Goal: Transaction & Acquisition: Purchase product/service

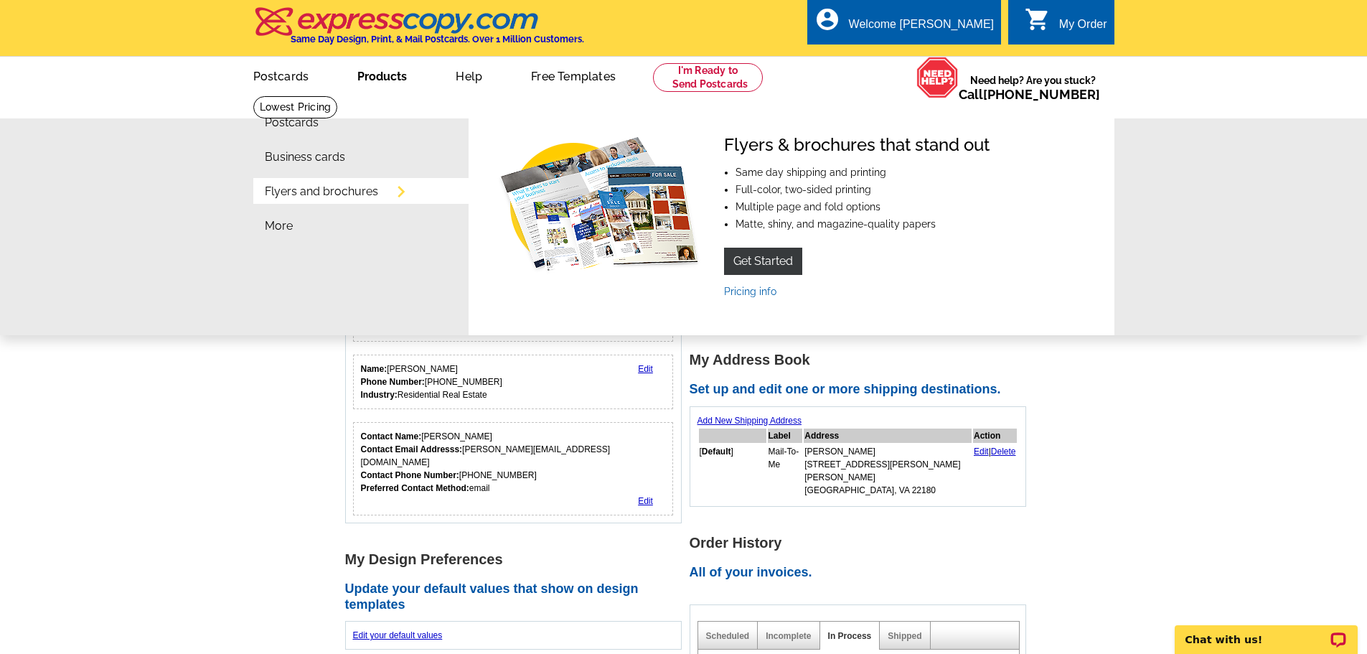
click at [397, 85] on link "Products" at bounding box center [382, 75] width 95 height 34
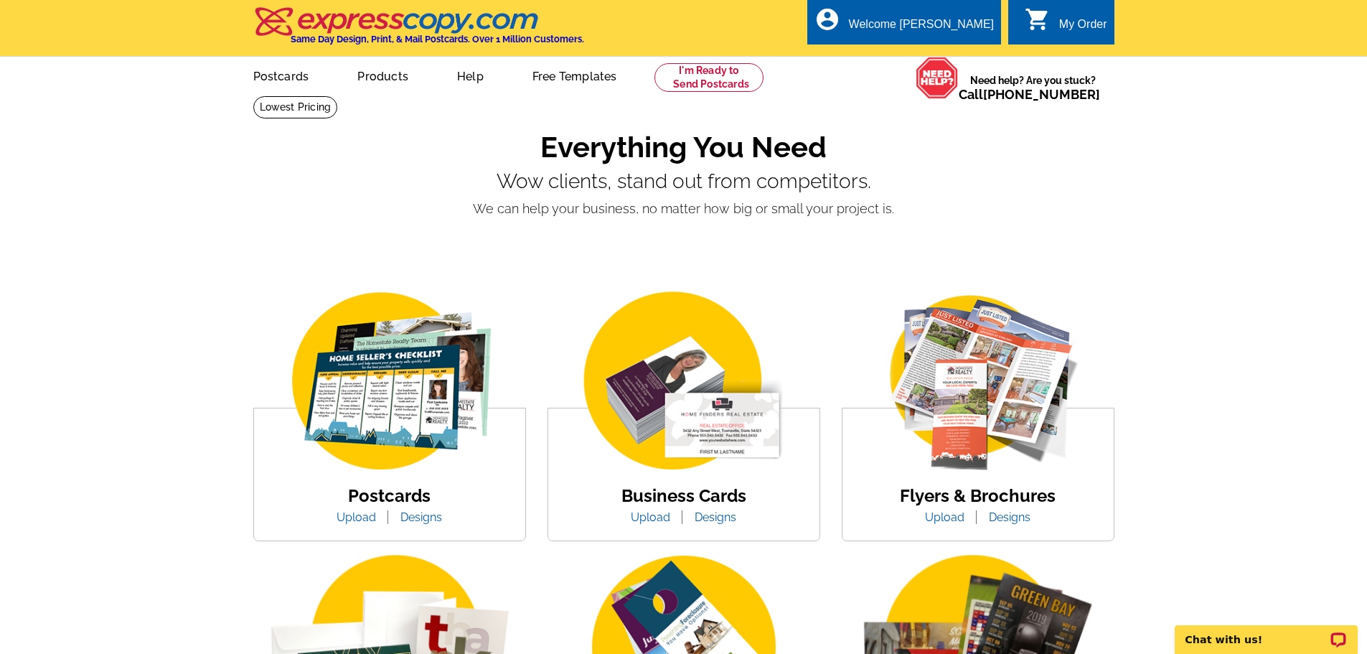
scroll to position [167, 0]
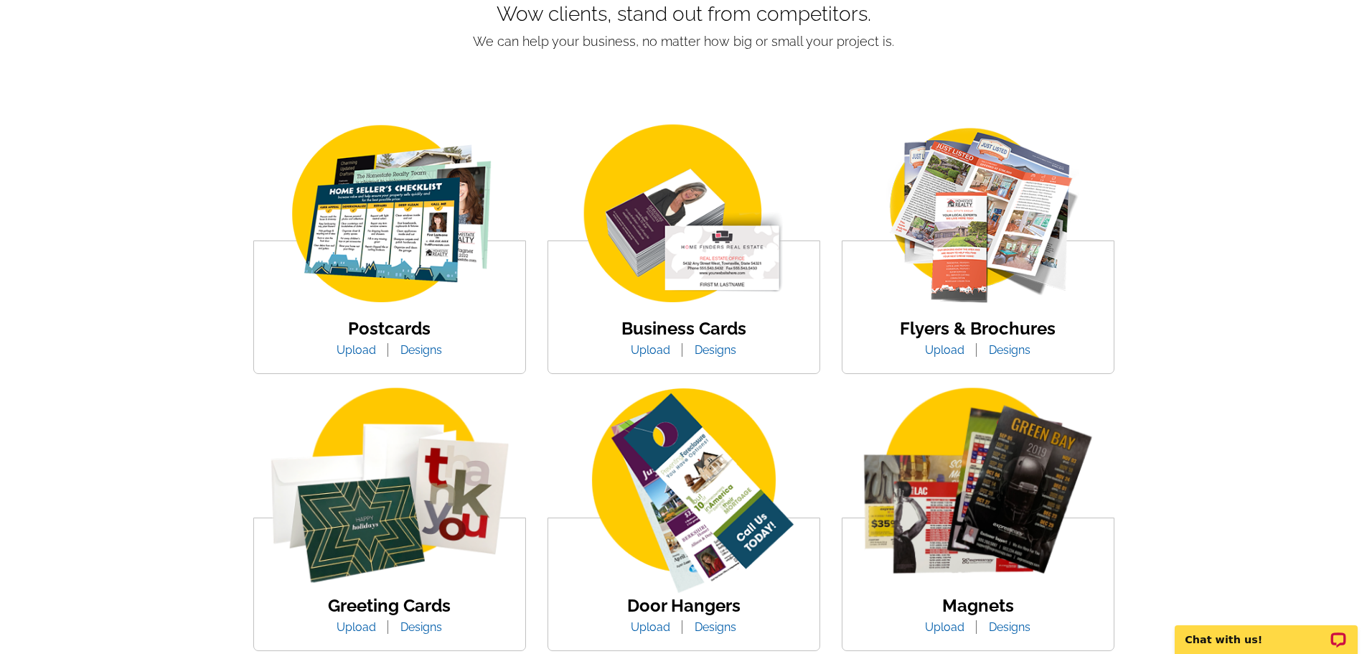
click at [931, 332] on link "Flyers & Brochures" at bounding box center [978, 328] width 156 height 21
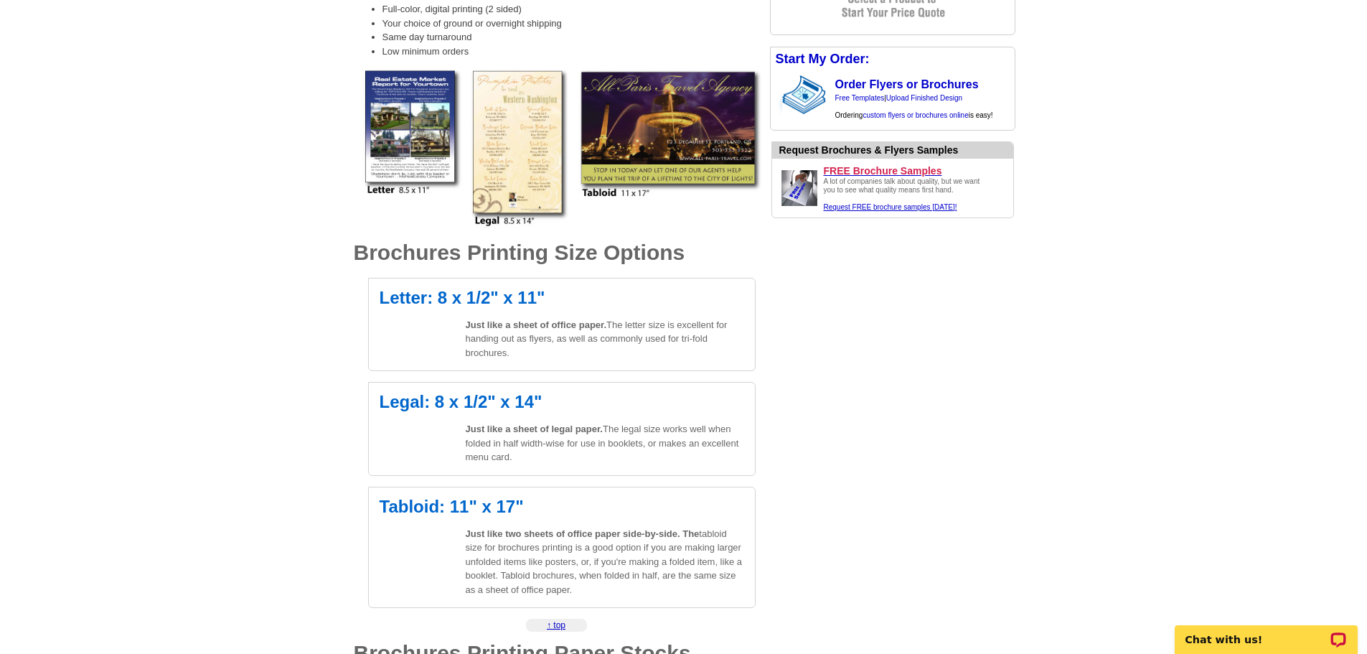
scroll to position [335, 0]
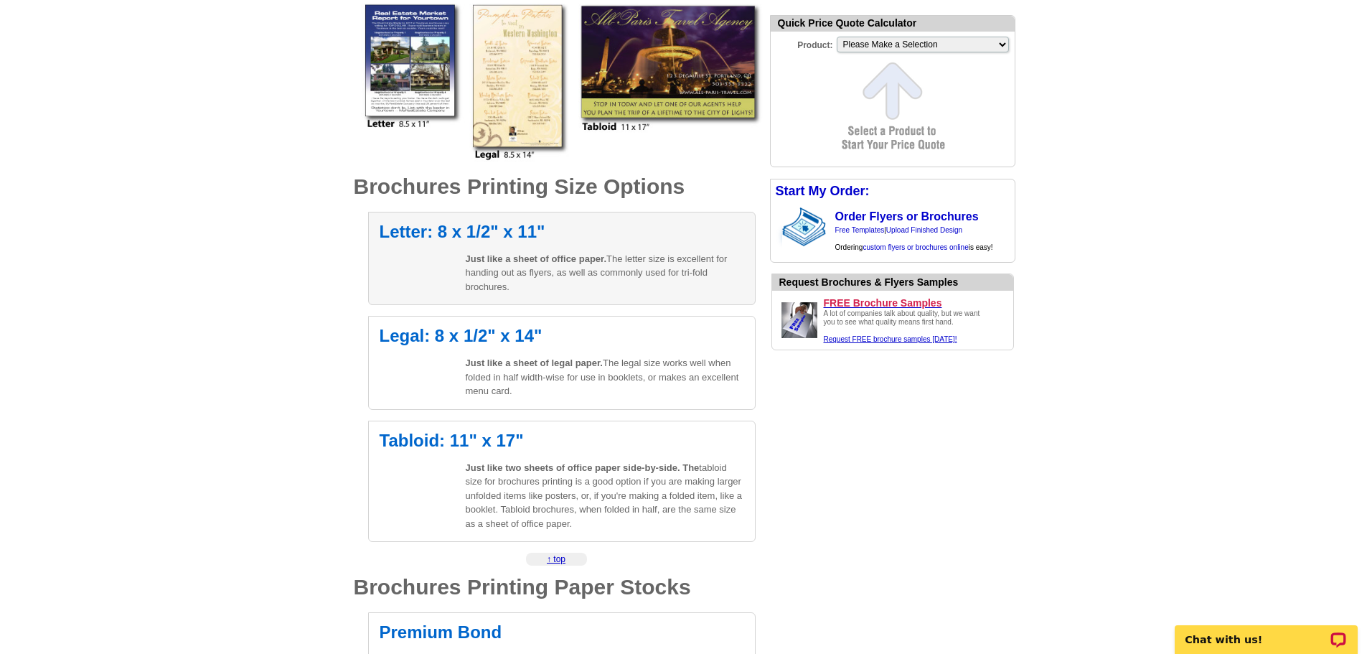
click at [614, 267] on p "Just like a sheet of office paper. The letter size is excellent for handing out…" at bounding box center [605, 273] width 279 height 42
select select "6"
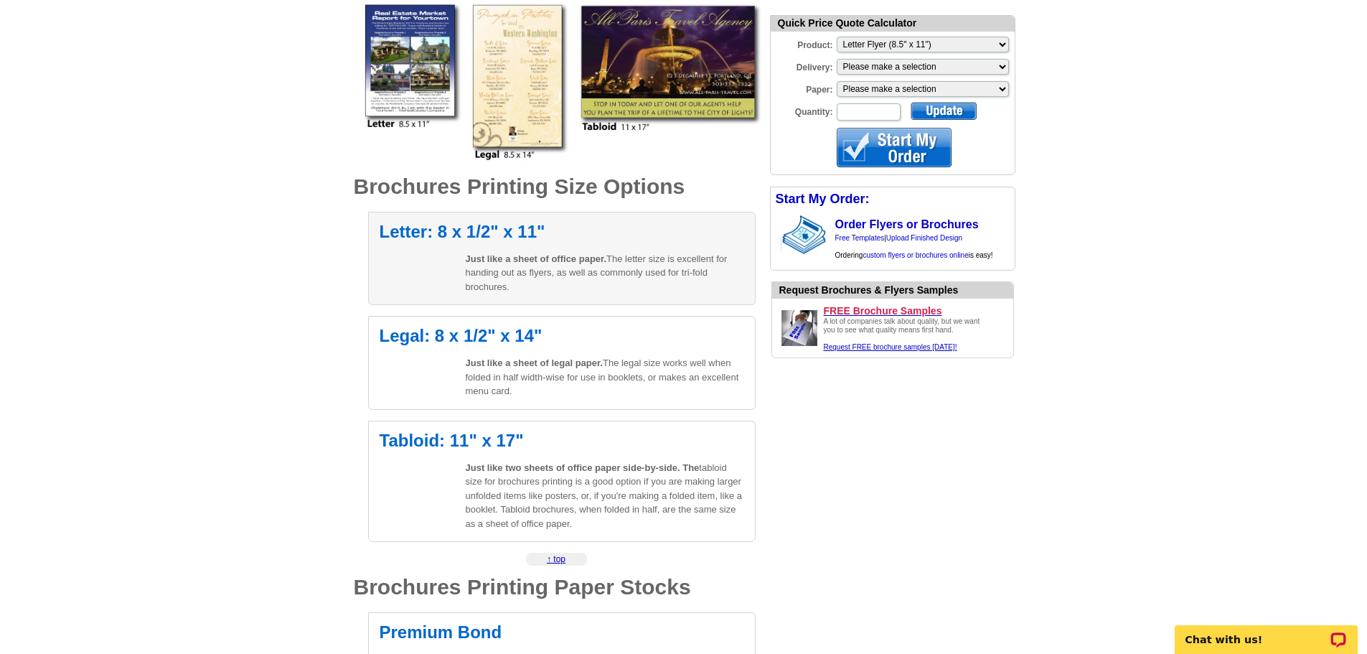
click at [515, 235] on h2 "Letter: 8 x 1/2" x 11"" at bounding box center [562, 231] width 365 height 17
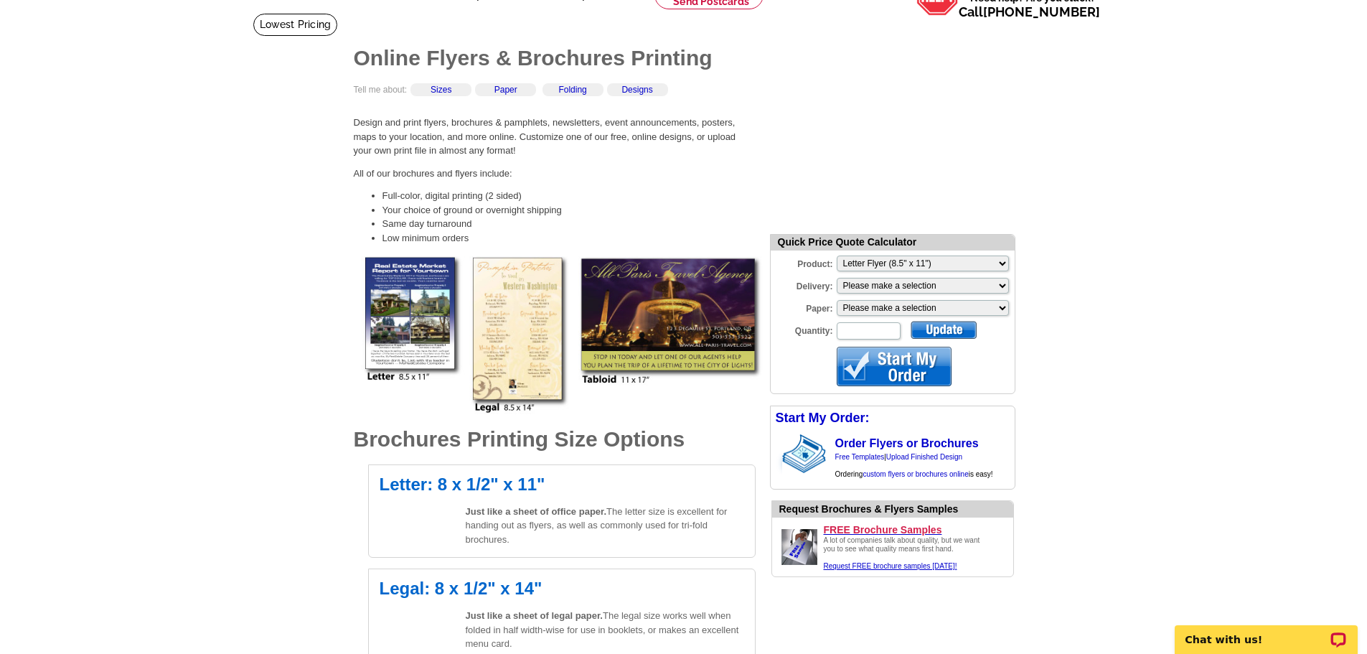
scroll to position [167, 0]
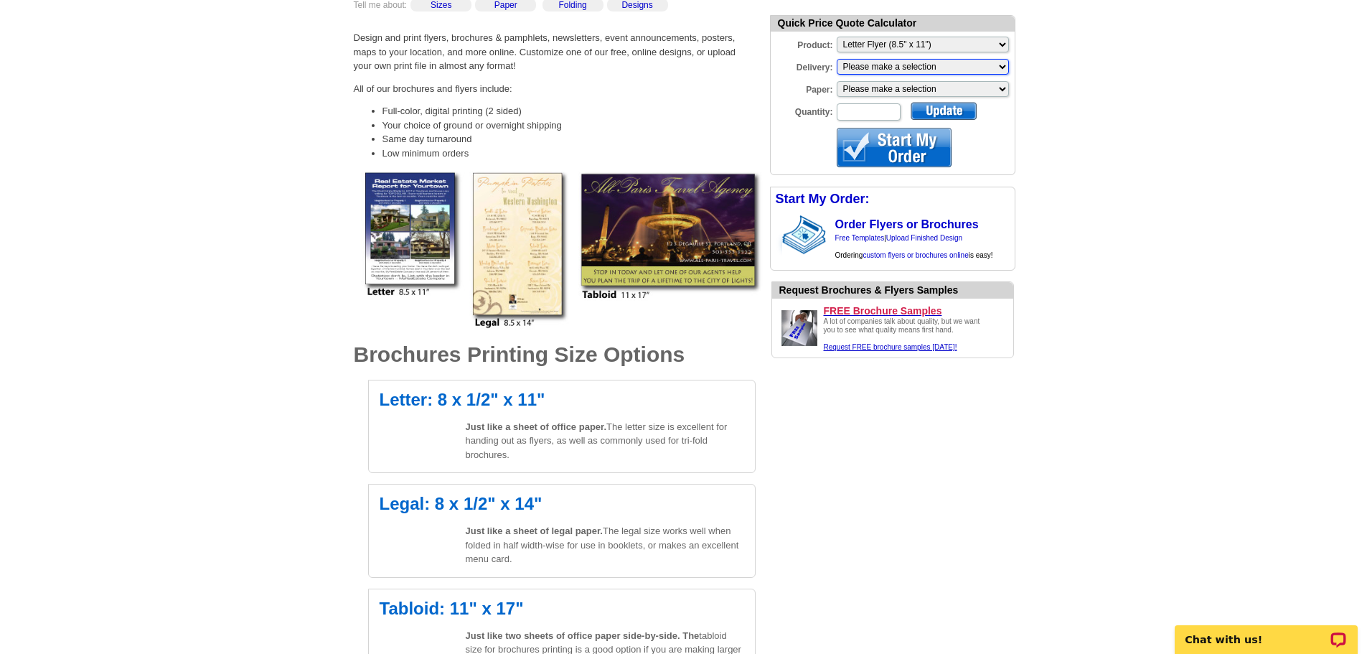
click at [903, 70] on select "Please make a selection Print + Address+USPS First Class Print-Only+Shipped To …" at bounding box center [923, 67] width 172 height 16
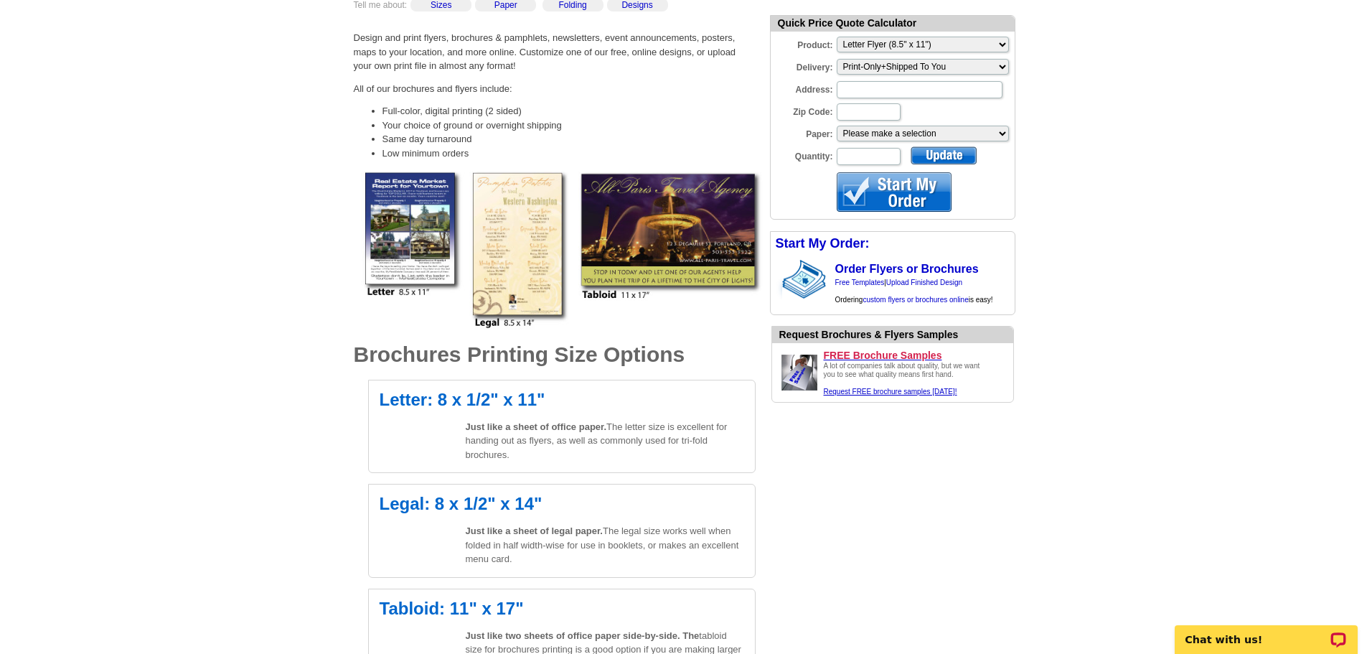
click at [907, 192] on div at bounding box center [894, 191] width 115 height 39
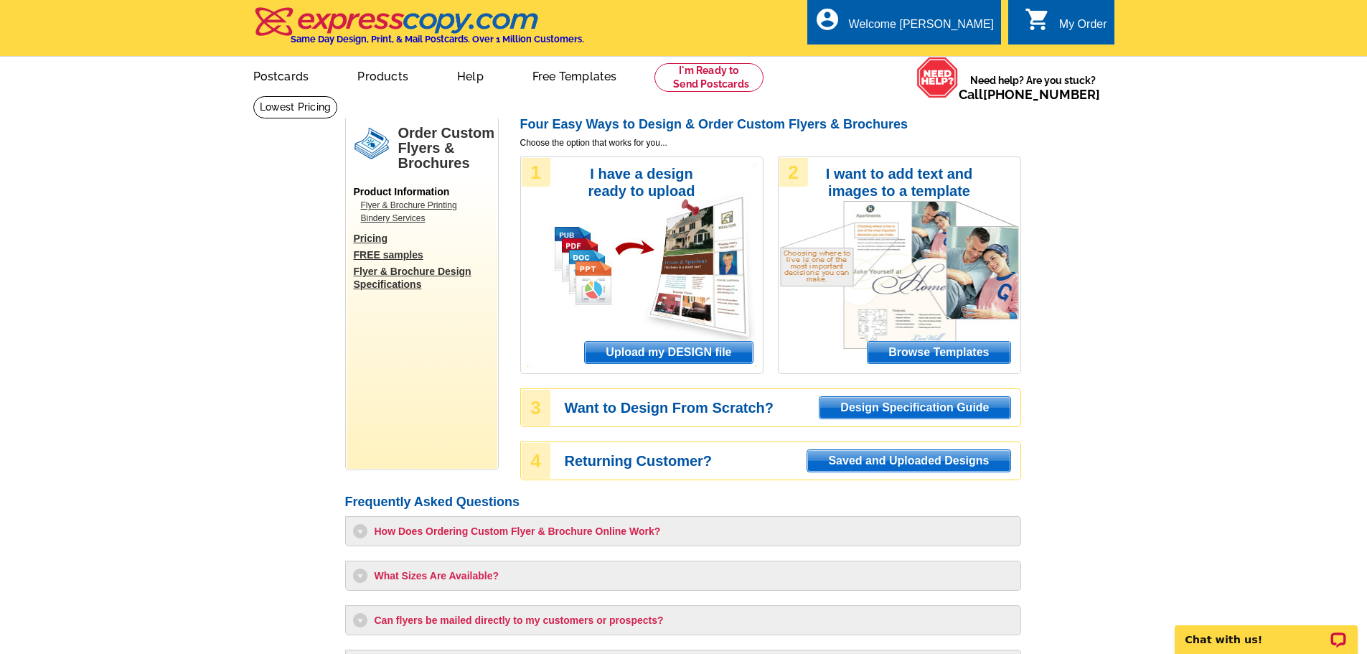
click at [919, 352] on span "Browse Templates" at bounding box center [939, 353] width 142 height 22
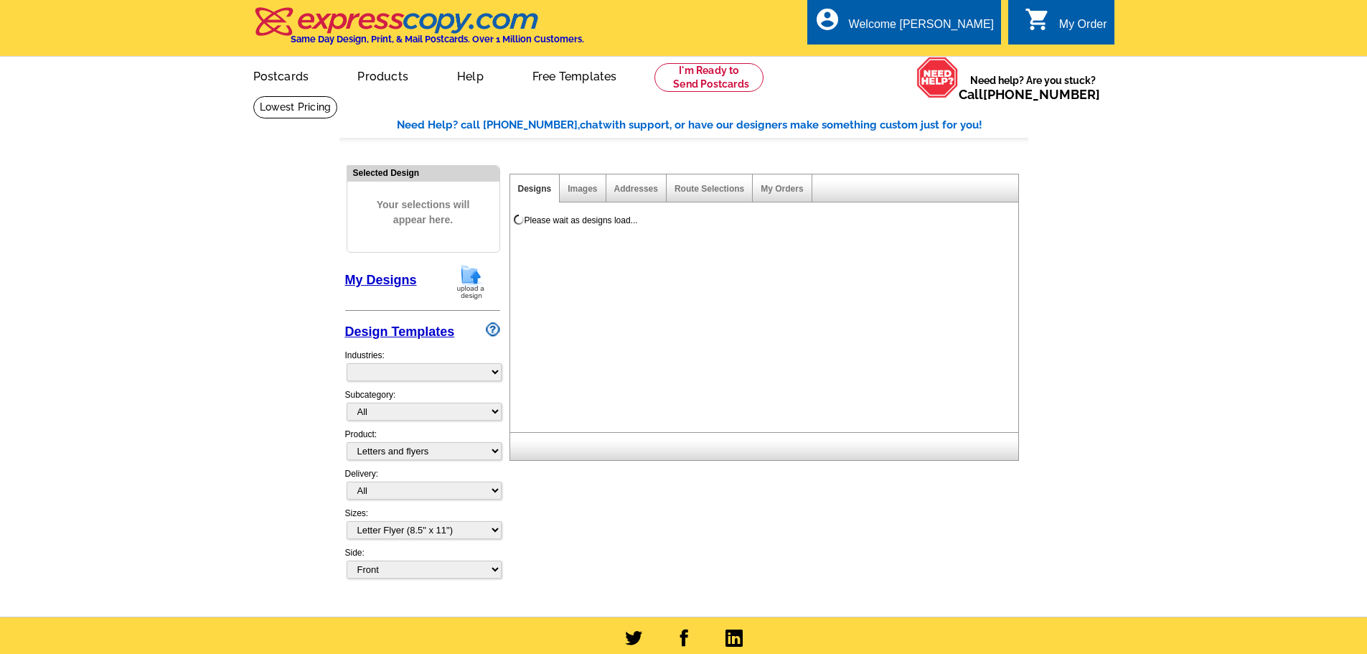
select select "2"
select select "6"
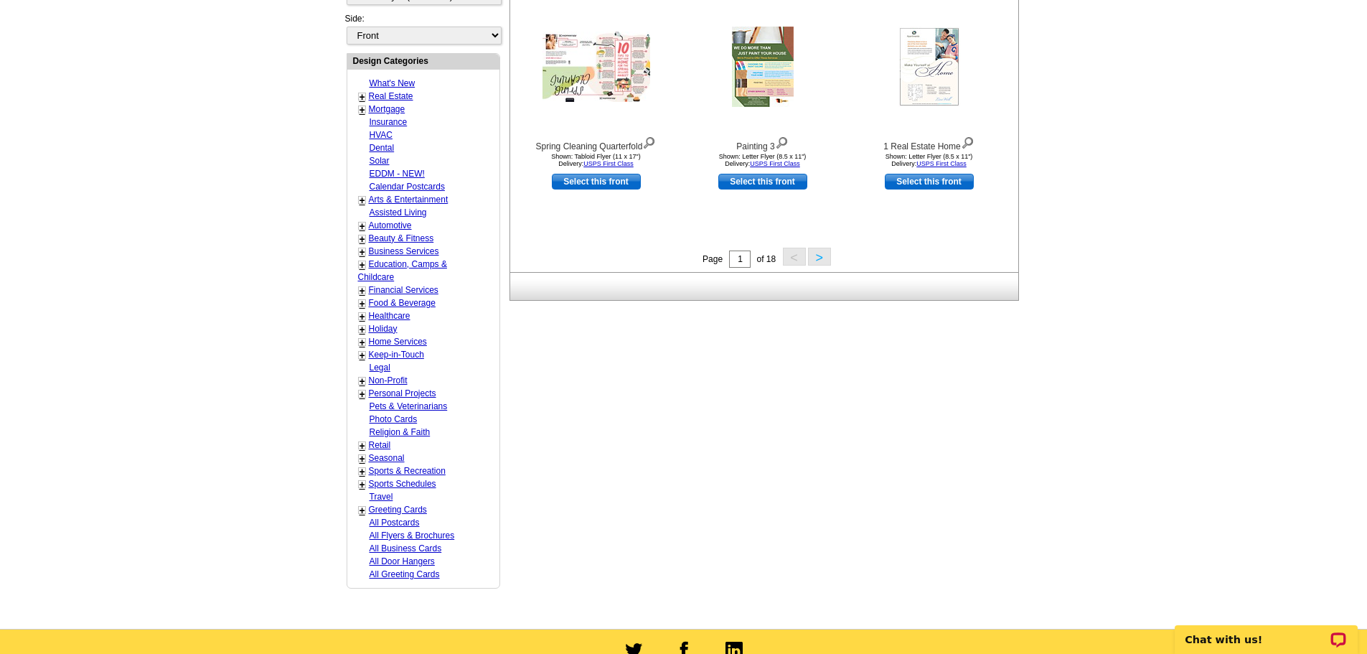
scroll to position [502, 0]
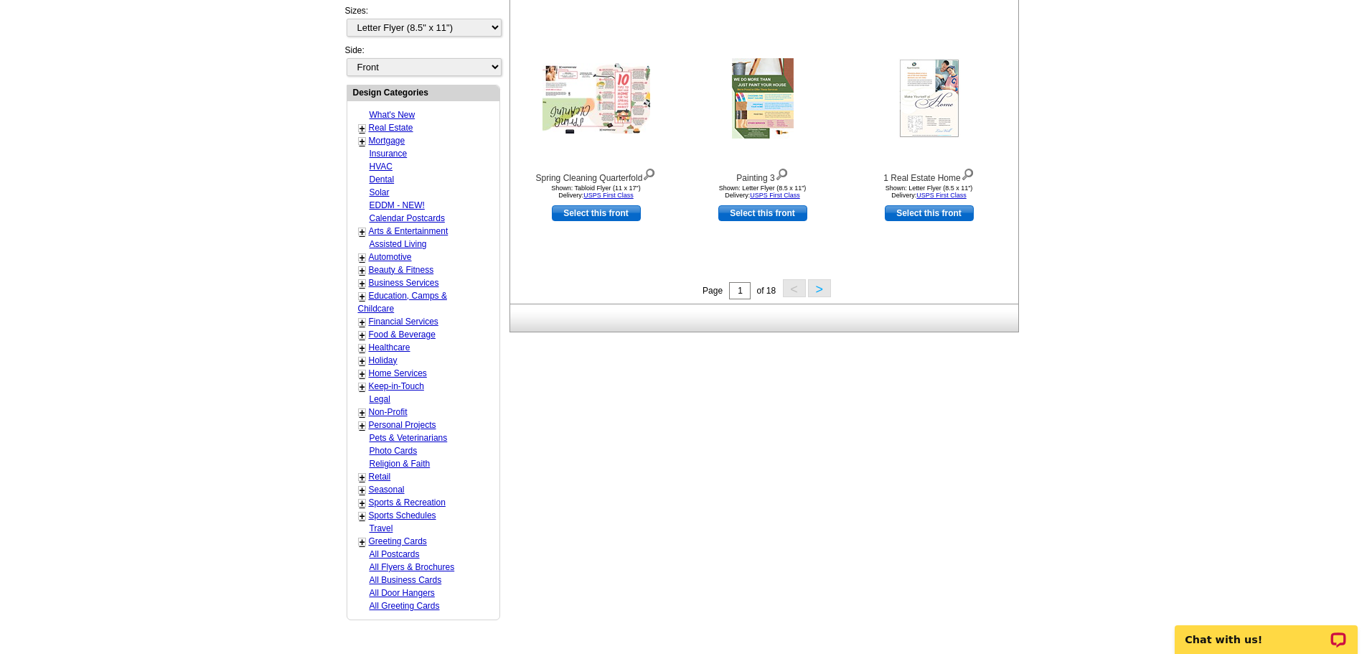
click at [361, 131] on link "+" at bounding box center [363, 128] width 6 height 11
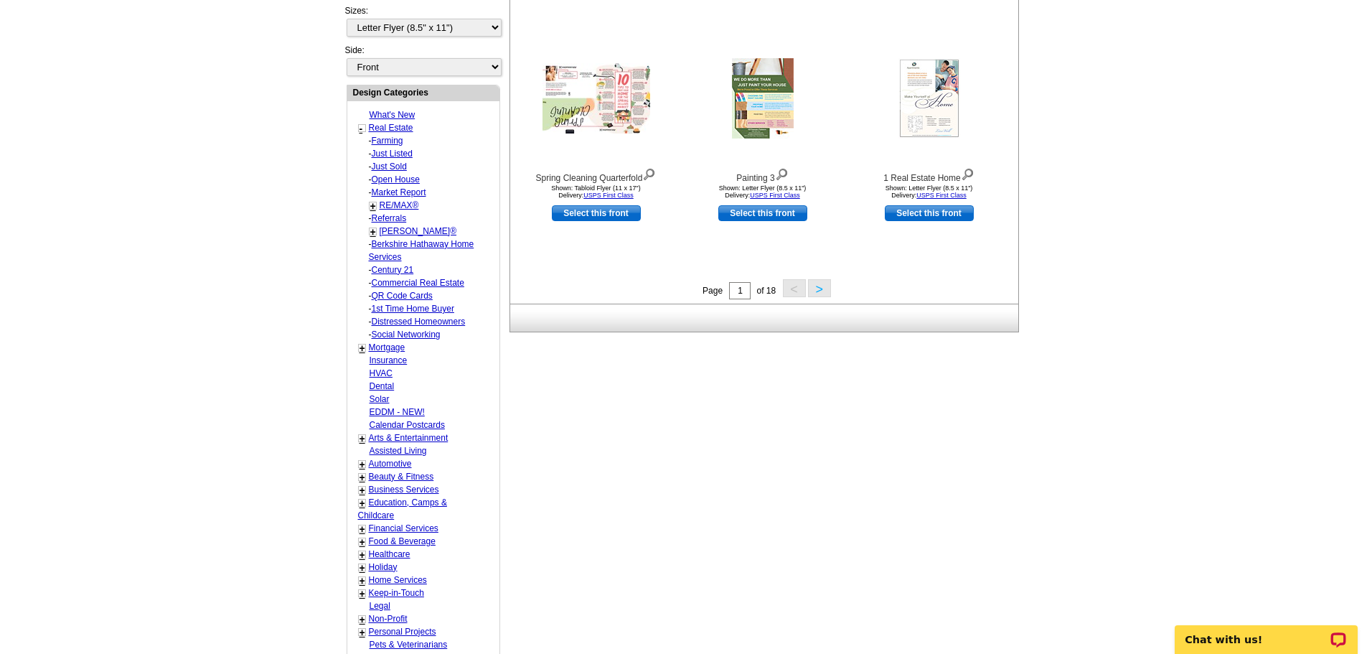
click at [395, 205] on link "RE/MAX®" at bounding box center [399, 205] width 39 height 10
select select "785"
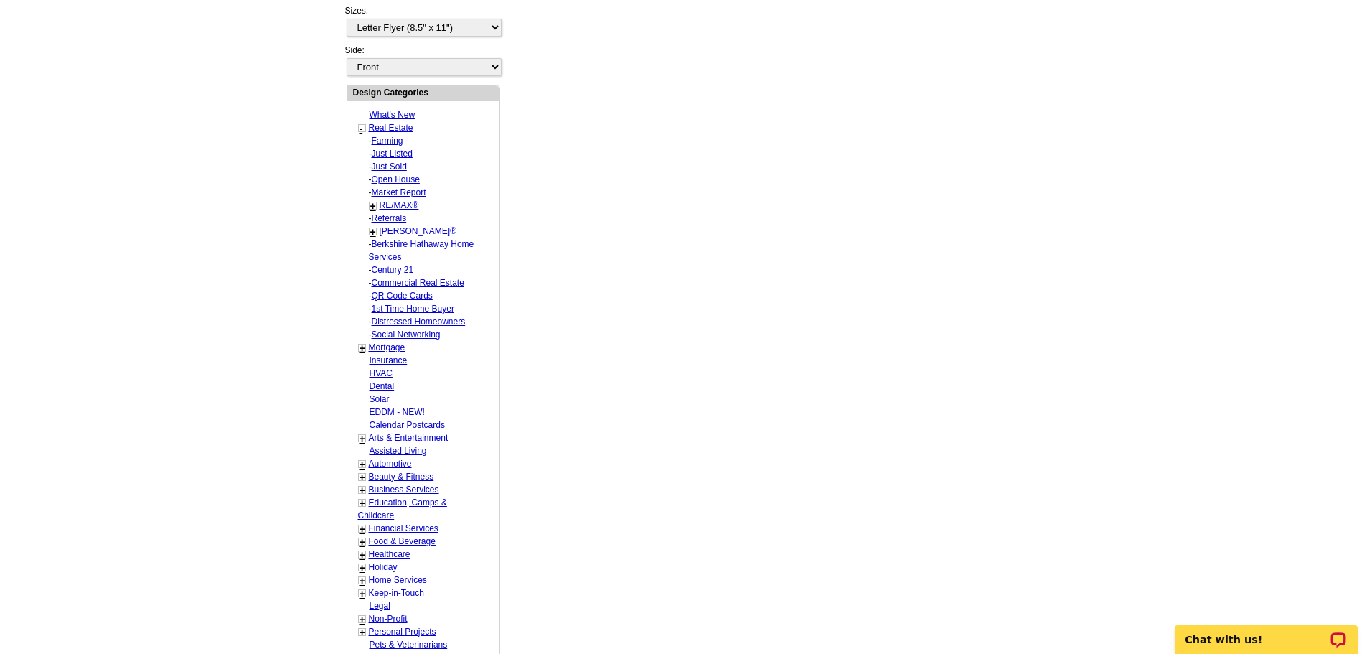
select select "807"
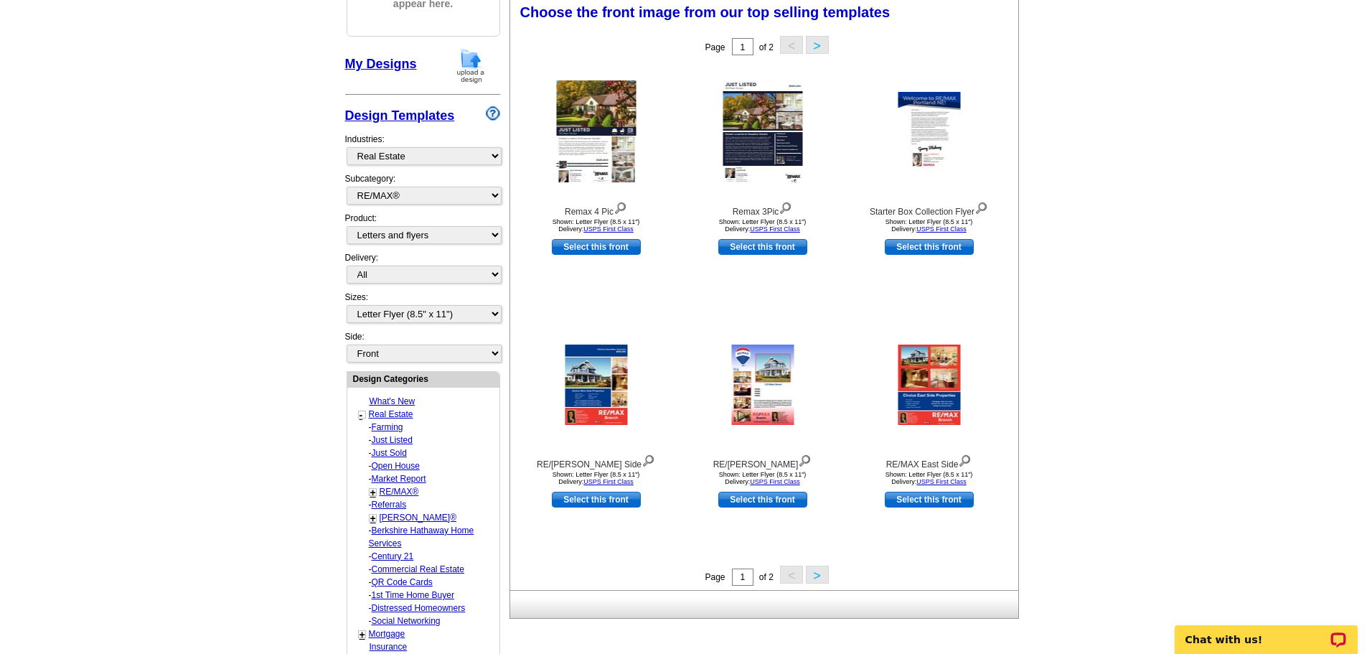
scroll to position [212, 0]
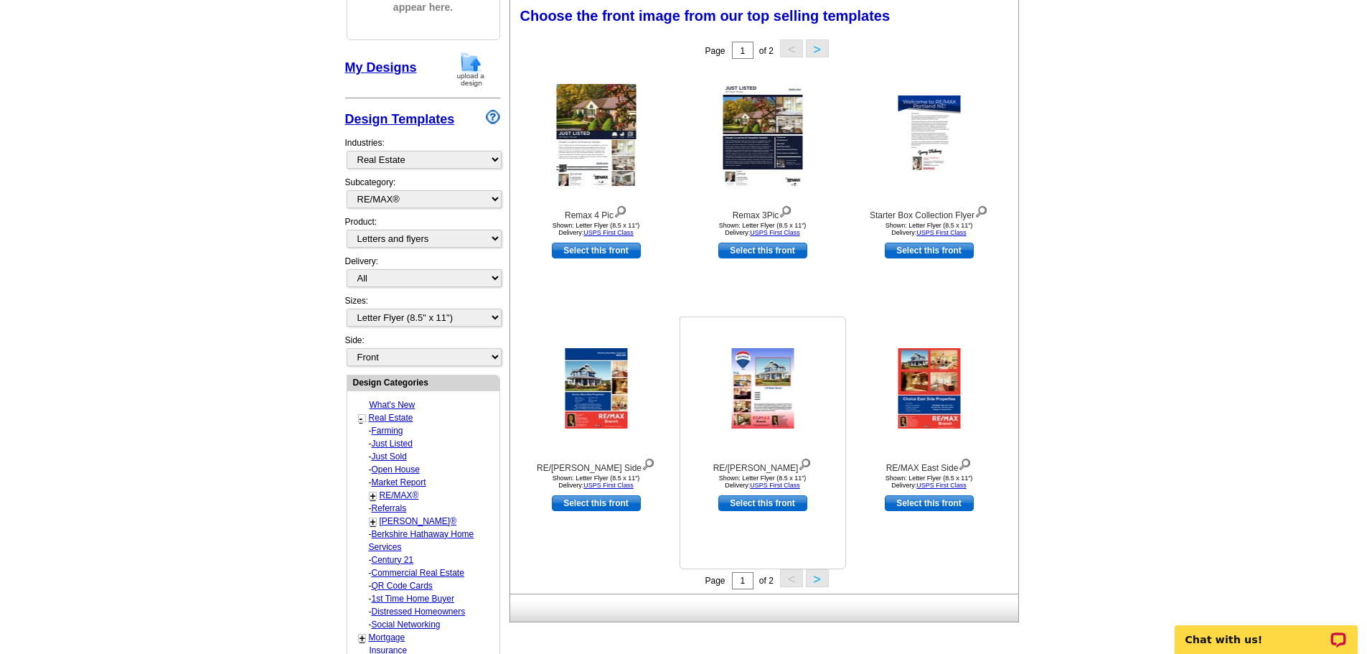
click at [766, 398] on img at bounding box center [762, 388] width 62 height 80
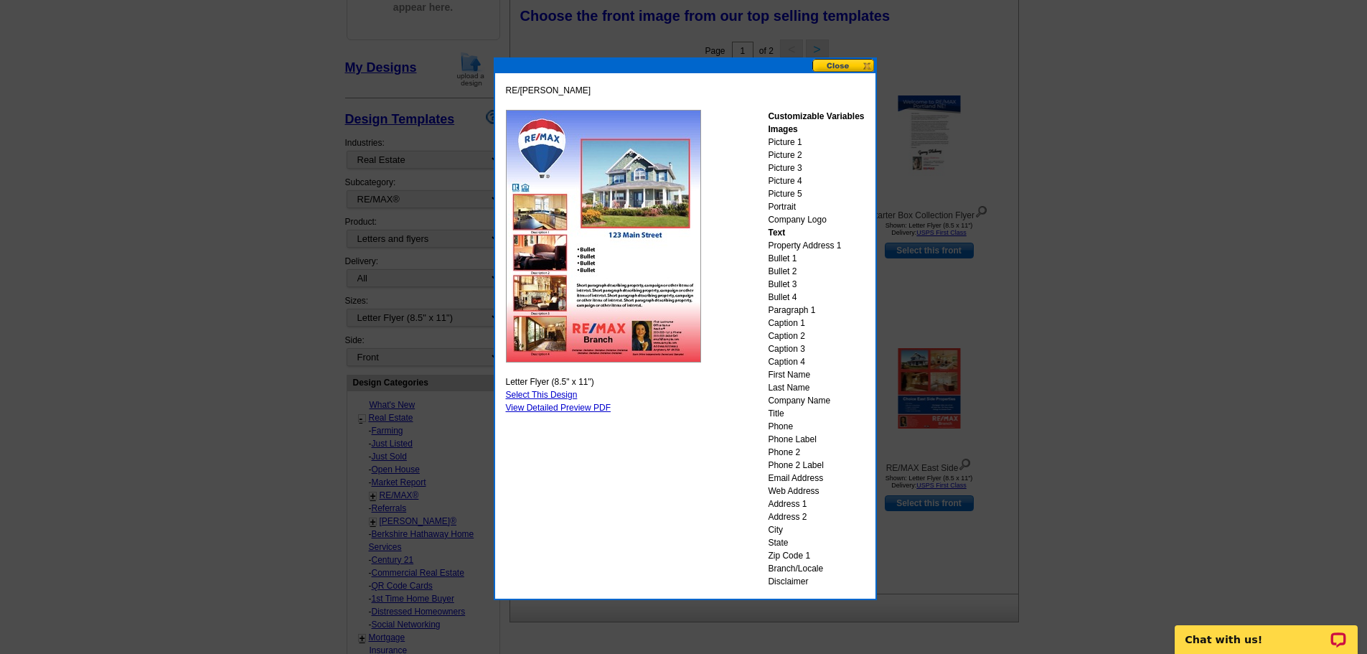
click at [561, 392] on link "Select This Design" at bounding box center [542, 395] width 72 height 10
select select "back"
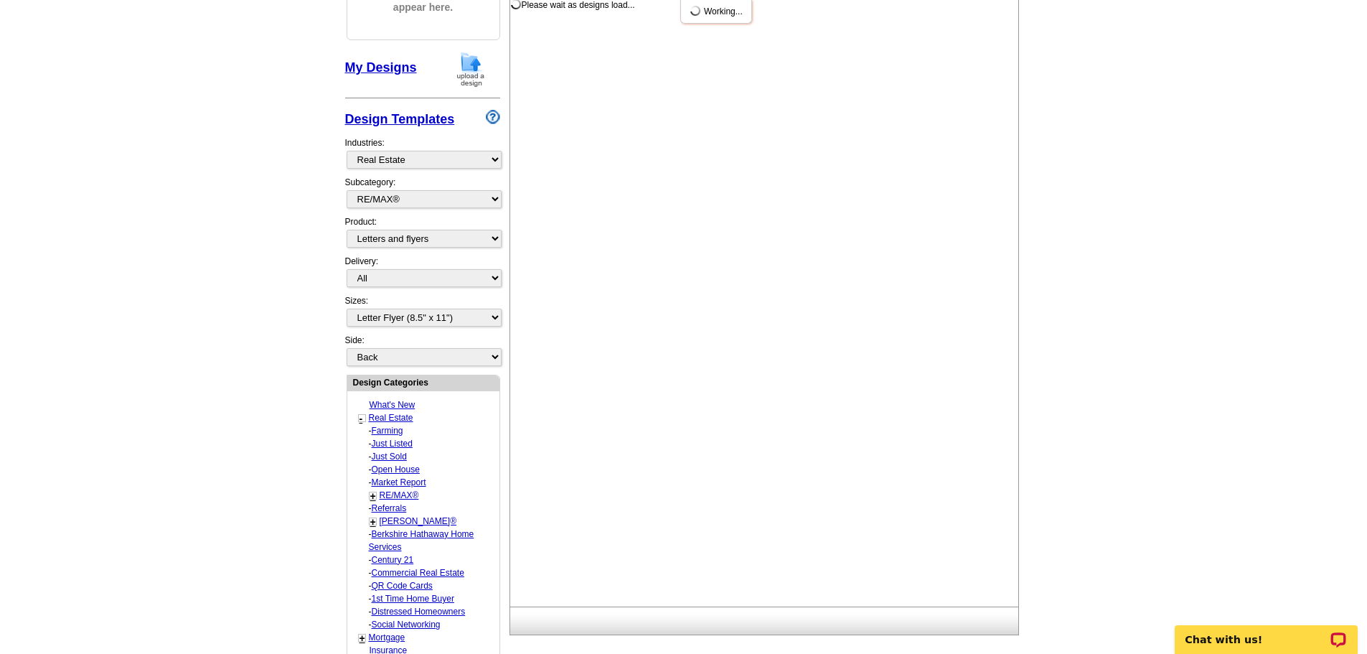
scroll to position [0, 0]
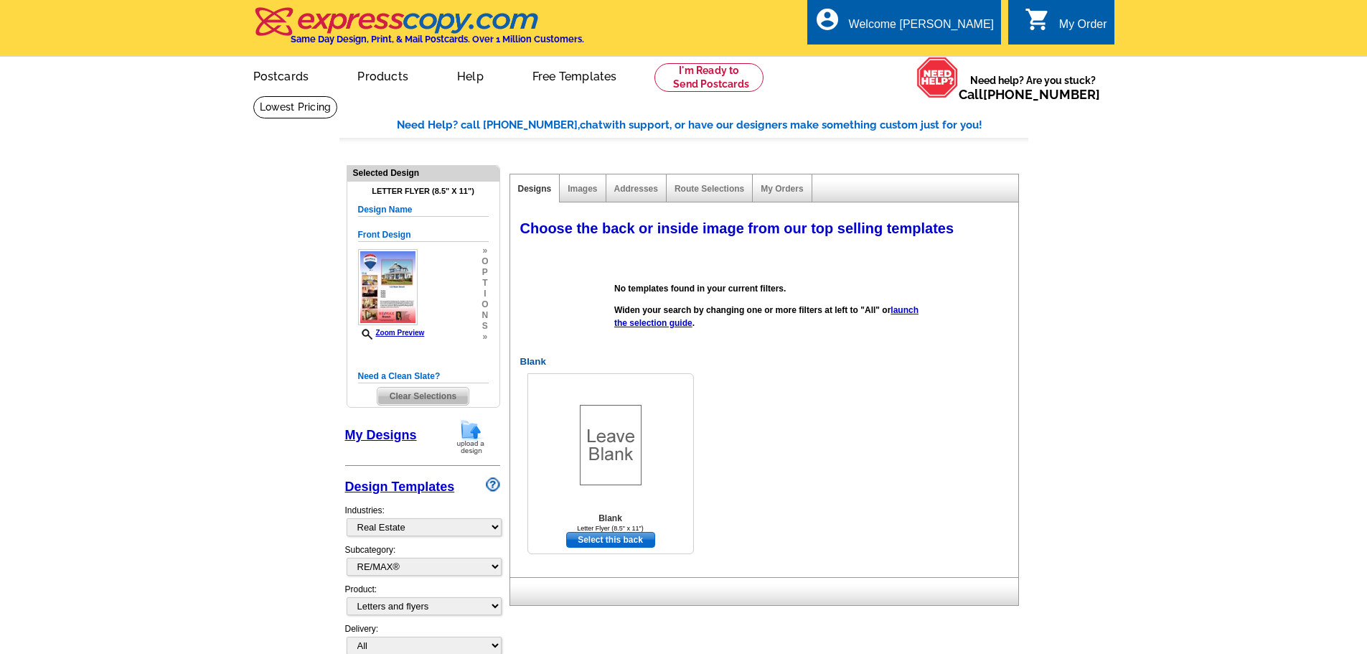
click at [619, 456] on img at bounding box center [611, 445] width 62 height 80
click at [528, 359] on h2 "Blank" at bounding box center [767, 361] width 508 height 11
click at [620, 543] on link "Select this back" at bounding box center [610, 540] width 89 height 16
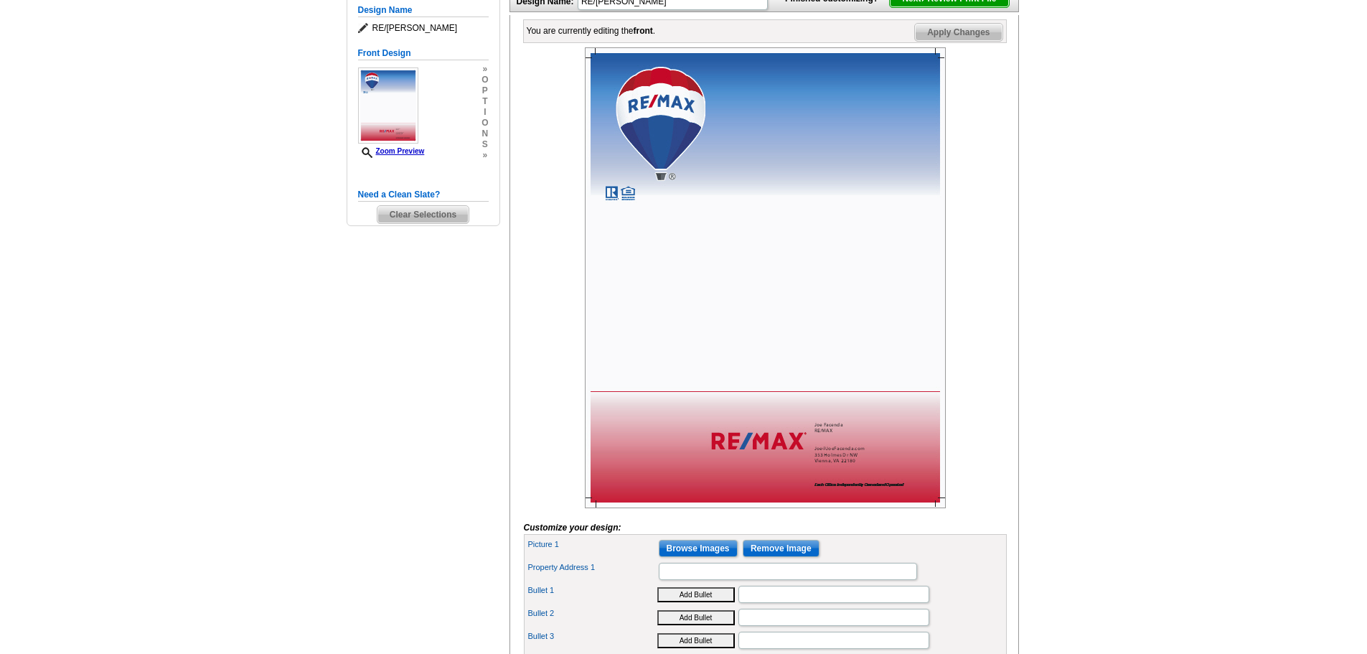
scroll to position [167, 0]
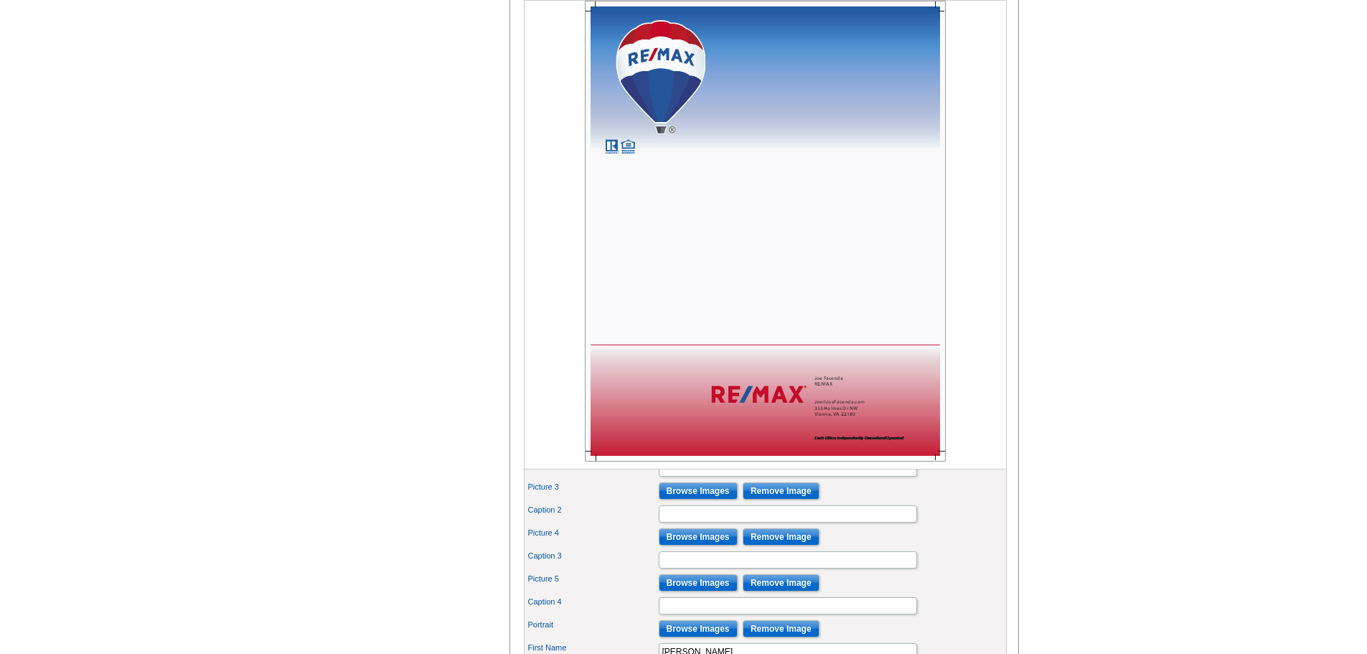
scroll to position [335, 0]
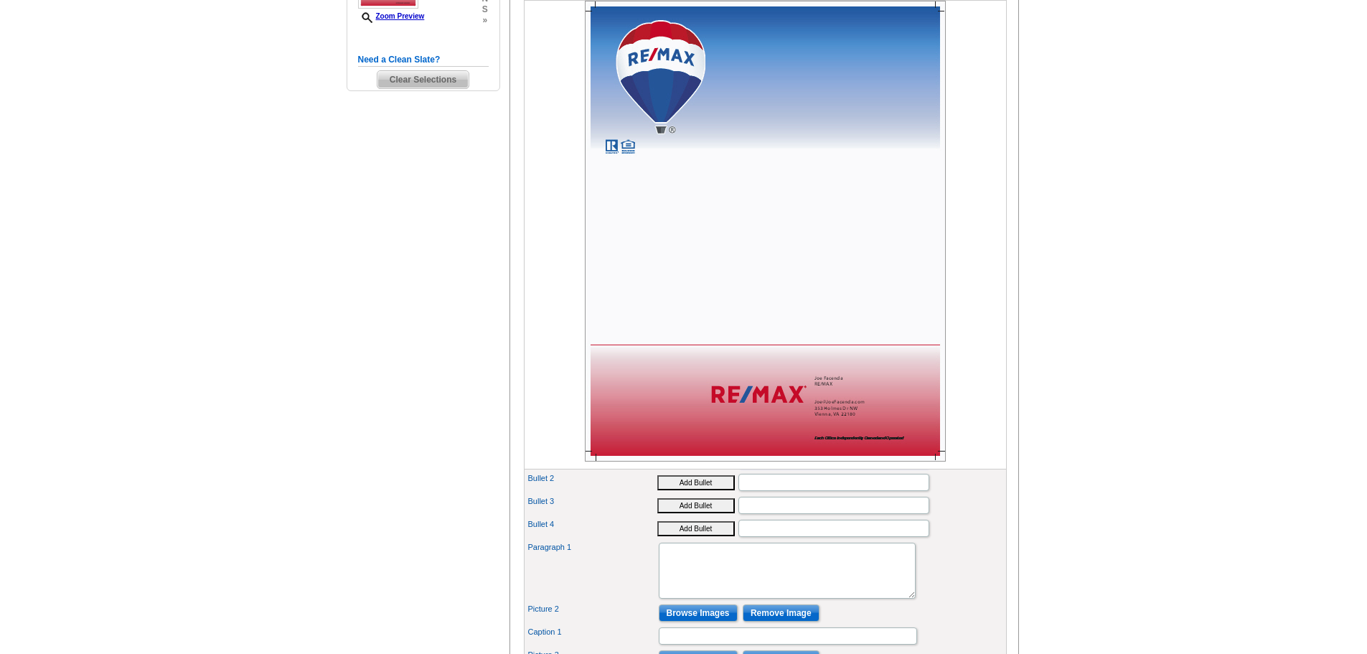
click at [763, 468] on input "Bullet 1" at bounding box center [834, 459] width 191 height 17
type input "j"
type input "Just [DEMOGRAPHIC_DATA]"
click at [816, 491] on input "Bullet 2" at bounding box center [834, 482] width 191 height 17
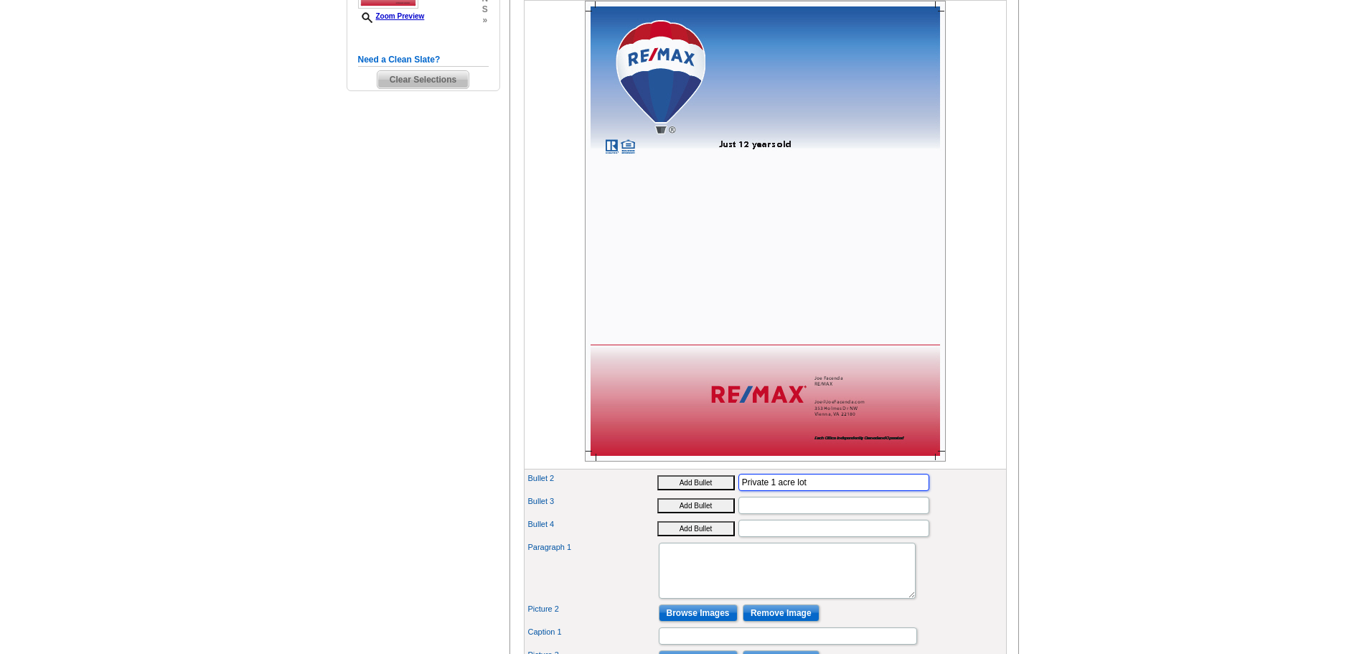
type input "Private 1 acre lot"
click at [802, 514] on input "Bullet 3" at bounding box center [834, 505] width 191 height 17
type input "4 bedrooms 2.5 baths"
click at [802, 537] on input "Bullet 4" at bounding box center [834, 528] width 191 height 17
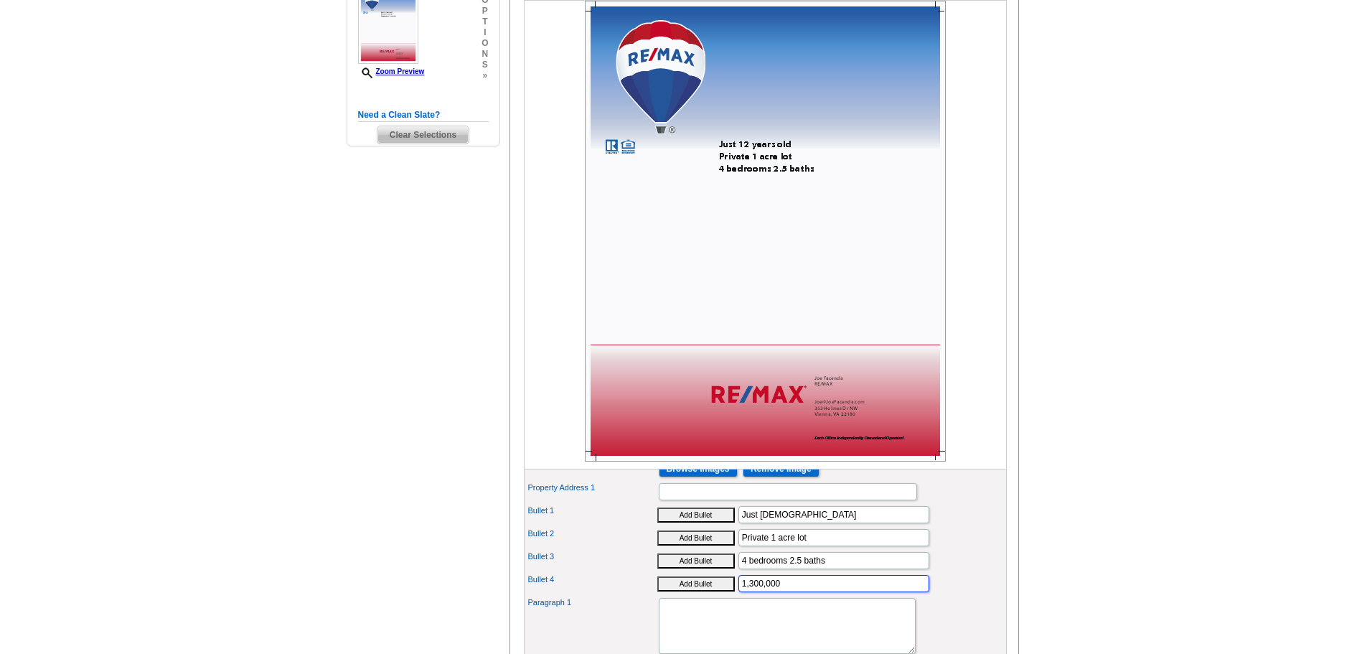
scroll to position [335, 0]
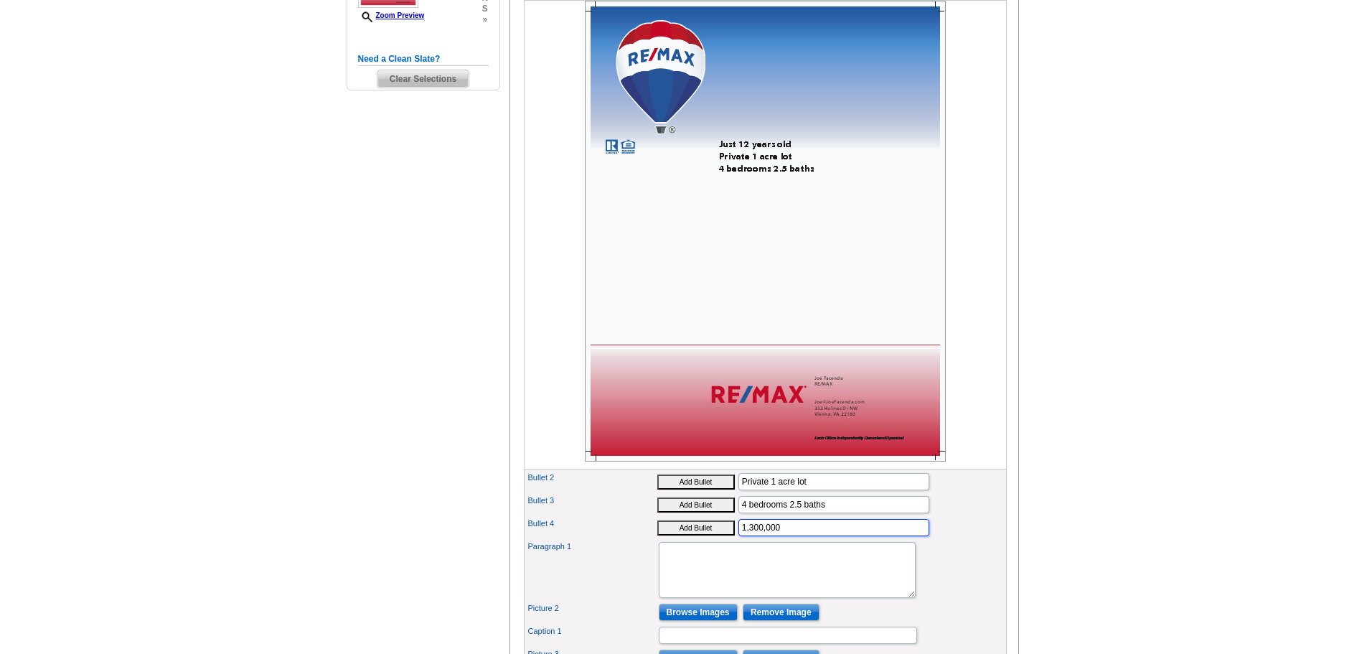
type input "1,300,000"
click at [785, 591] on textarea "Paragraph 1" at bounding box center [787, 570] width 257 height 56
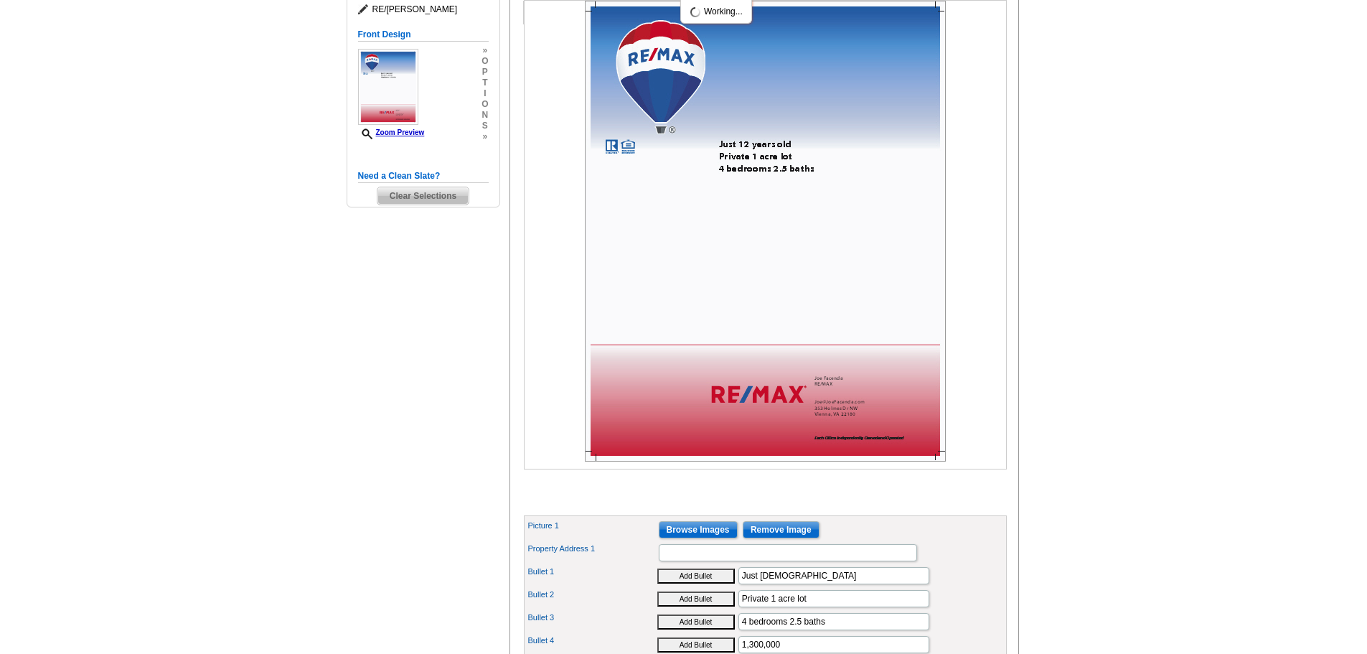
scroll to position [167, 0]
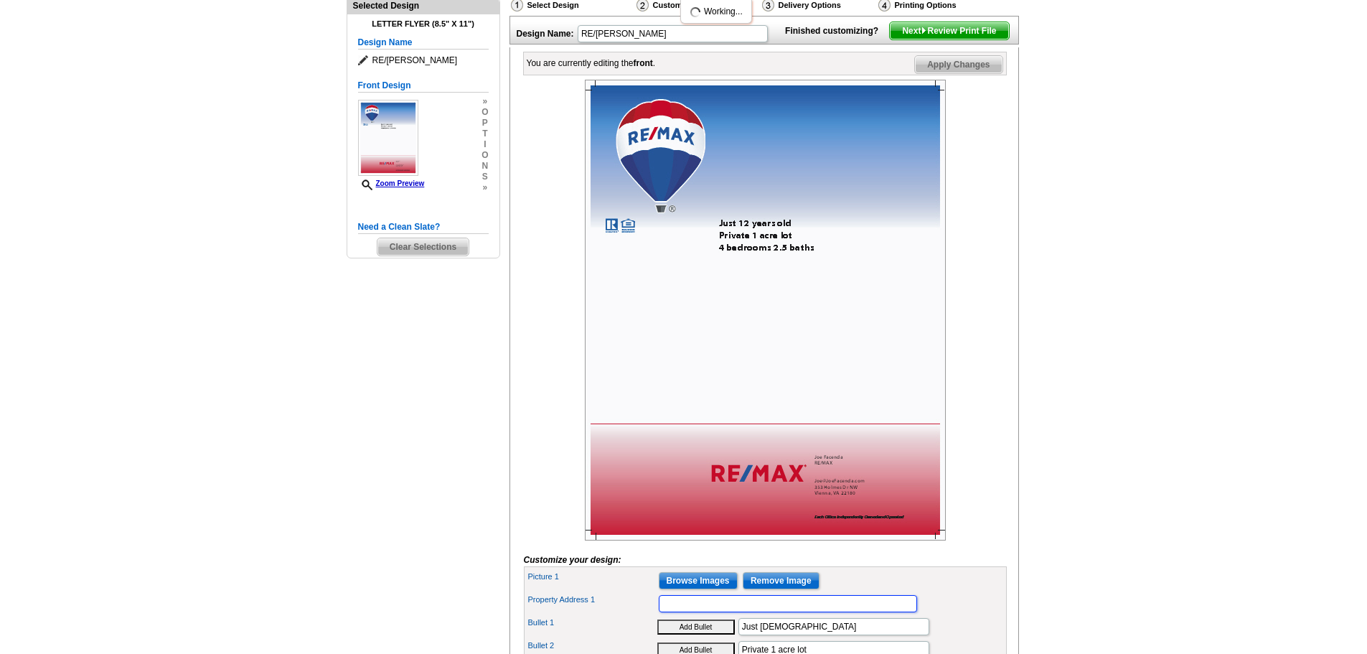
click at [758, 612] on input "Property Address 1" at bounding box center [788, 603] width 258 height 17
drag, startPoint x: 691, startPoint y: 629, endPoint x: 658, endPoint y: 625, distance: 32.6
click at [659, 612] on input "[STREET_ADDRESS][PERSON_NAME]" at bounding box center [788, 603] width 258 height 17
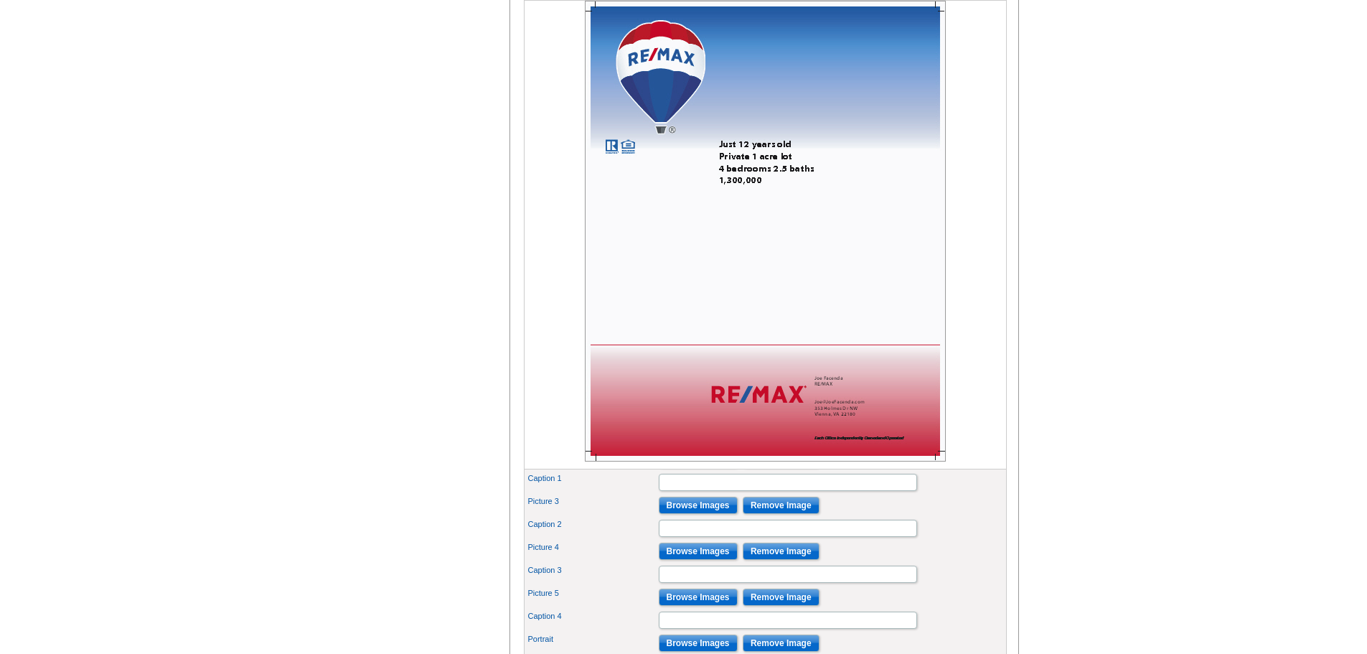
scroll to position [335, 0]
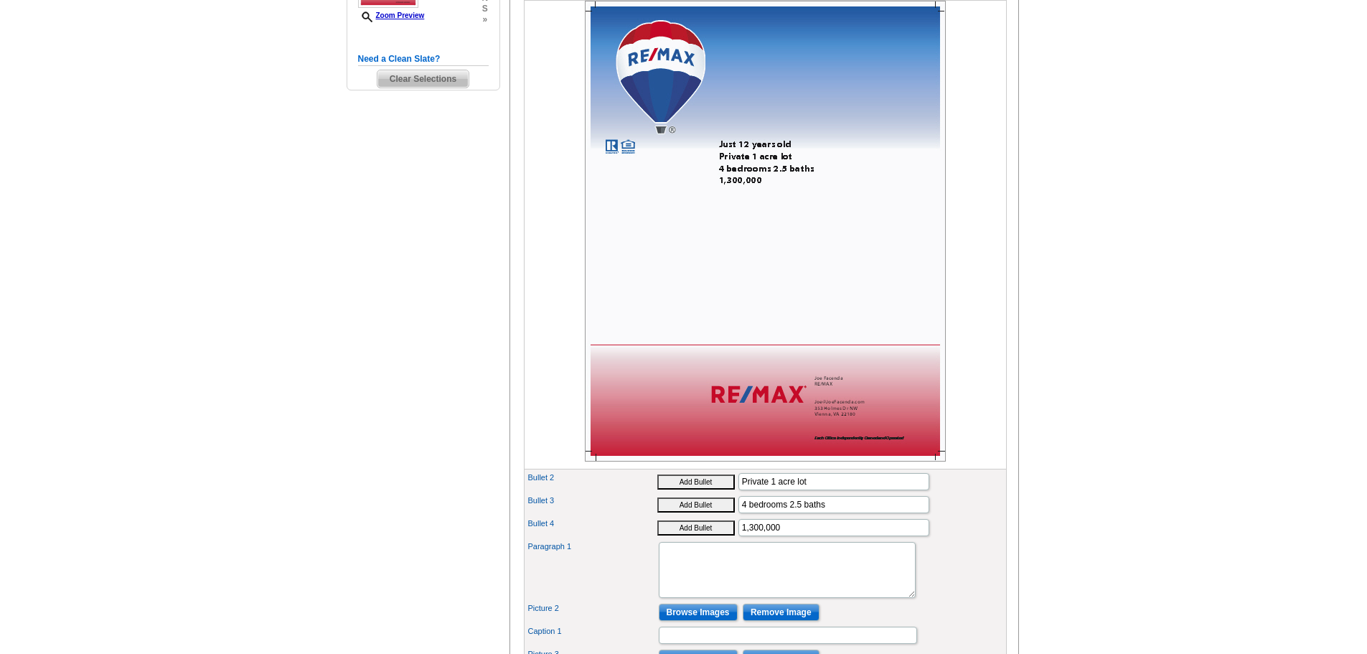
type input "[STREET_ADDRESS][PERSON_NAME]"
click at [701, 621] on input "Browse Images" at bounding box center [698, 612] width 79 height 17
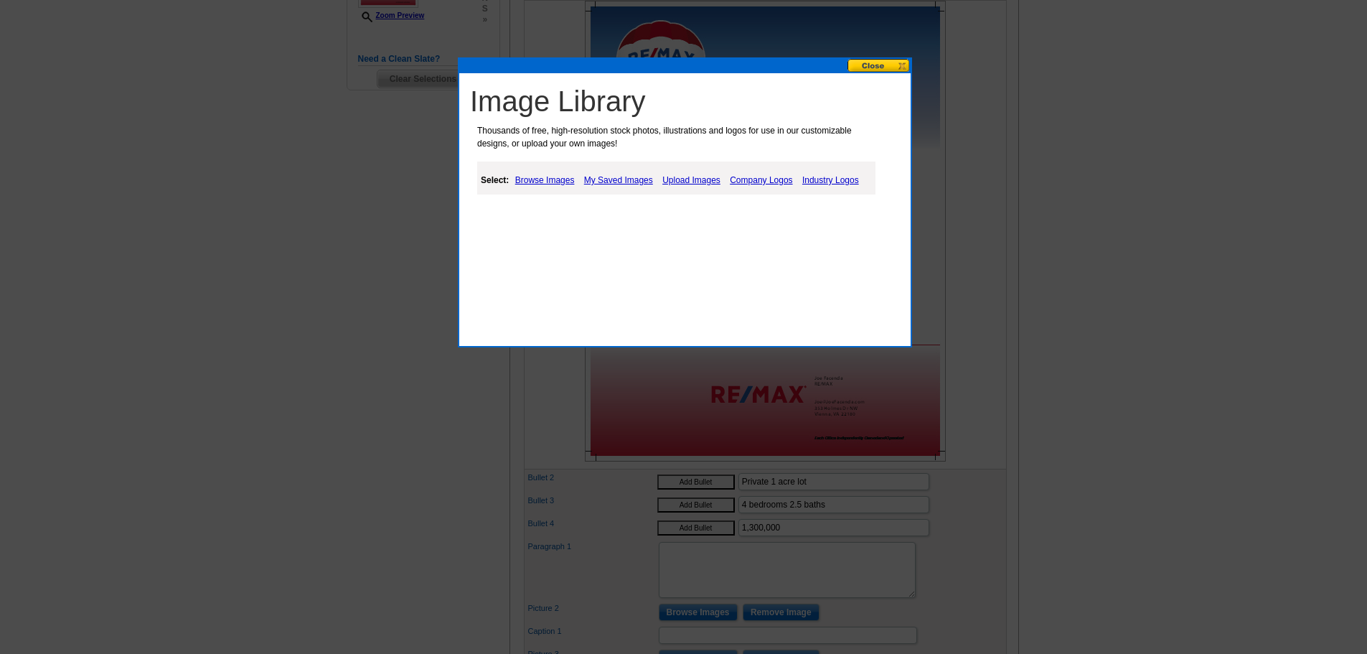
click at [553, 179] on link "Browse Images" at bounding box center [545, 180] width 67 height 17
click at [555, 180] on link "Browse Images" at bounding box center [546, 180] width 68 height 19
click at [864, 67] on button at bounding box center [879, 66] width 63 height 14
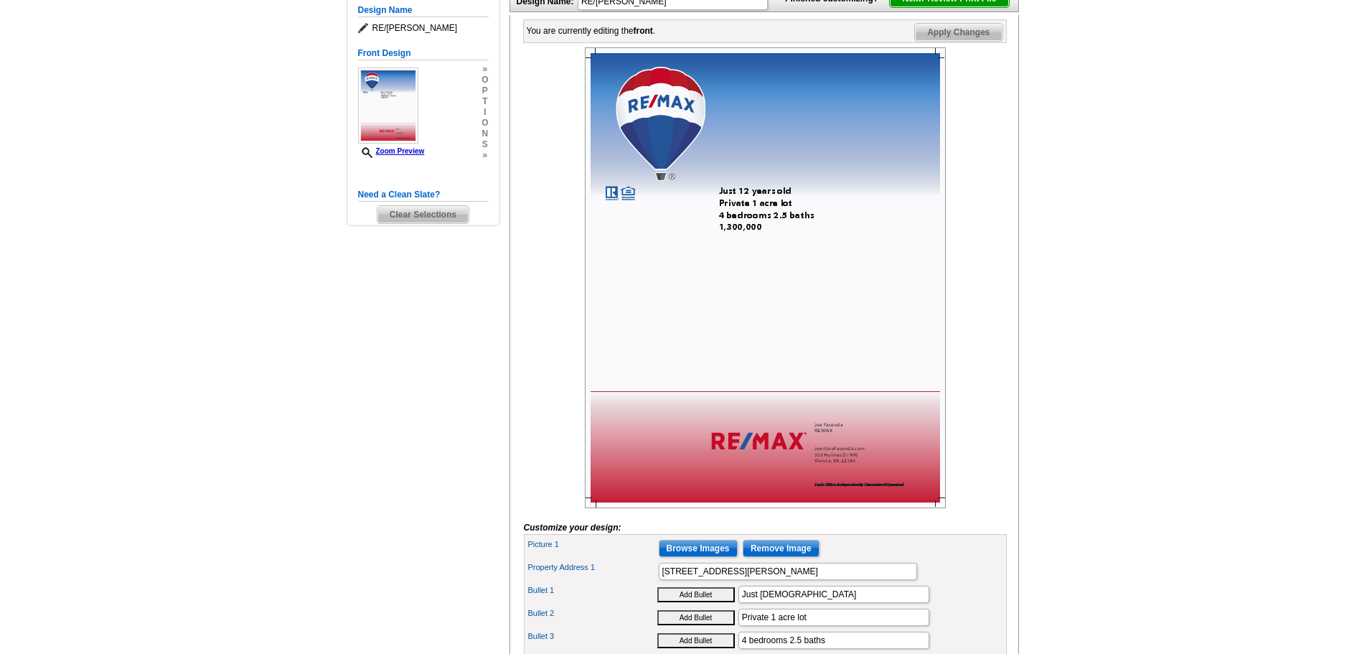
scroll to position [167, 0]
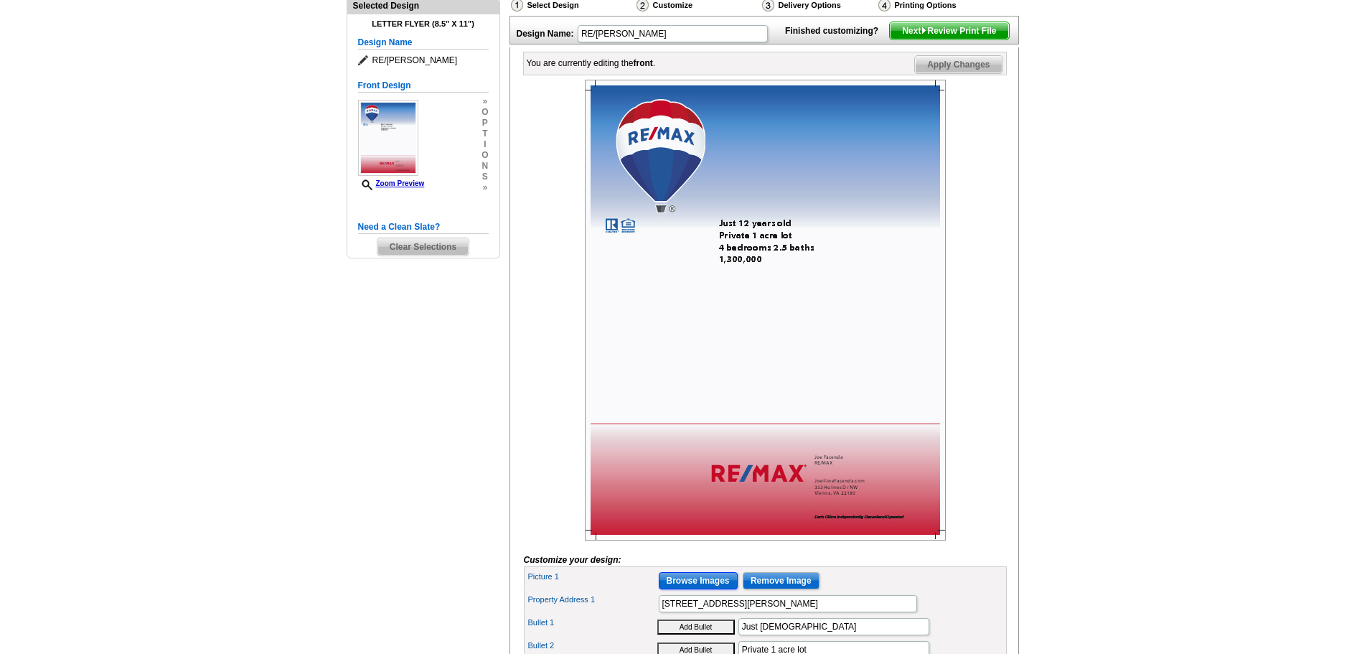
click at [709, 589] on input "Browse Images" at bounding box center [698, 580] width 79 height 17
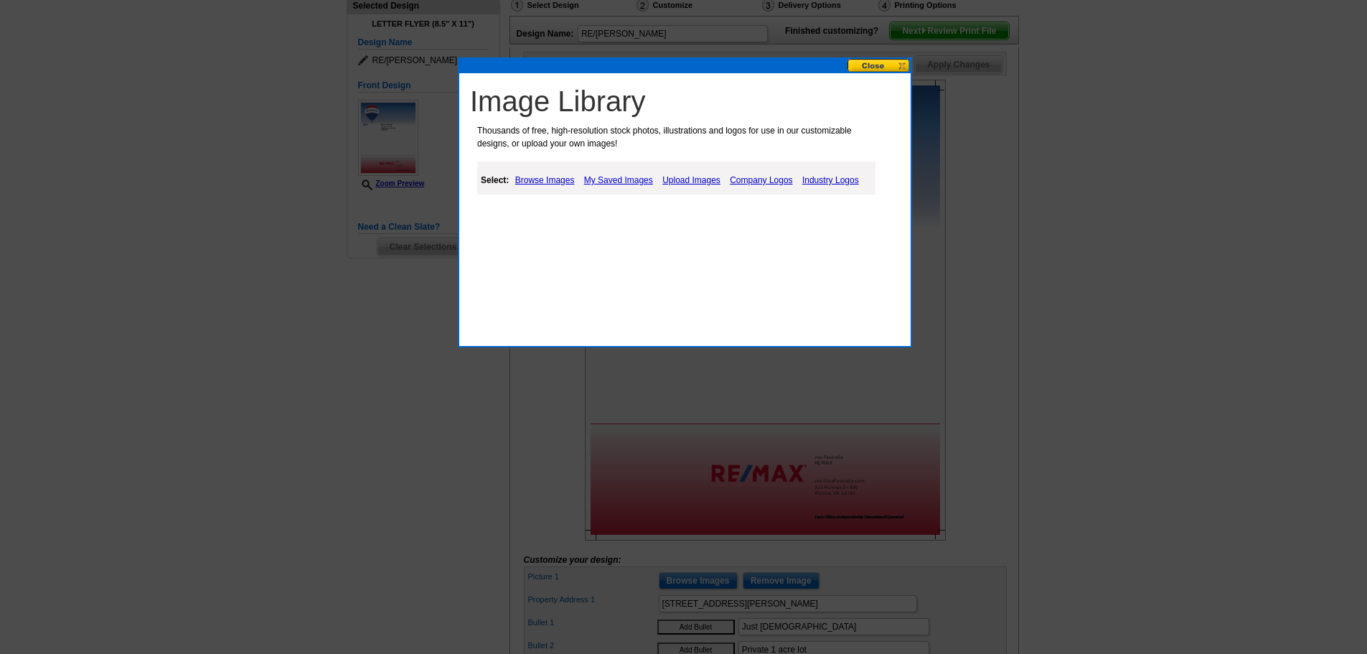
click at [679, 179] on link "Upload Images" at bounding box center [691, 180] width 65 height 17
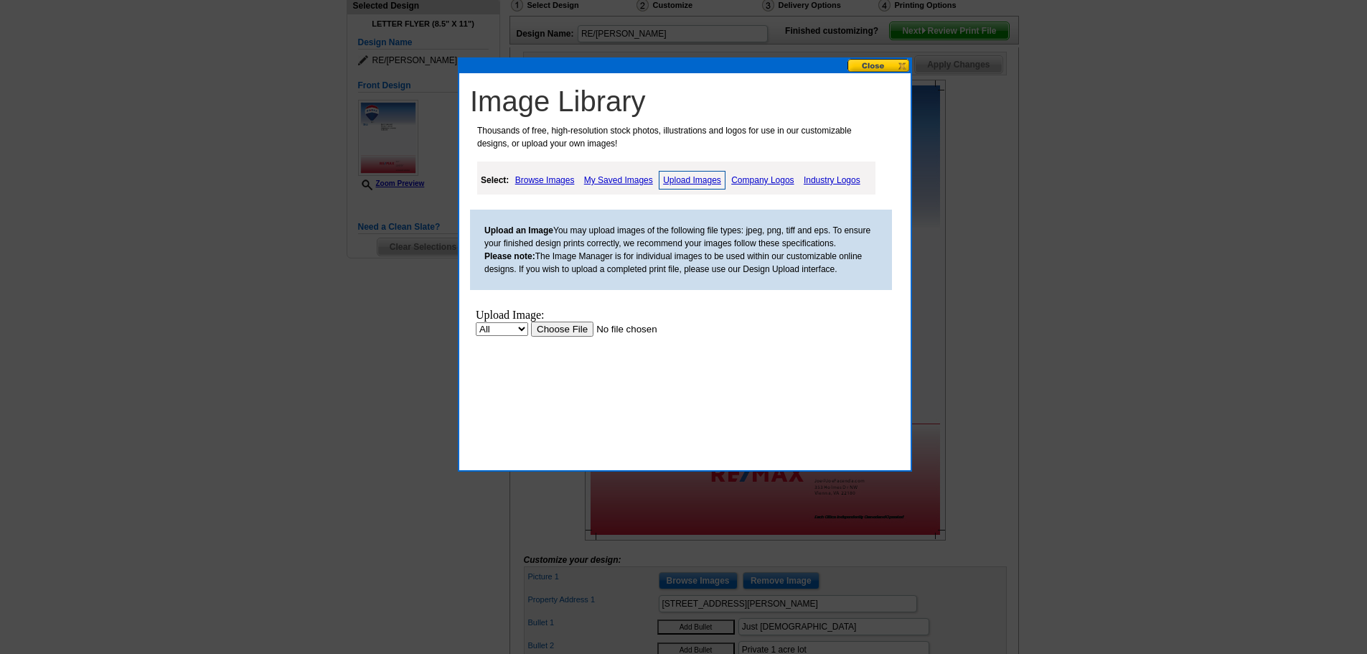
scroll to position [0, 0]
click at [561, 326] on input "file" at bounding box center [622, 329] width 182 height 15
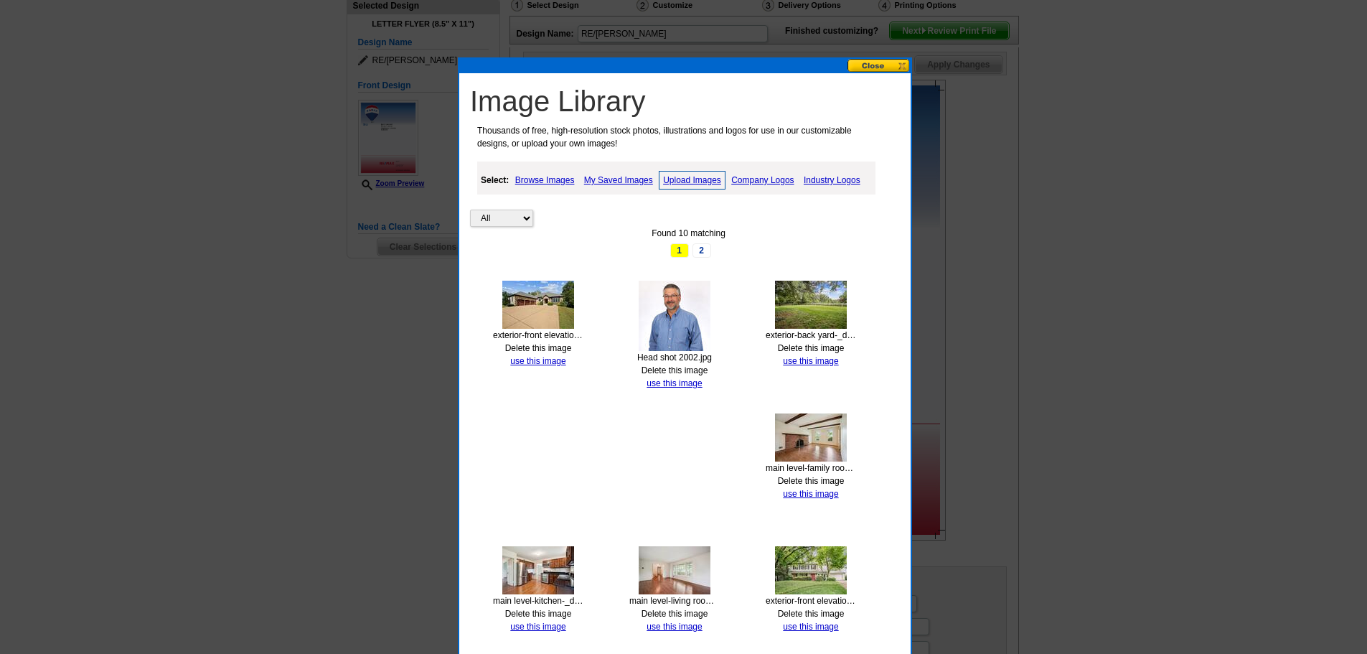
click at [676, 179] on link "Upload Images" at bounding box center [692, 180] width 67 height 19
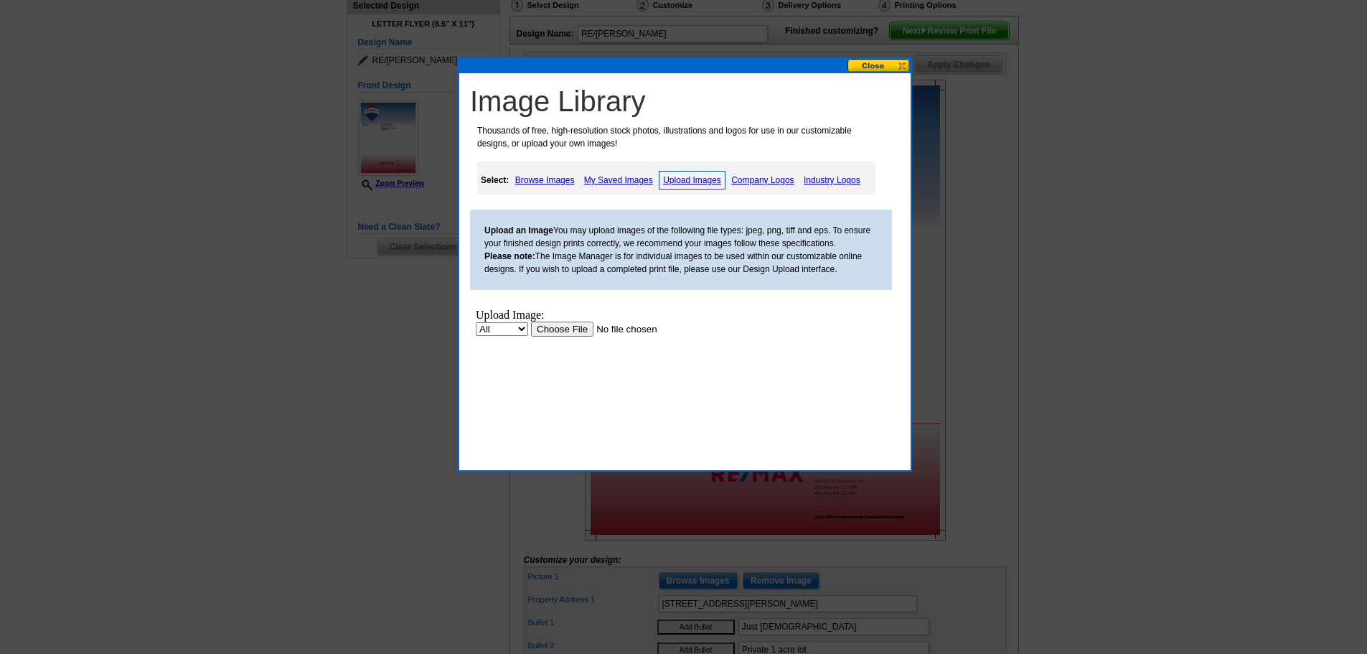
click at [566, 330] on input "file" at bounding box center [622, 329] width 182 height 15
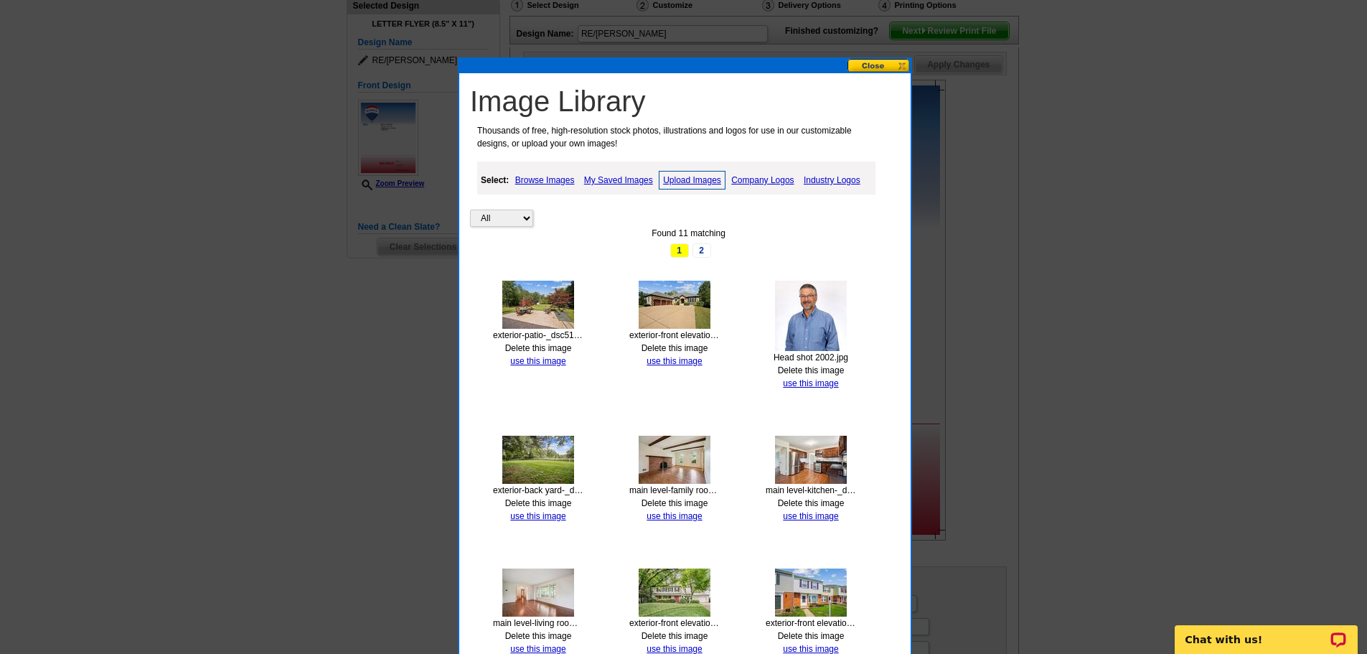
click at [686, 175] on link "Upload Images" at bounding box center [692, 180] width 67 height 19
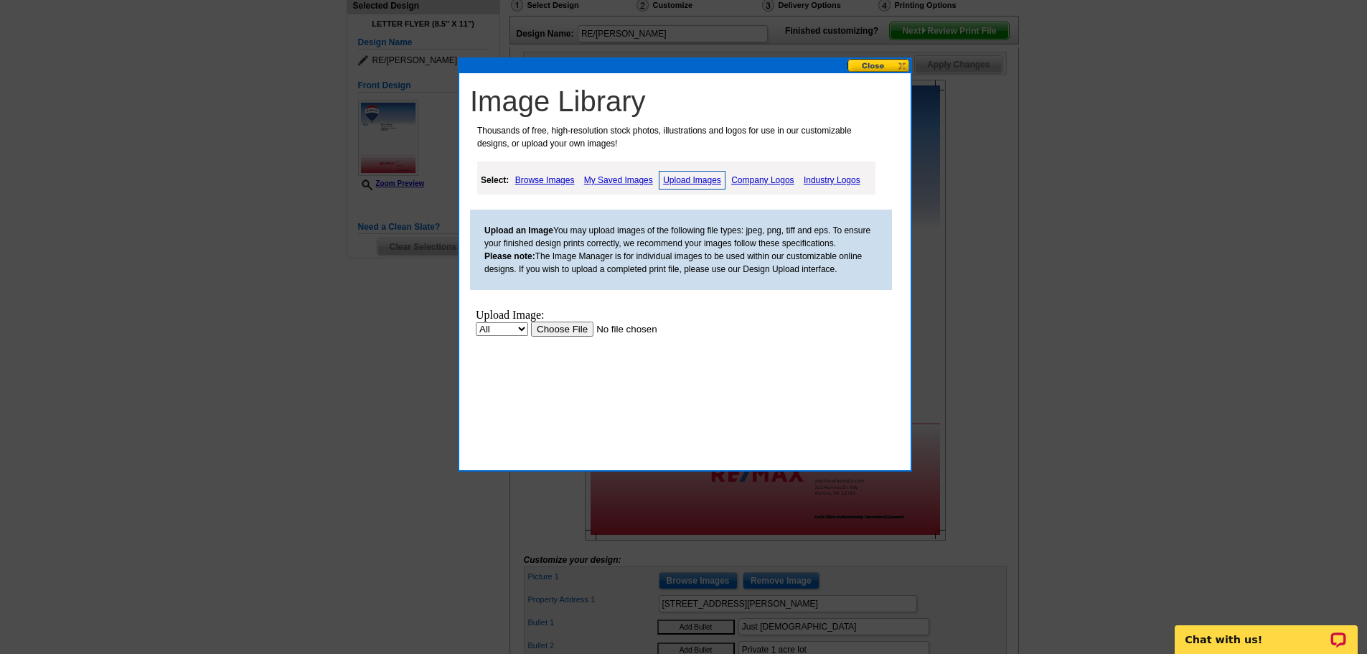
click at [569, 330] on input "file" at bounding box center [622, 329] width 182 height 15
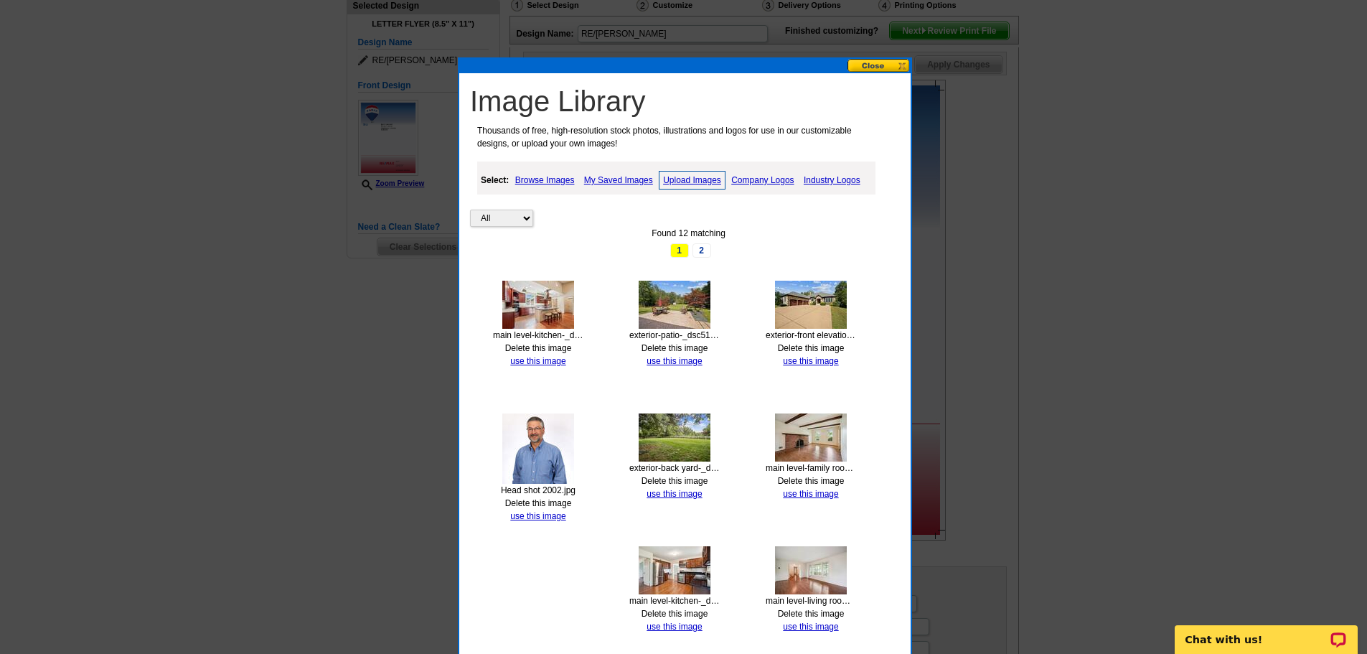
click at [712, 184] on link "Upload Images" at bounding box center [692, 180] width 67 height 19
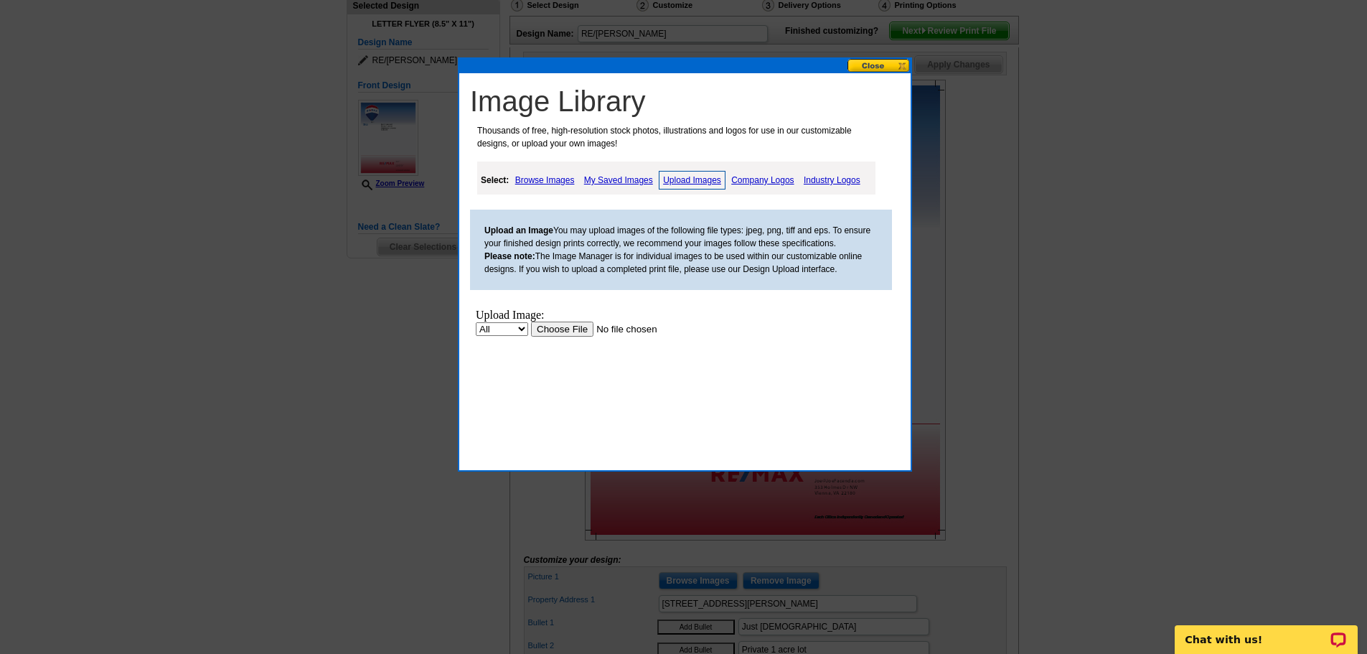
click at [566, 322] on input "file" at bounding box center [622, 329] width 182 height 15
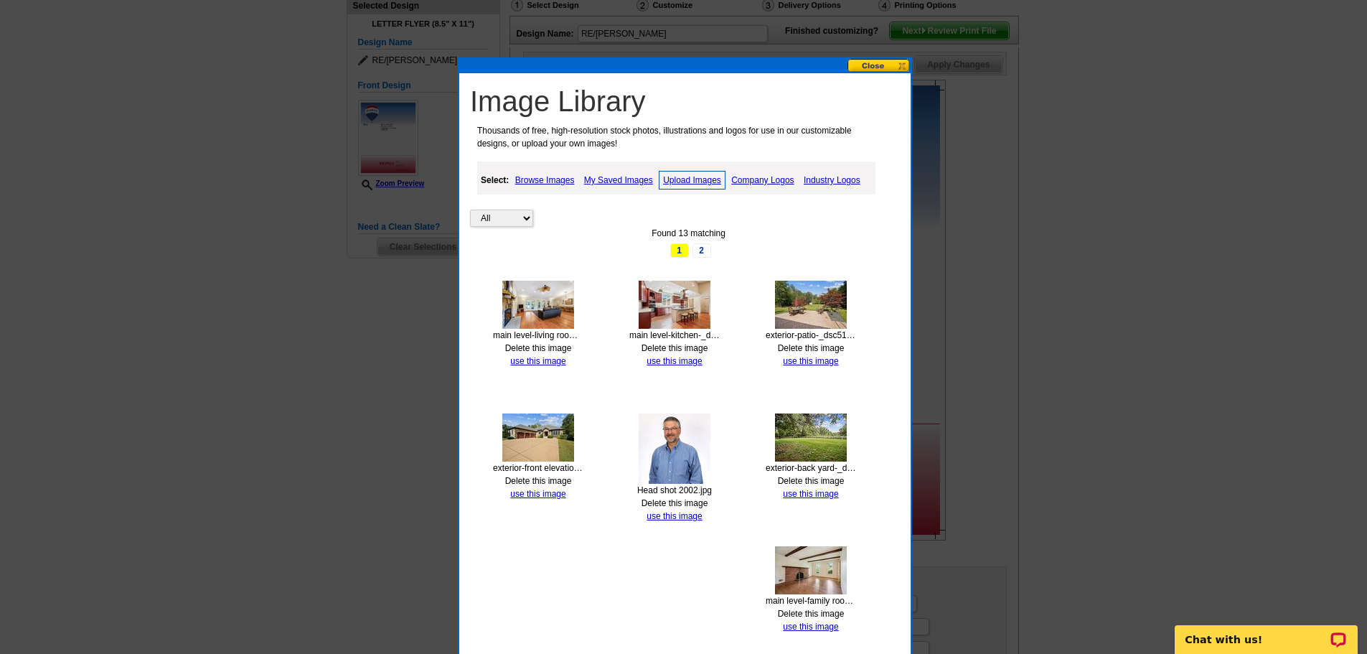
click at [701, 184] on link "Upload Images" at bounding box center [692, 180] width 67 height 19
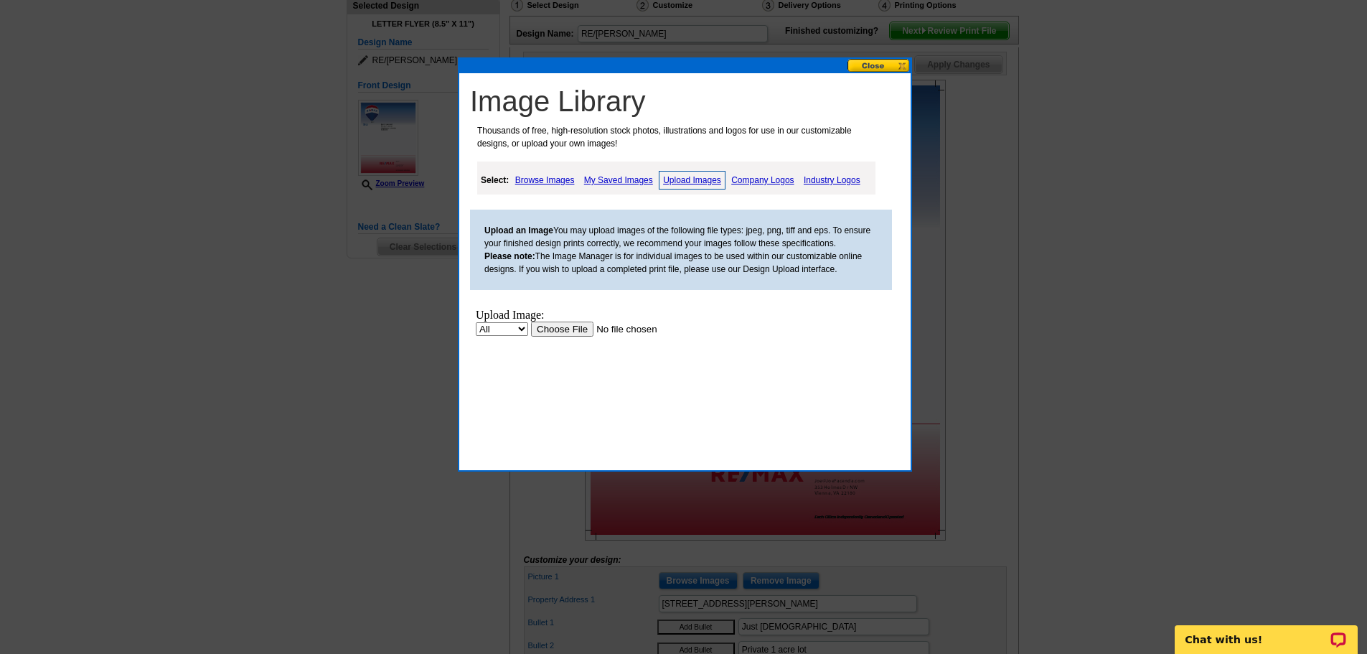
click at [561, 328] on input "file" at bounding box center [622, 329] width 182 height 15
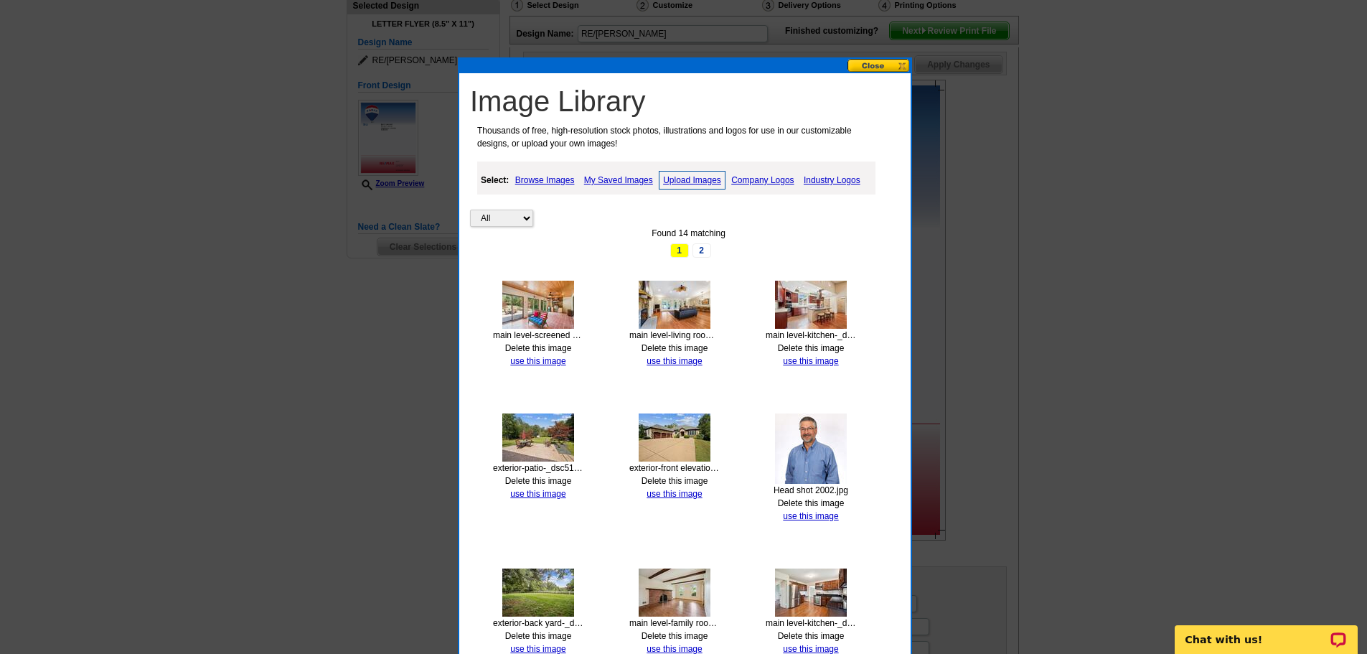
click at [879, 66] on button at bounding box center [879, 66] width 63 height 14
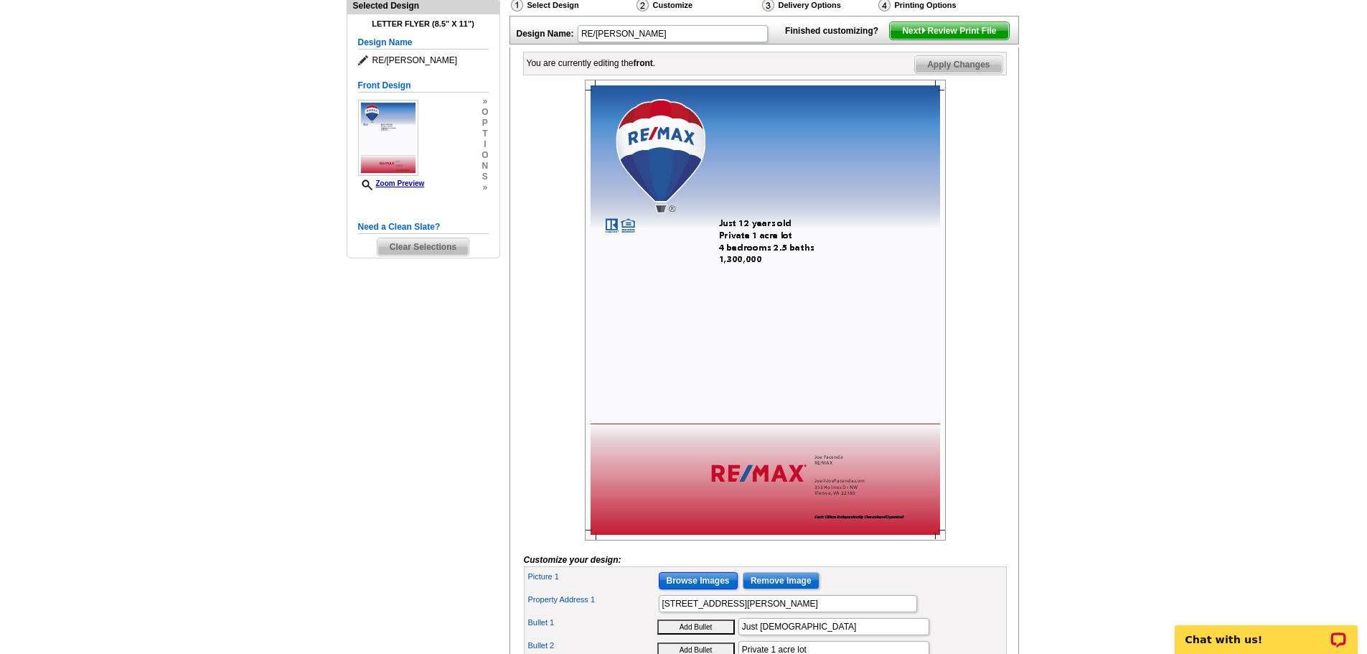
click at [708, 589] on input "Browse Images" at bounding box center [698, 580] width 79 height 17
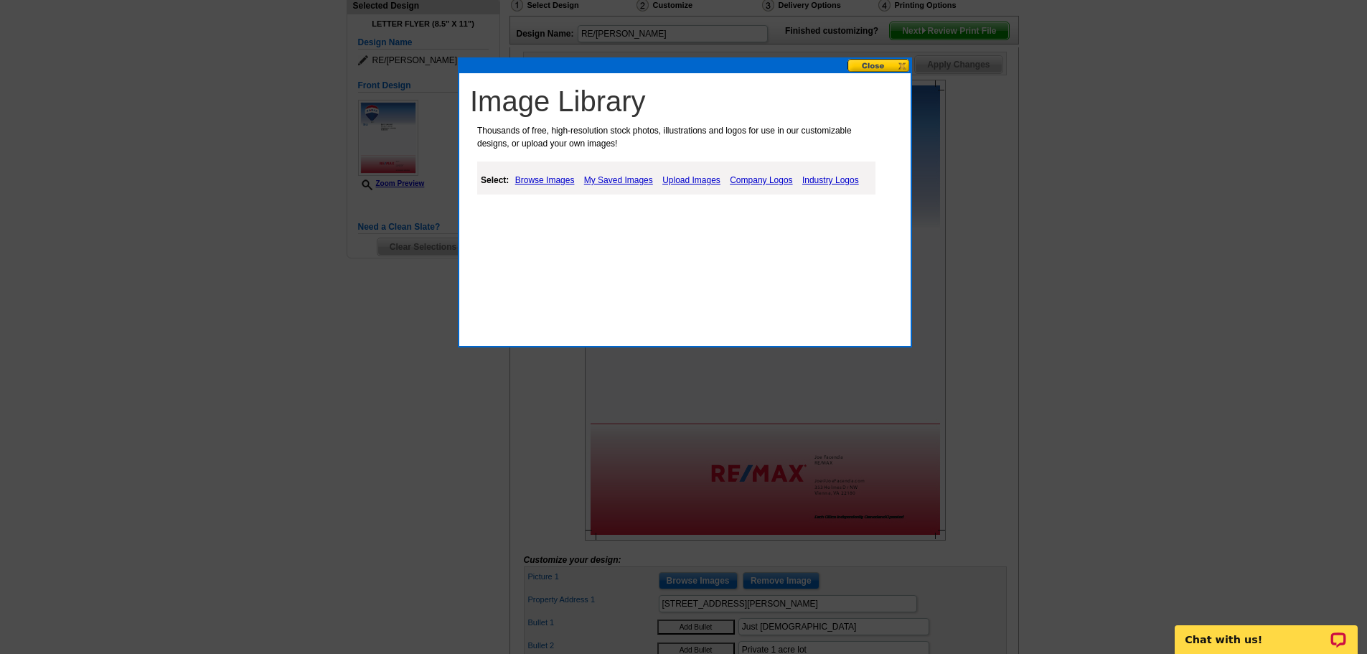
click at [603, 180] on link "My Saved Images" at bounding box center [619, 180] width 76 height 17
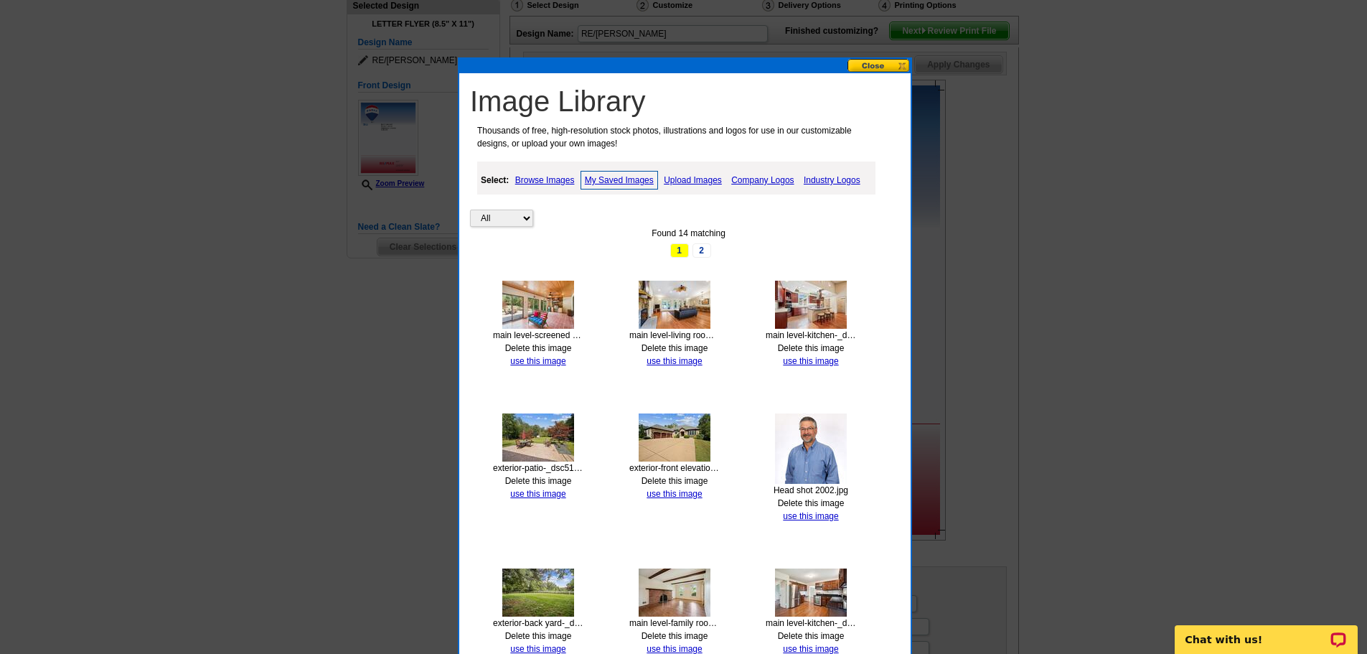
click at [690, 439] on img at bounding box center [675, 437] width 72 height 48
click at [696, 497] on link "use this image" at bounding box center [674, 494] width 55 height 10
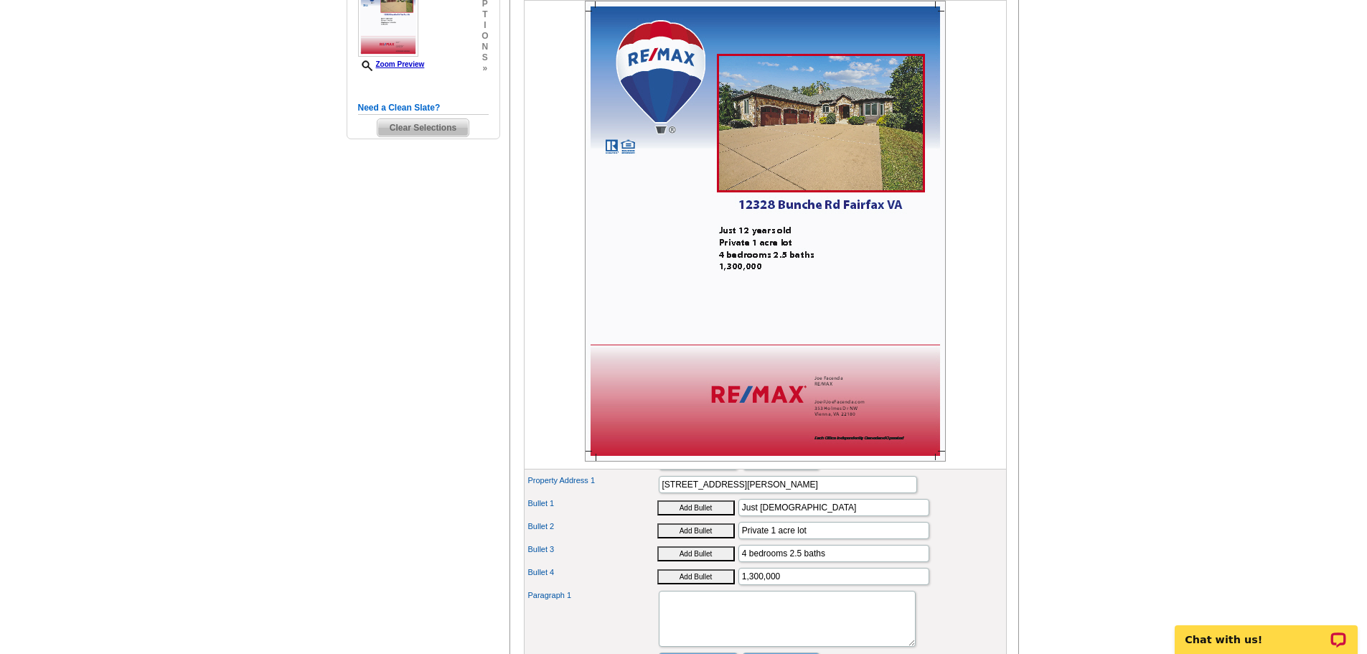
scroll to position [335, 0]
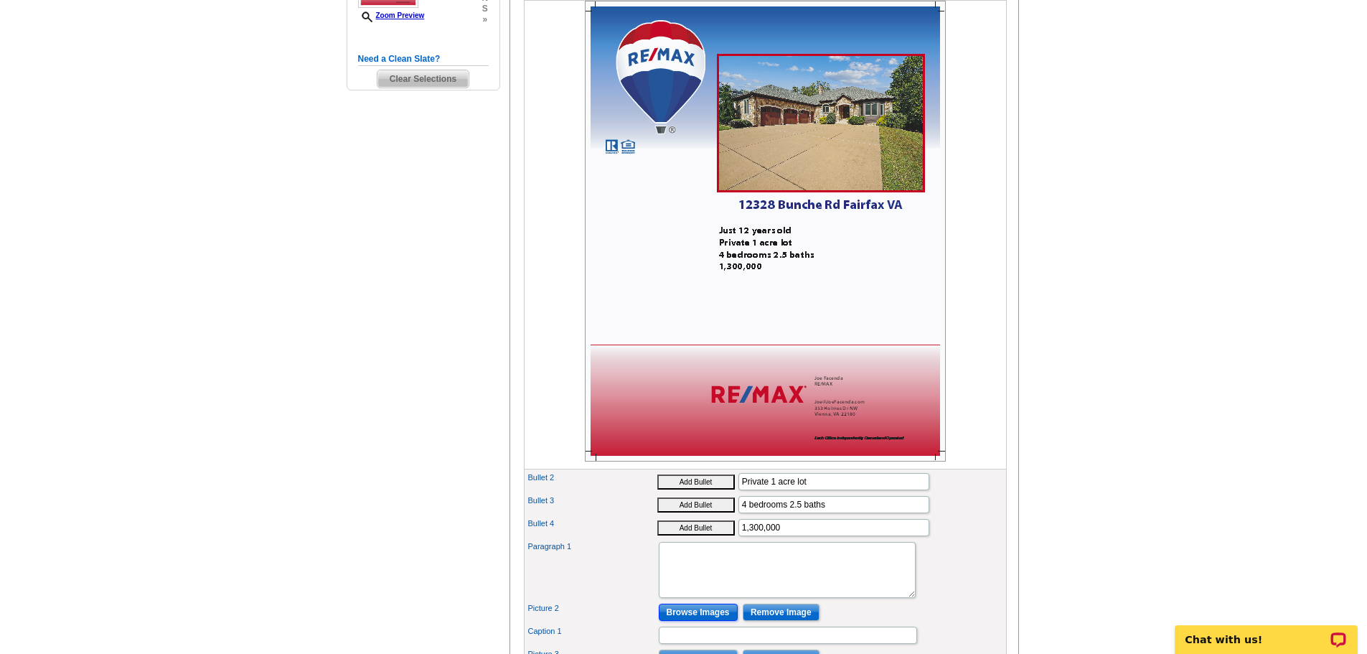
click at [708, 621] on input "Browse Images" at bounding box center [698, 612] width 79 height 17
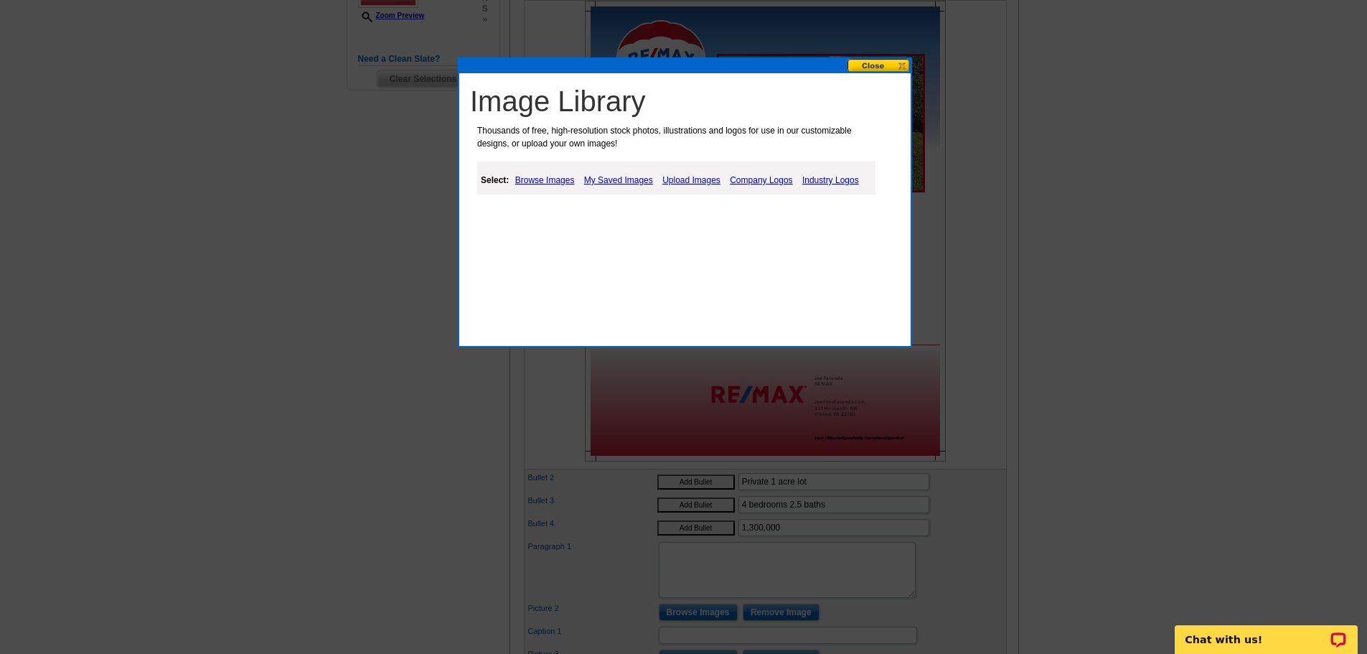
click at [607, 180] on link "My Saved Images" at bounding box center [619, 180] width 76 height 17
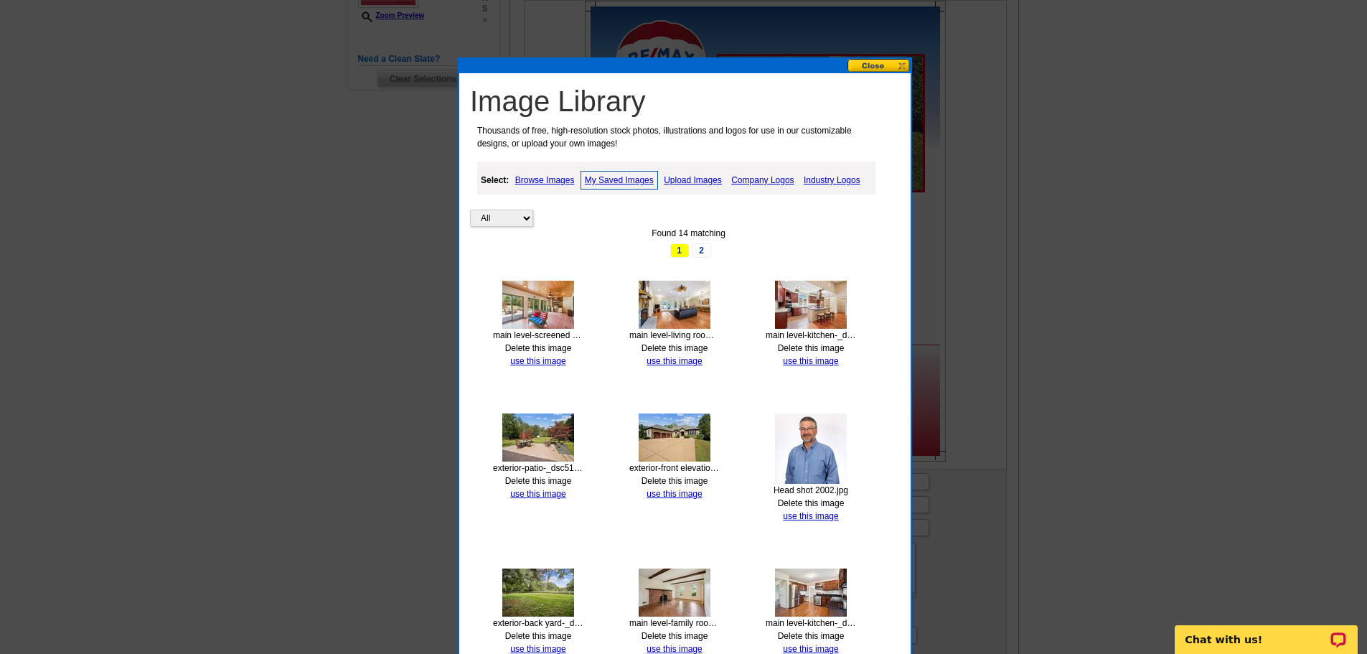
click at [805, 311] on img at bounding box center [811, 305] width 72 height 48
click at [818, 361] on link "use this image" at bounding box center [810, 361] width 55 height 10
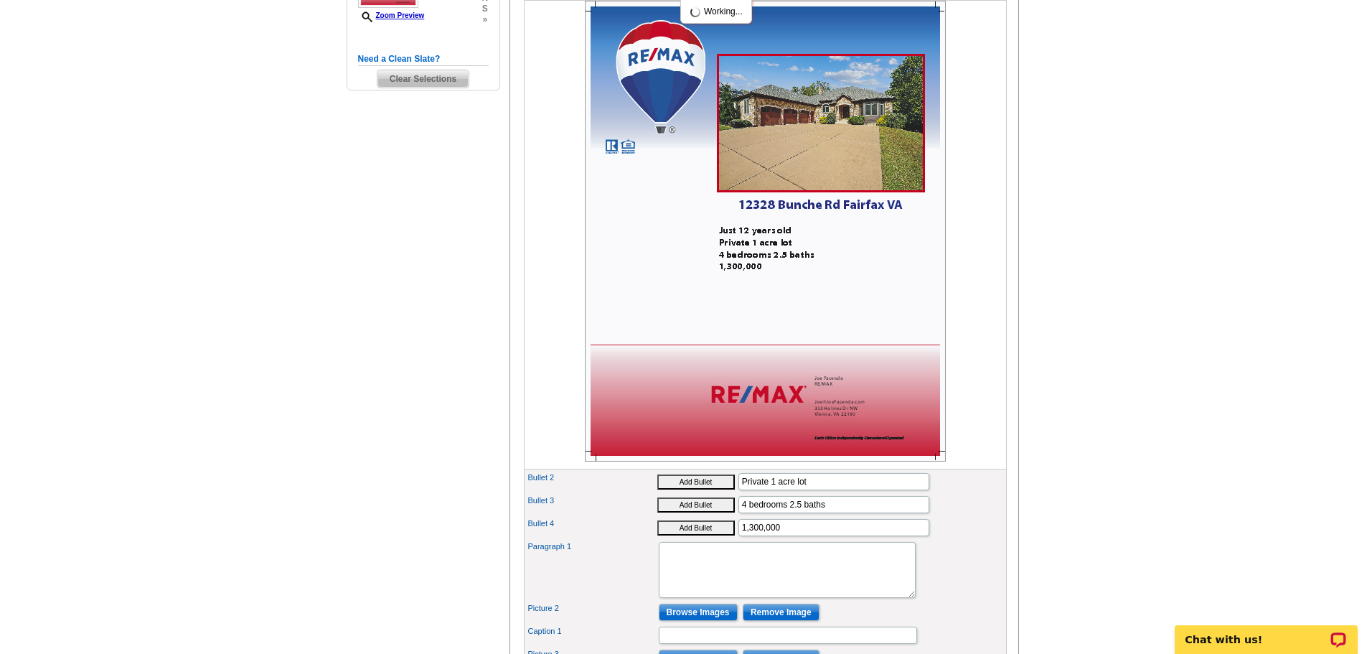
scroll to position [502, 0]
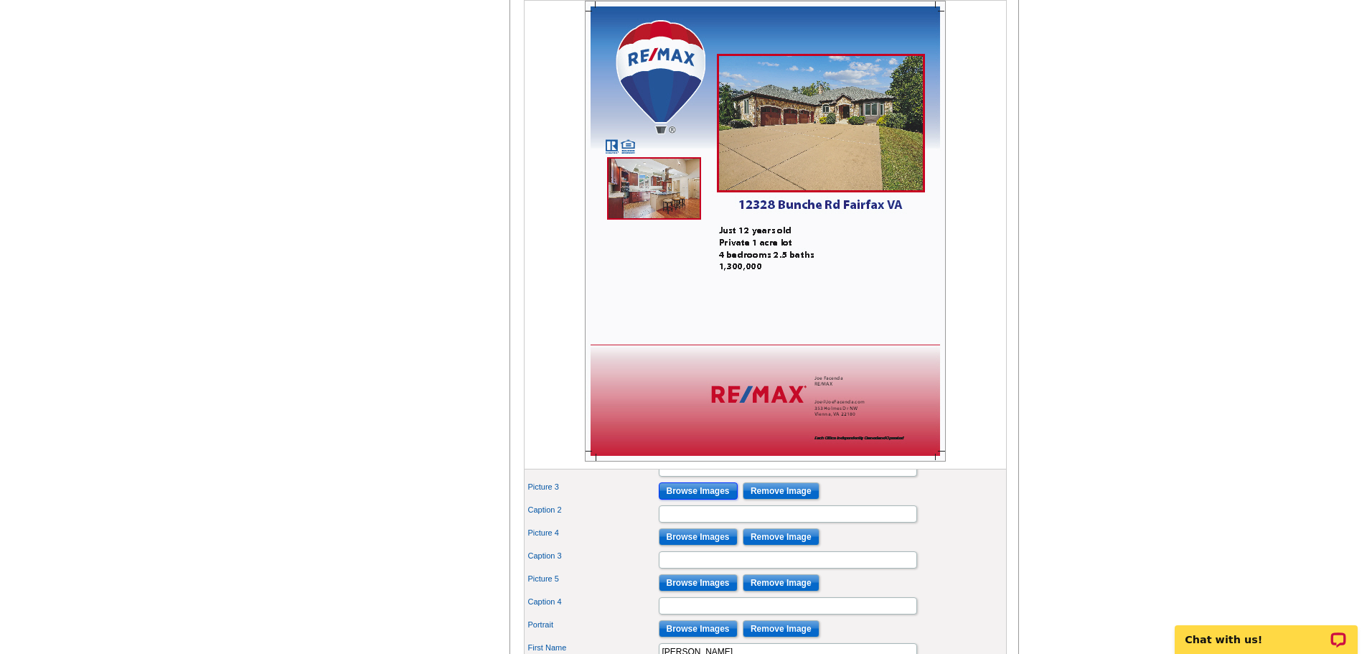
click at [709, 500] on input "Browse Images" at bounding box center [698, 490] width 79 height 17
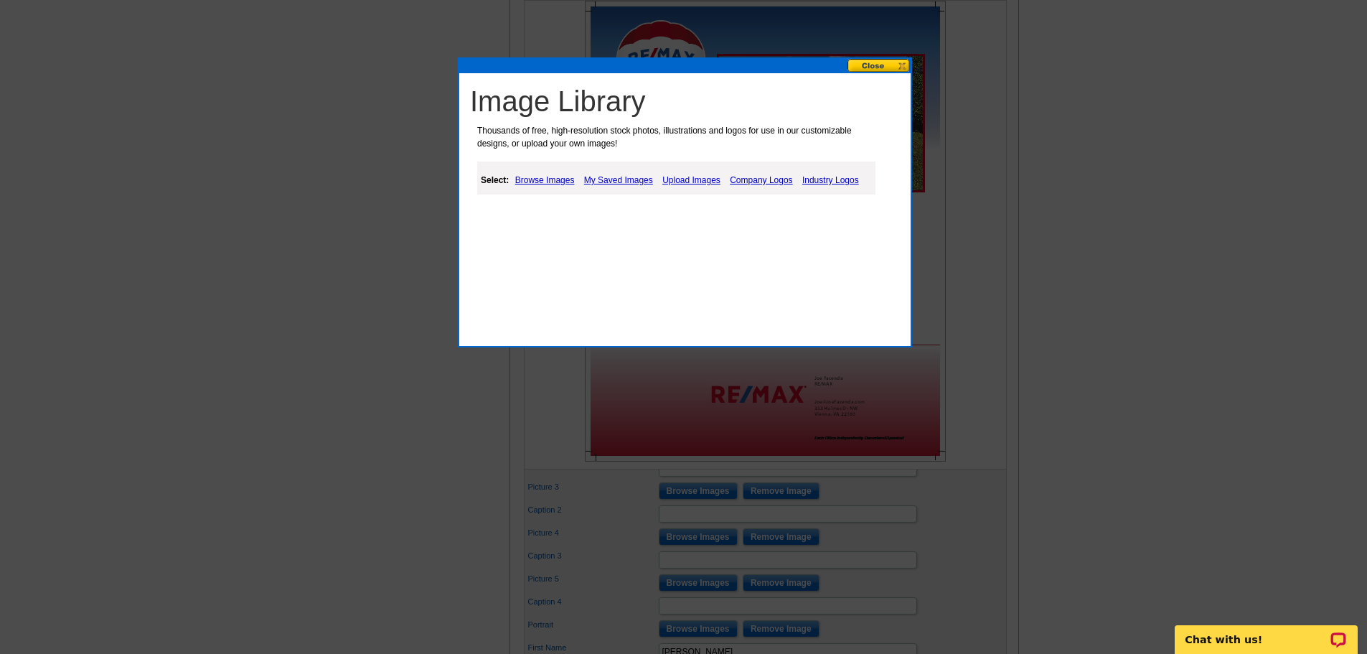
click at [553, 181] on link "Browse Images" at bounding box center [545, 180] width 67 height 17
click at [626, 179] on link "My Saved Images" at bounding box center [620, 180] width 76 height 17
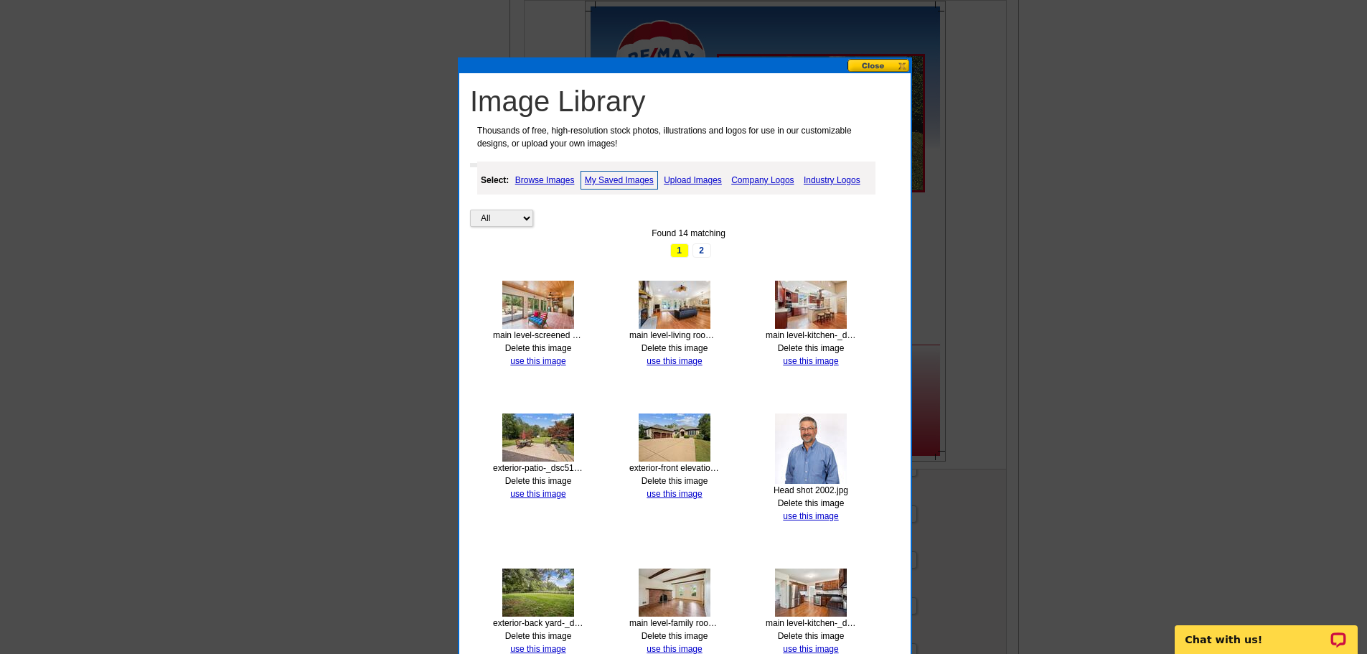
click at [680, 321] on img at bounding box center [675, 305] width 72 height 48
click at [686, 360] on link "use this image" at bounding box center [674, 361] width 55 height 10
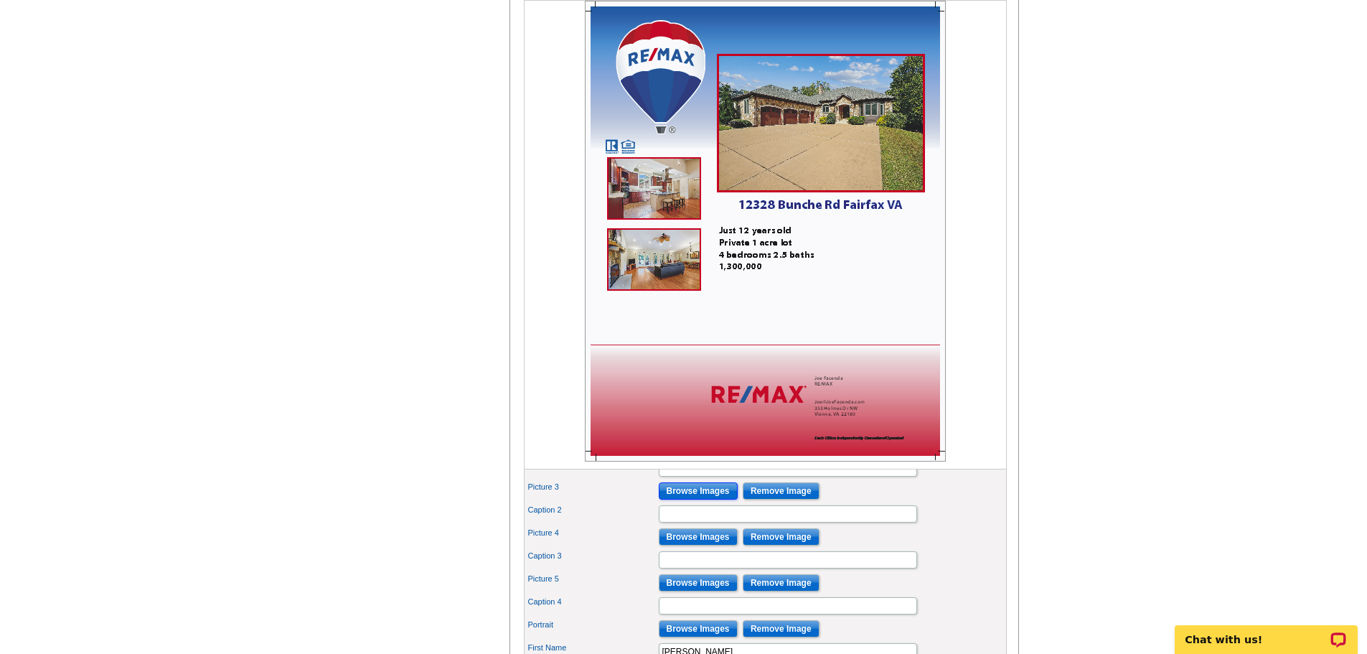
click at [701, 500] on input "Browse Images" at bounding box center [698, 490] width 79 height 17
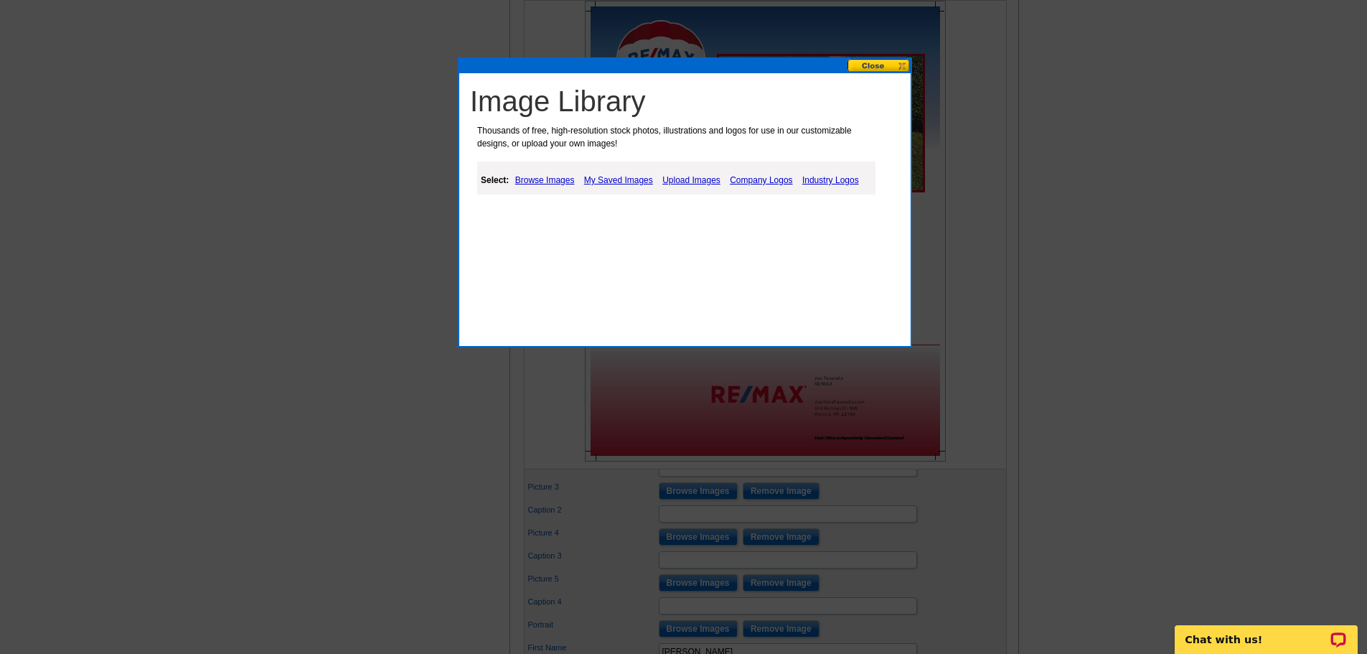
click at [632, 181] on link "My Saved Images" at bounding box center [619, 180] width 76 height 17
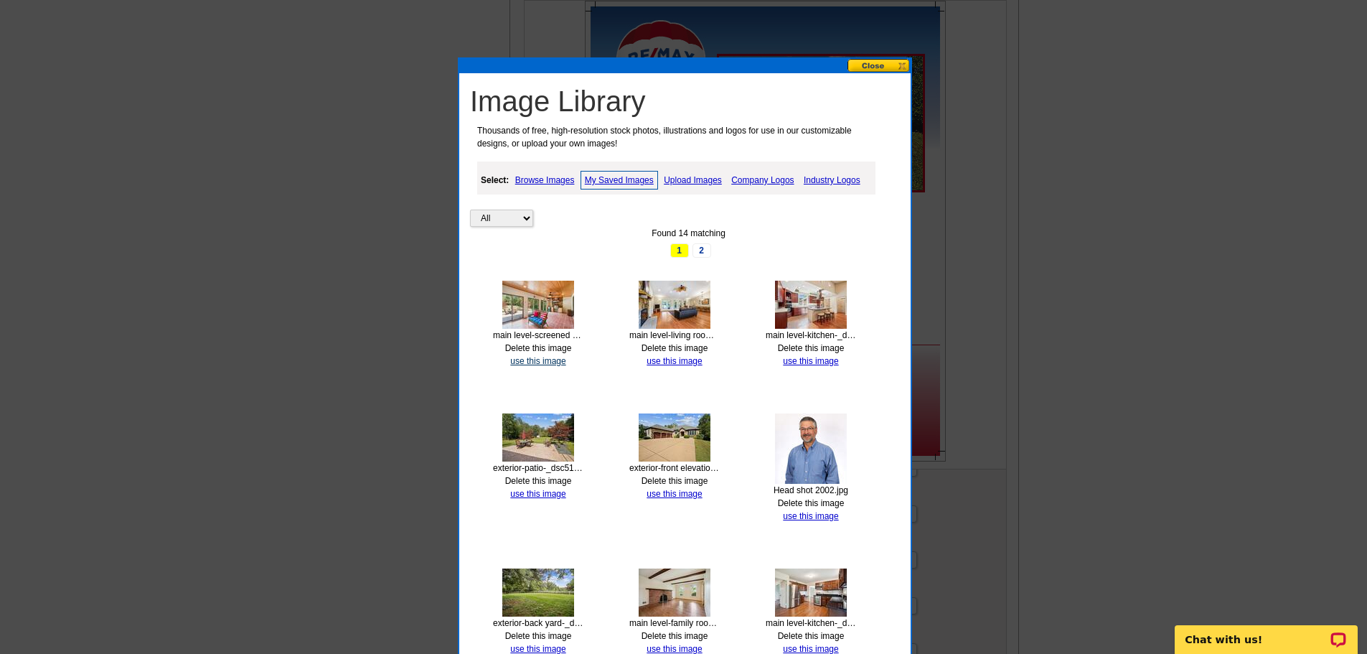
click at [558, 357] on link "use this image" at bounding box center [537, 361] width 55 height 10
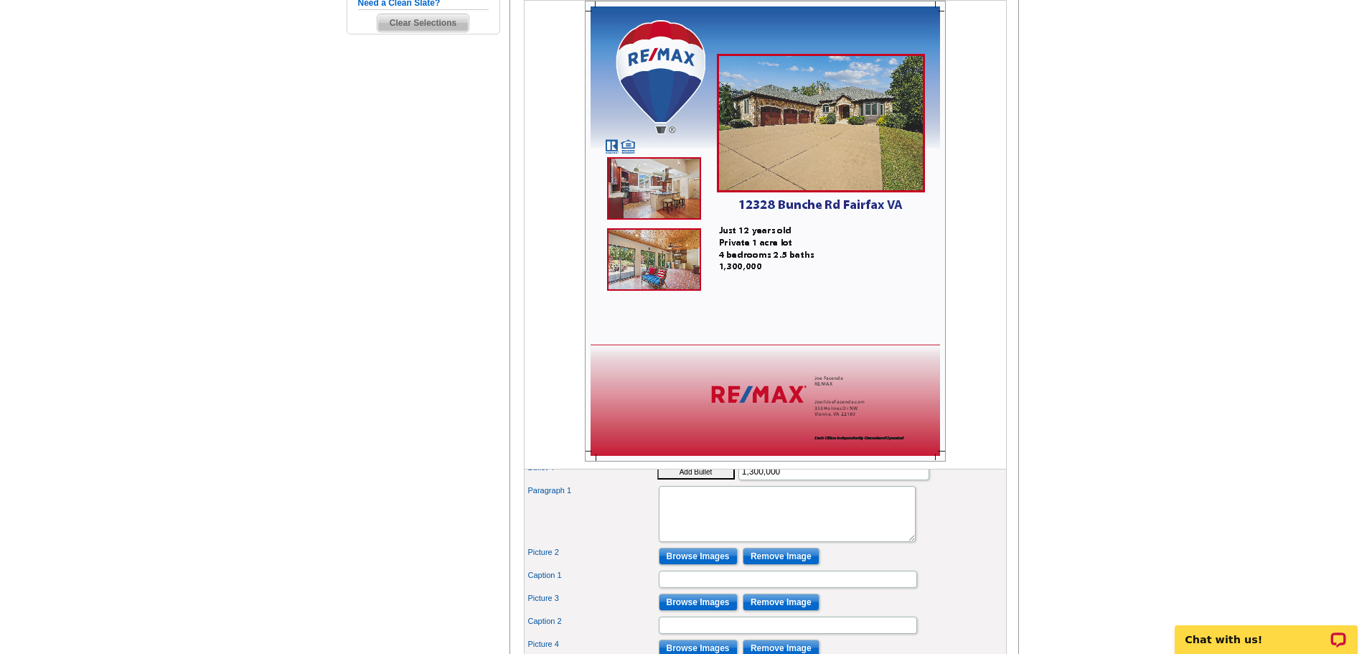
scroll to position [335, 0]
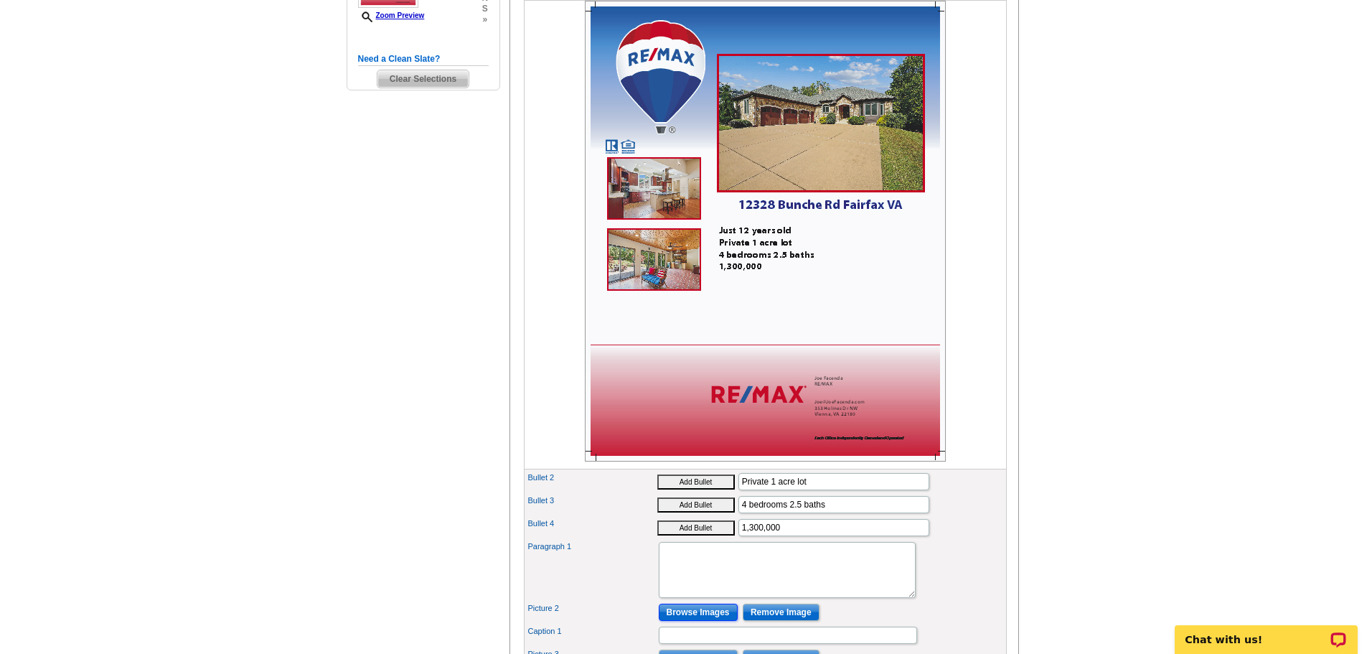
click at [703, 621] on input "Browse Images" at bounding box center [698, 612] width 79 height 17
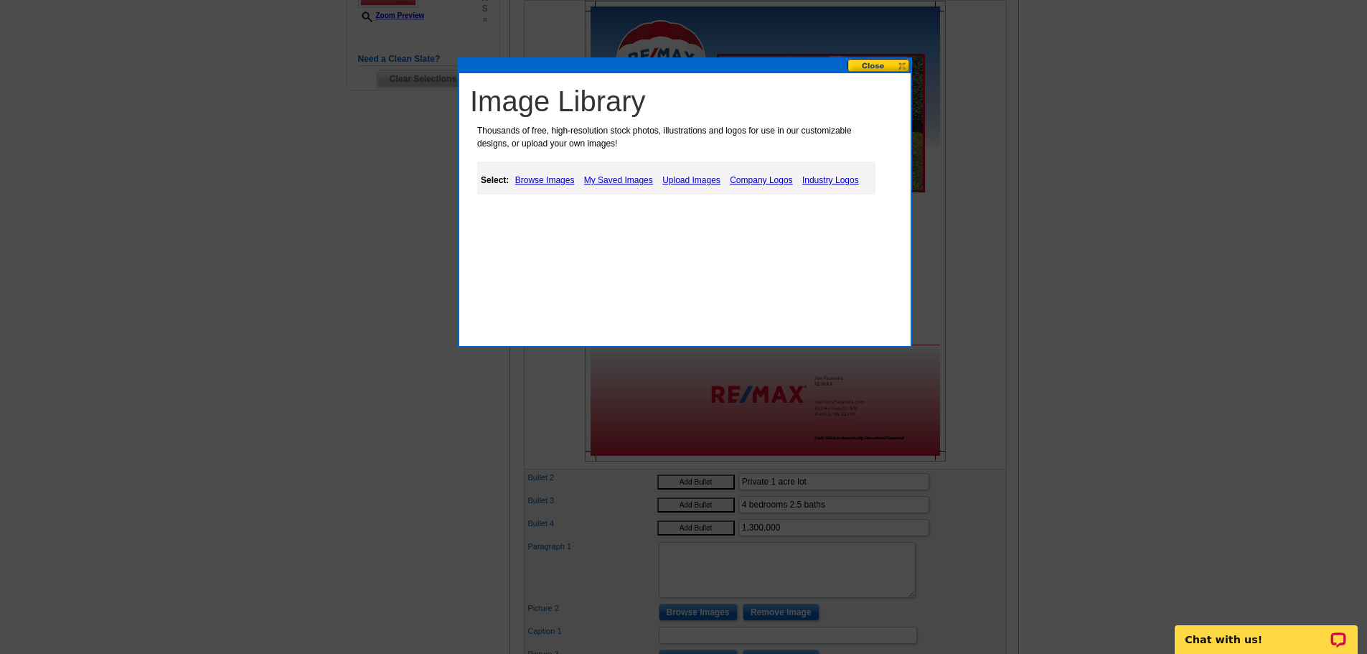
click at [635, 182] on link "My Saved Images" at bounding box center [619, 180] width 76 height 17
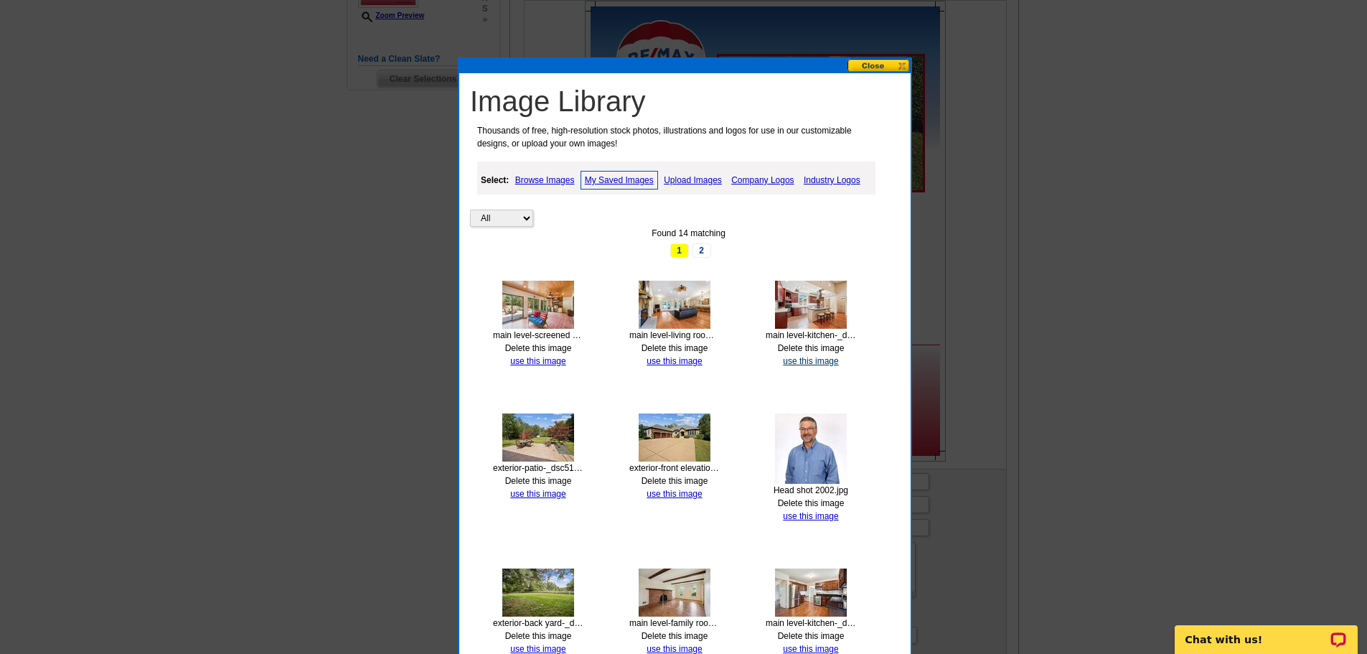
click at [795, 363] on link "use this image" at bounding box center [810, 361] width 55 height 10
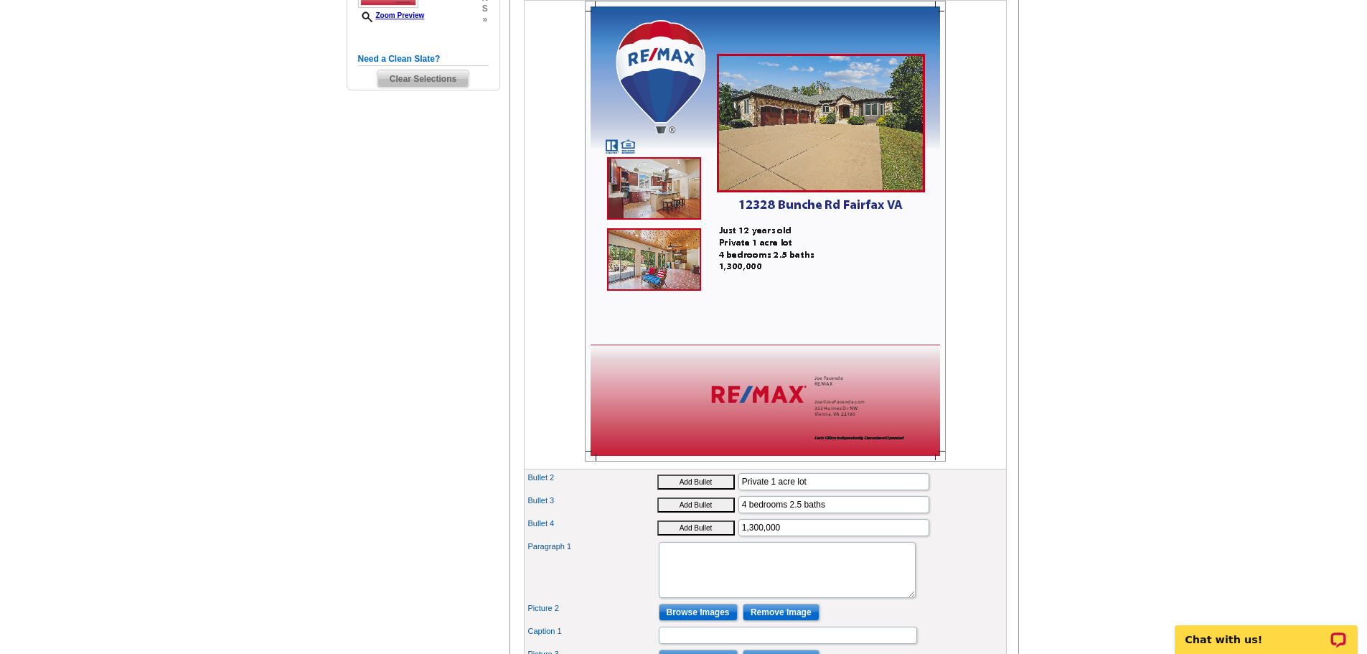
scroll to position [502, 0]
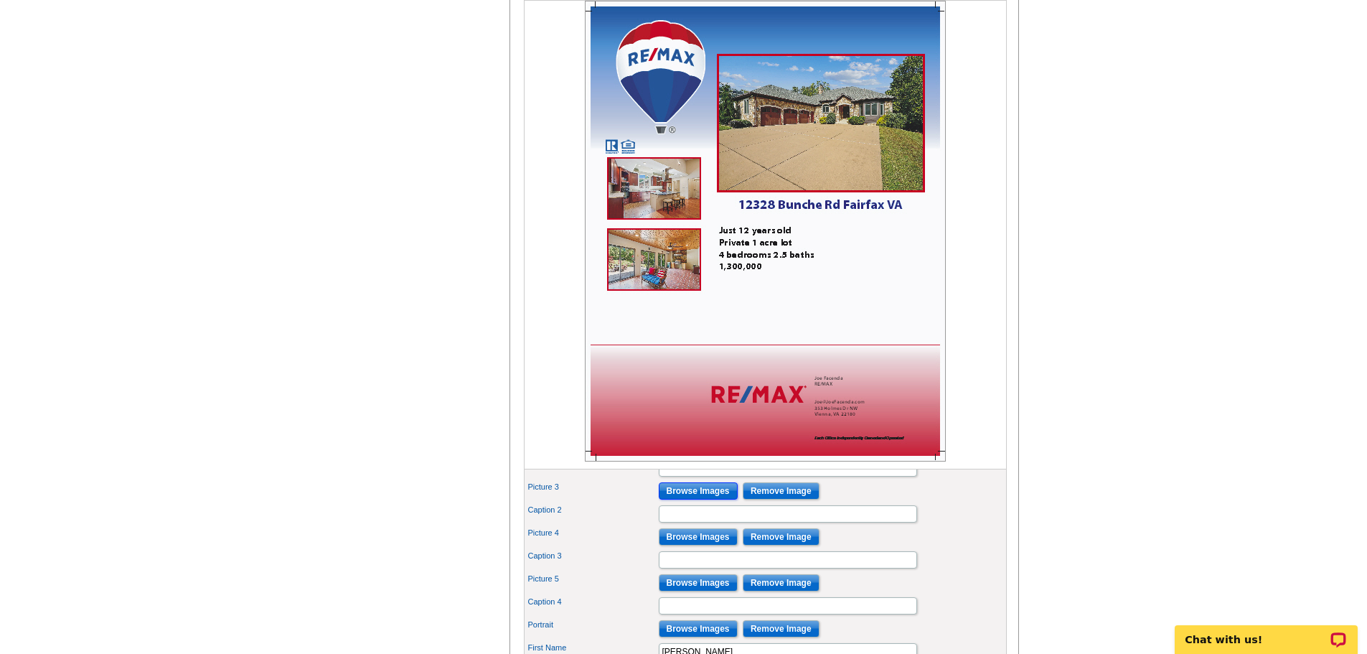
click at [708, 500] on input "Browse Images" at bounding box center [698, 490] width 79 height 17
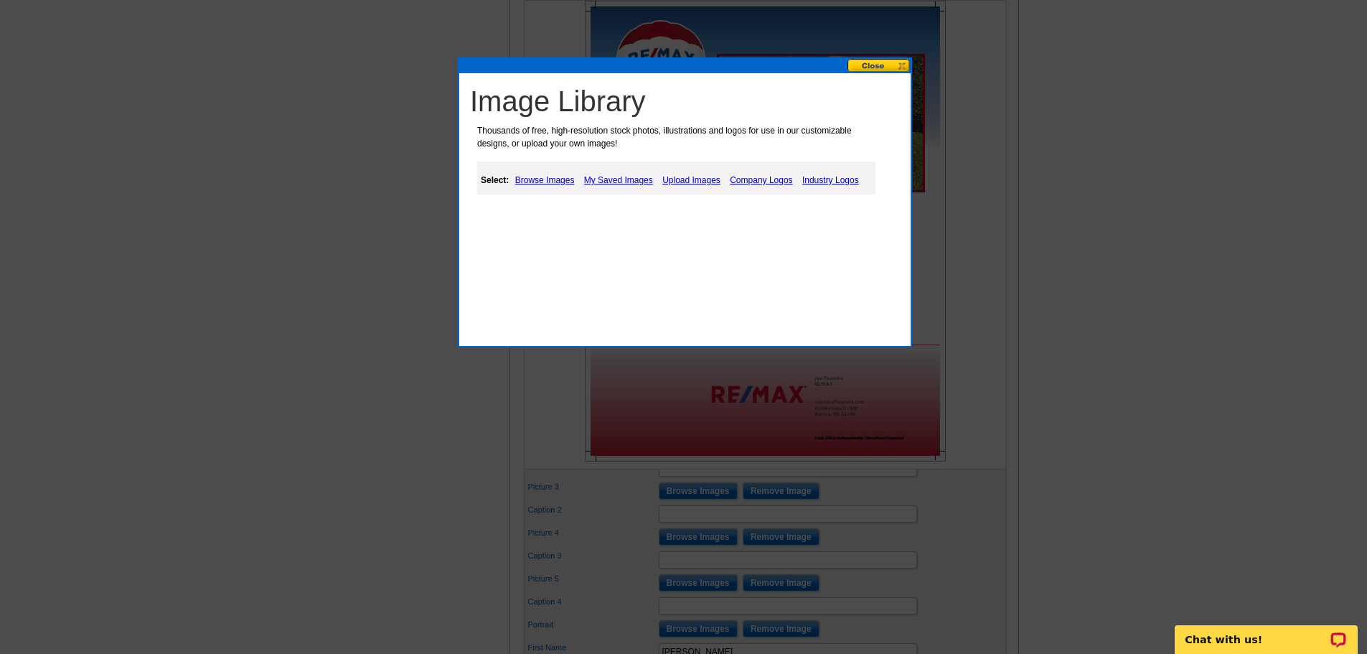
click at [618, 182] on link "My Saved Images" at bounding box center [619, 180] width 76 height 17
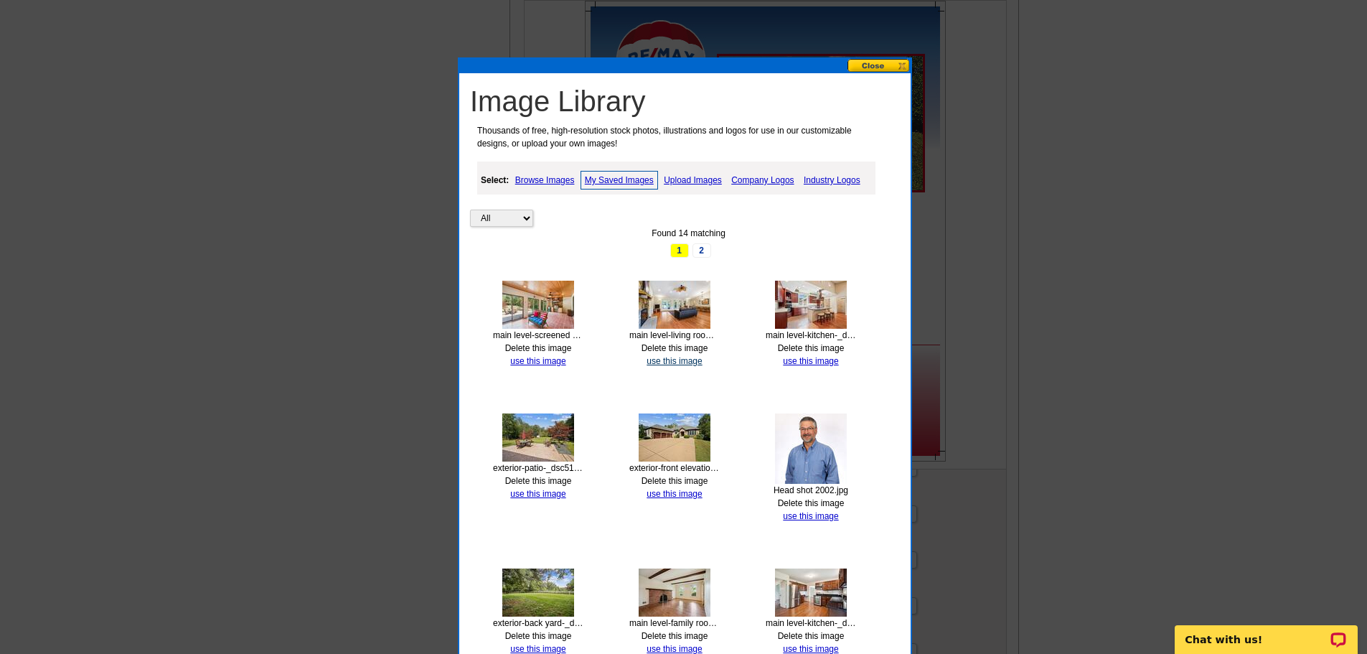
click at [678, 359] on link "use this image" at bounding box center [674, 361] width 55 height 10
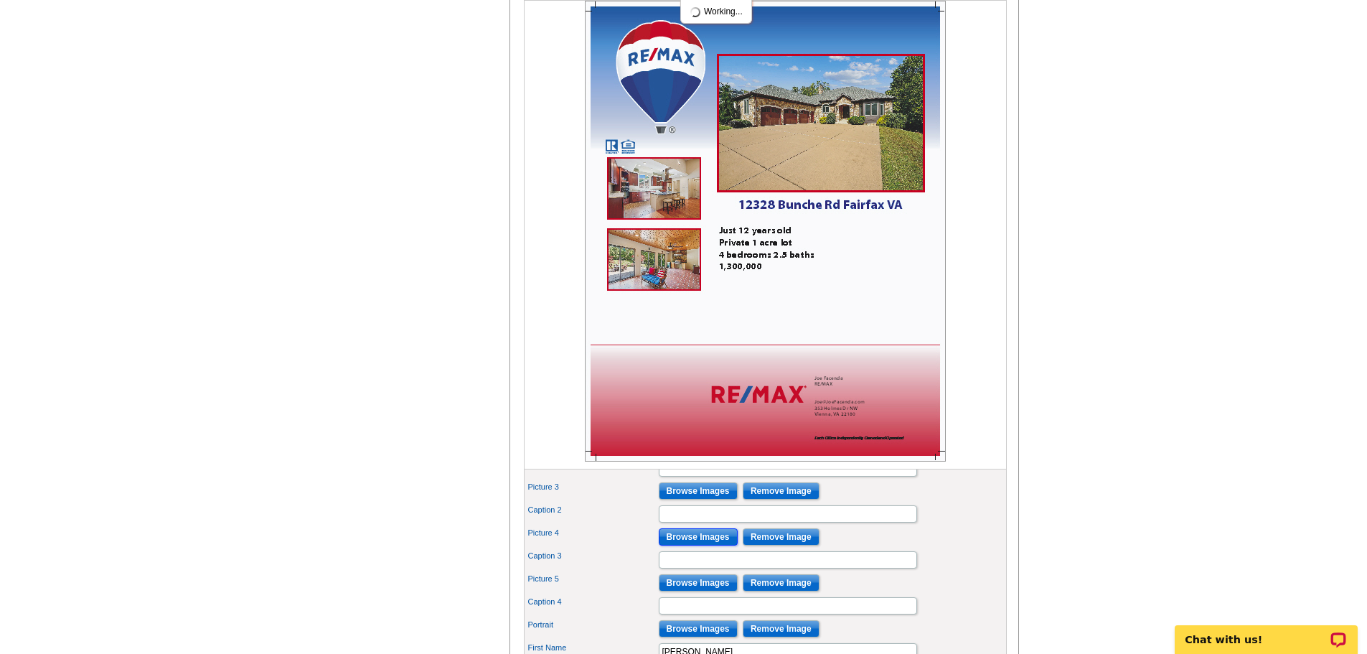
click at [697, 546] on input "Browse Images" at bounding box center [698, 536] width 79 height 17
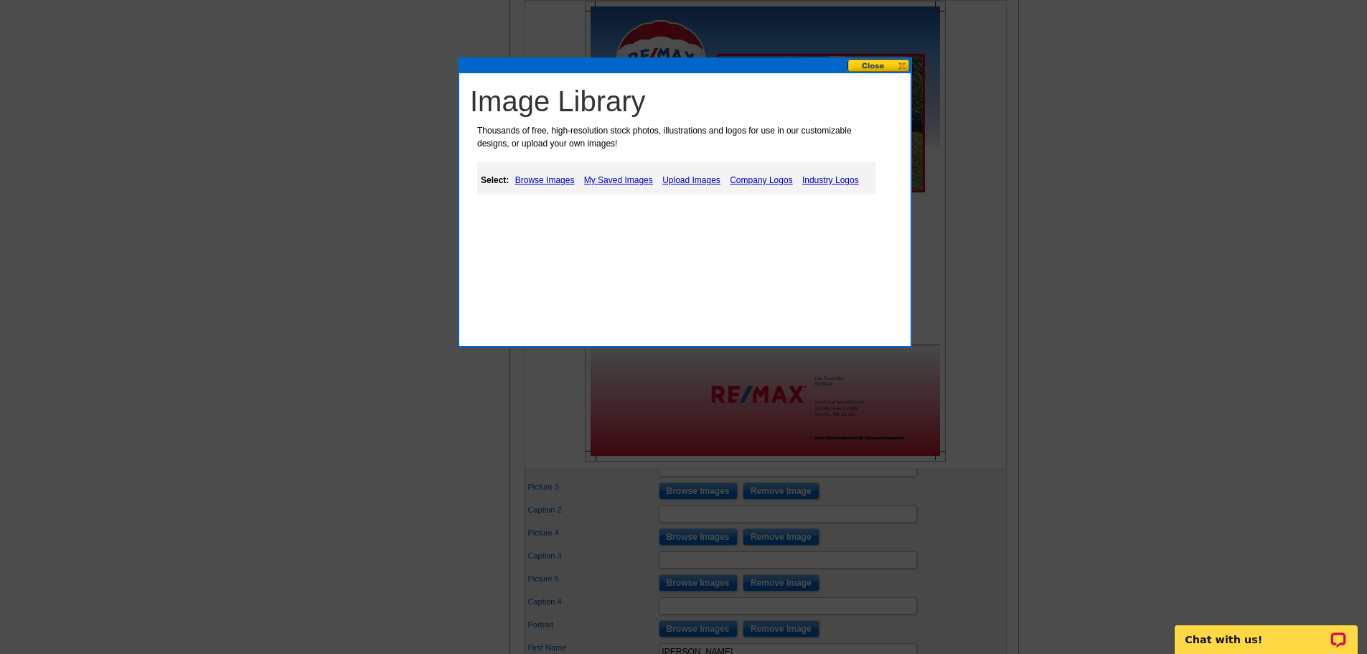
click at [619, 180] on link "My Saved Images" at bounding box center [619, 180] width 76 height 17
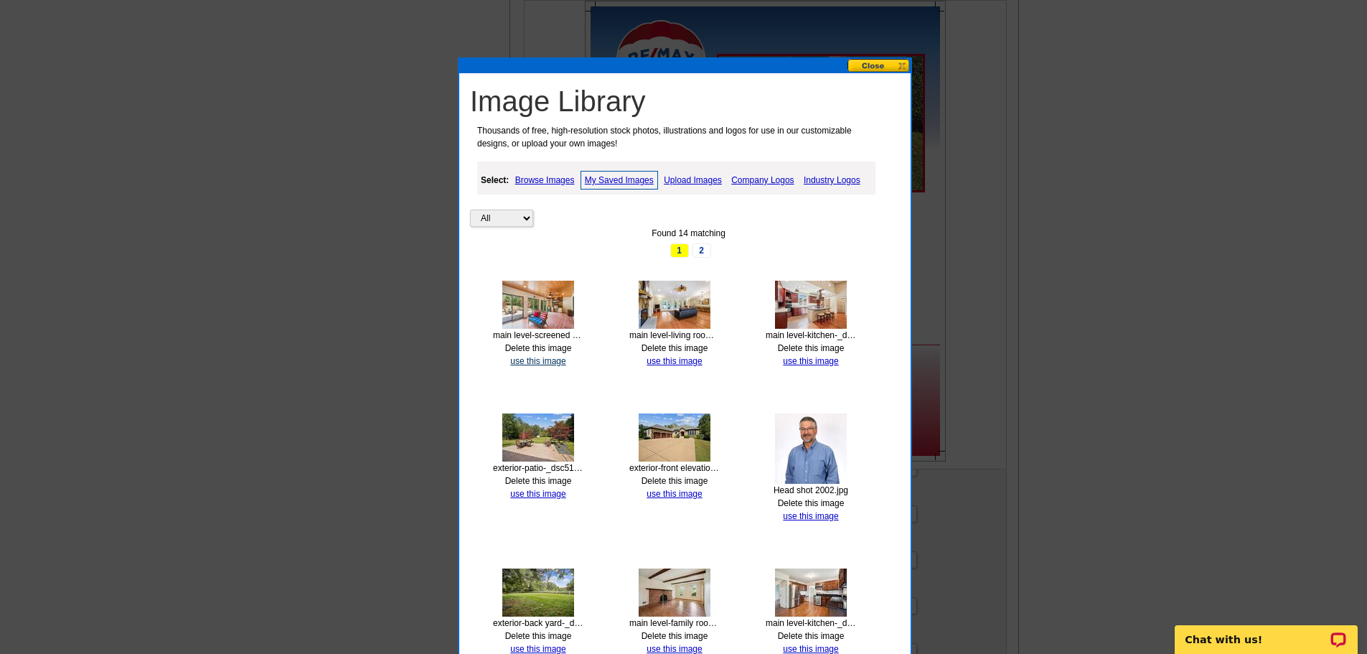
click at [561, 361] on link "use this image" at bounding box center [537, 361] width 55 height 10
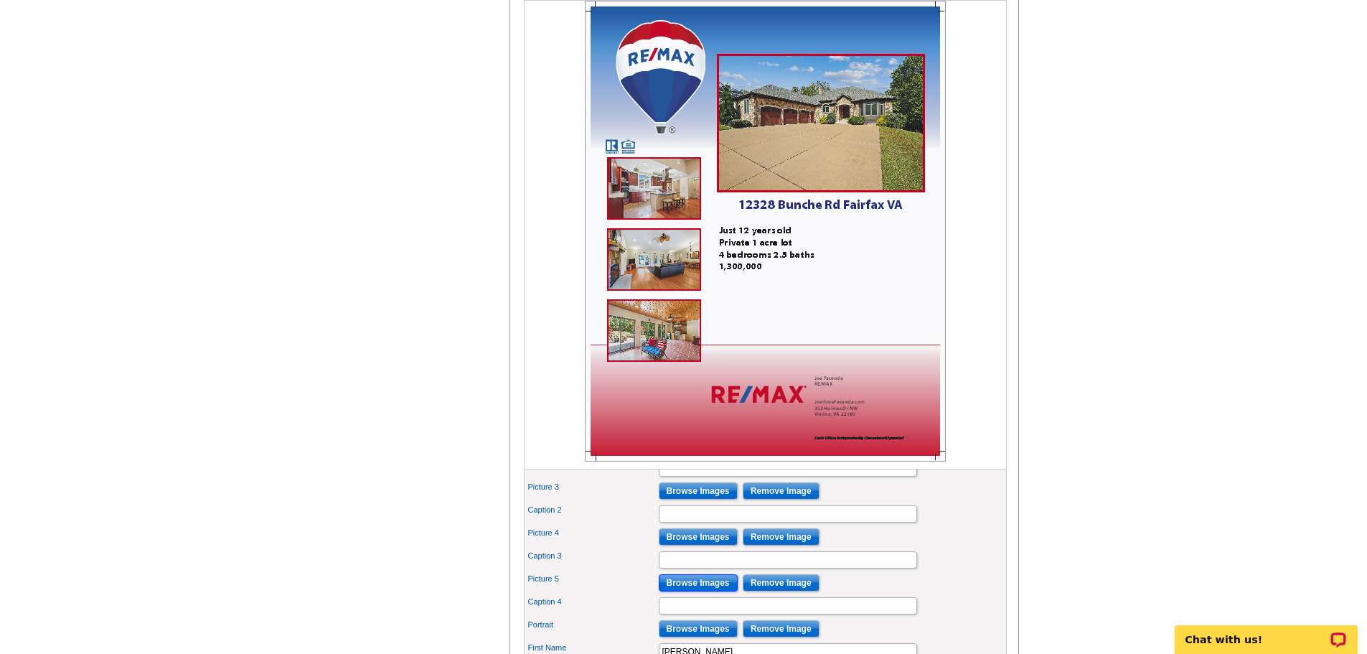
click at [701, 591] on input "Browse Images" at bounding box center [698, 582] width 79 height 17
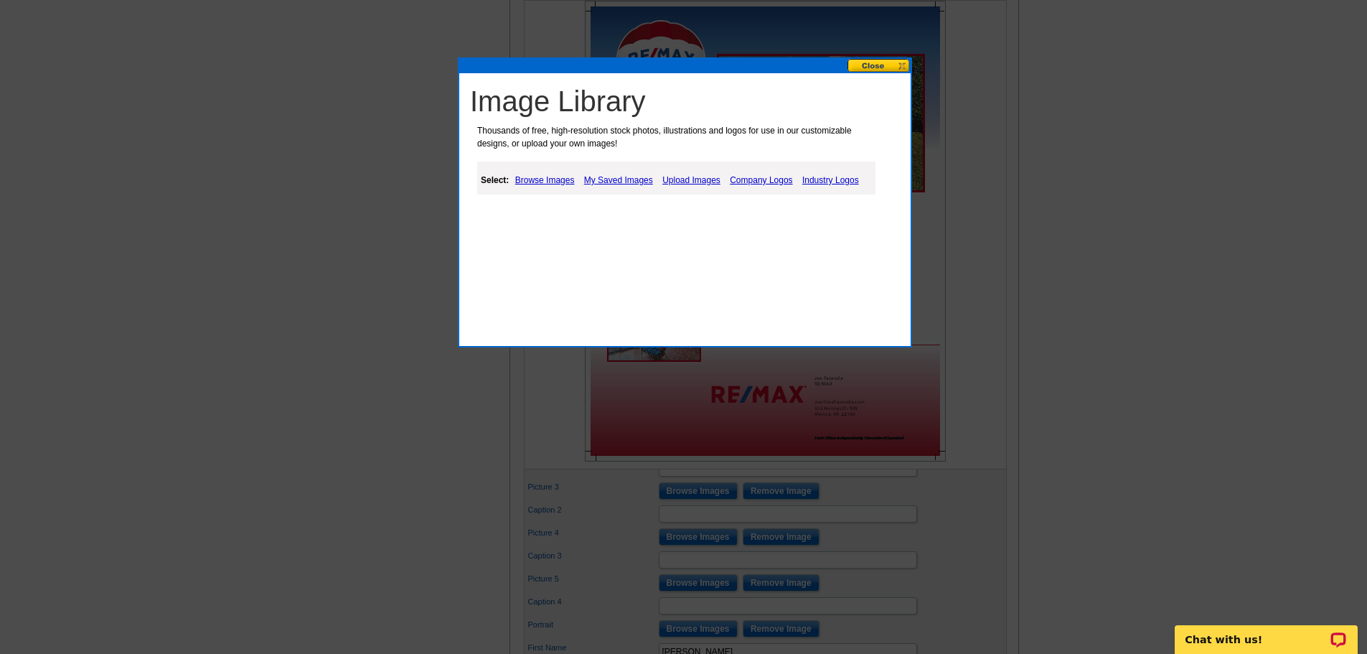
click at [634, 179] on link "My Saved Images" at bounding box center [619, 180] width 76 height 17
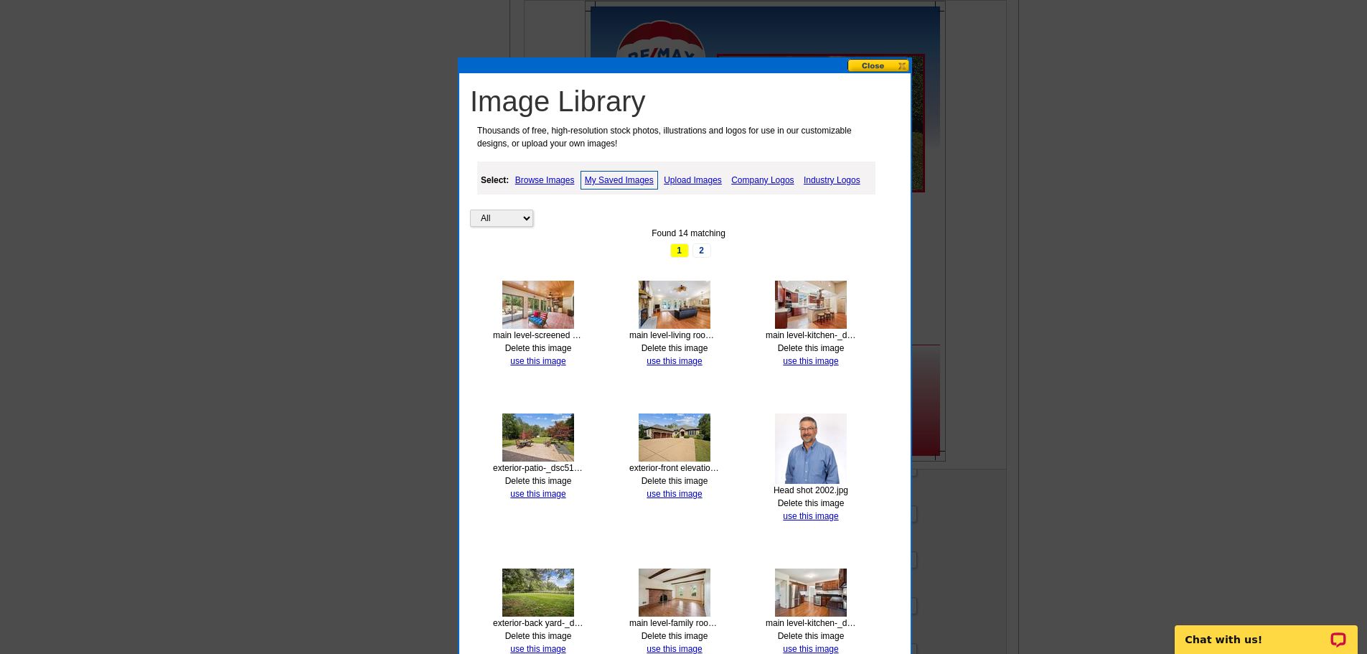
click at [547, 456] on img at bounding box center [538, 437] width 72 height 48
click at [547, 487] on div "exterior-patio-_dsc5116.jpg Delete this image use this image" at bounding box center [538, 456] width 90 height 87
click at [547, 490] on link "use this image" at bounding box center [537, 494] width 55 height 10
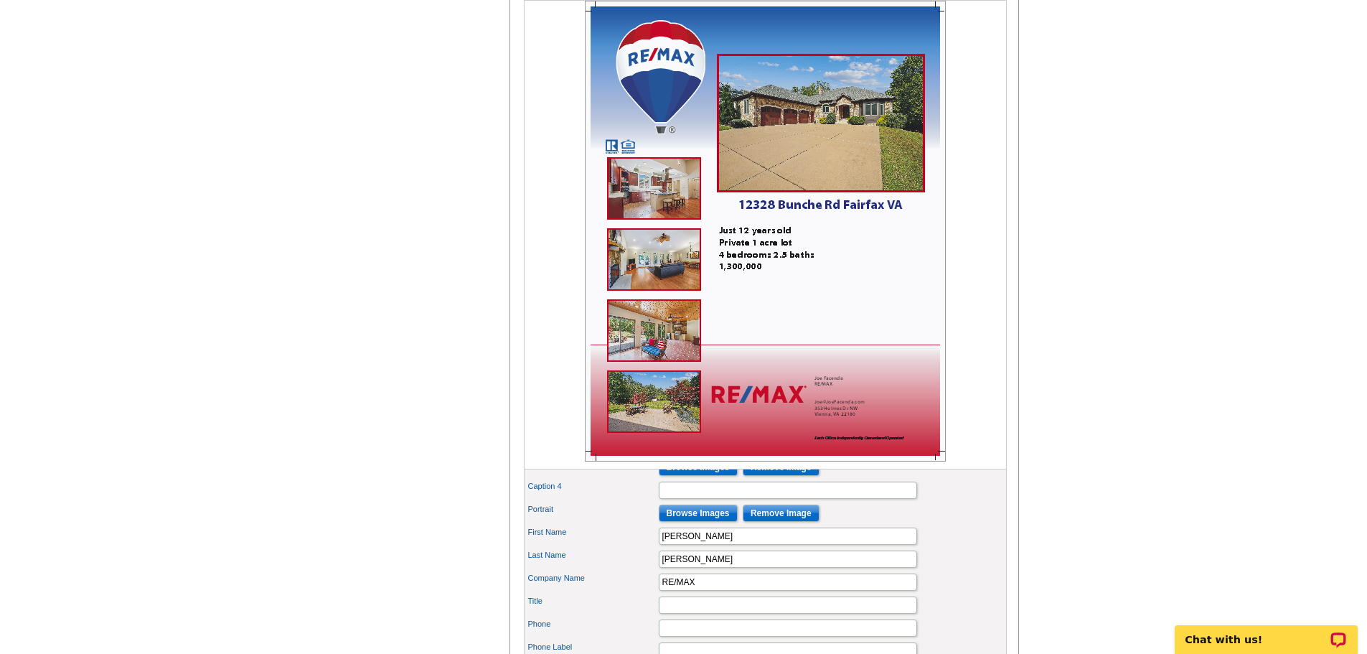
scroll to position [670, 0]
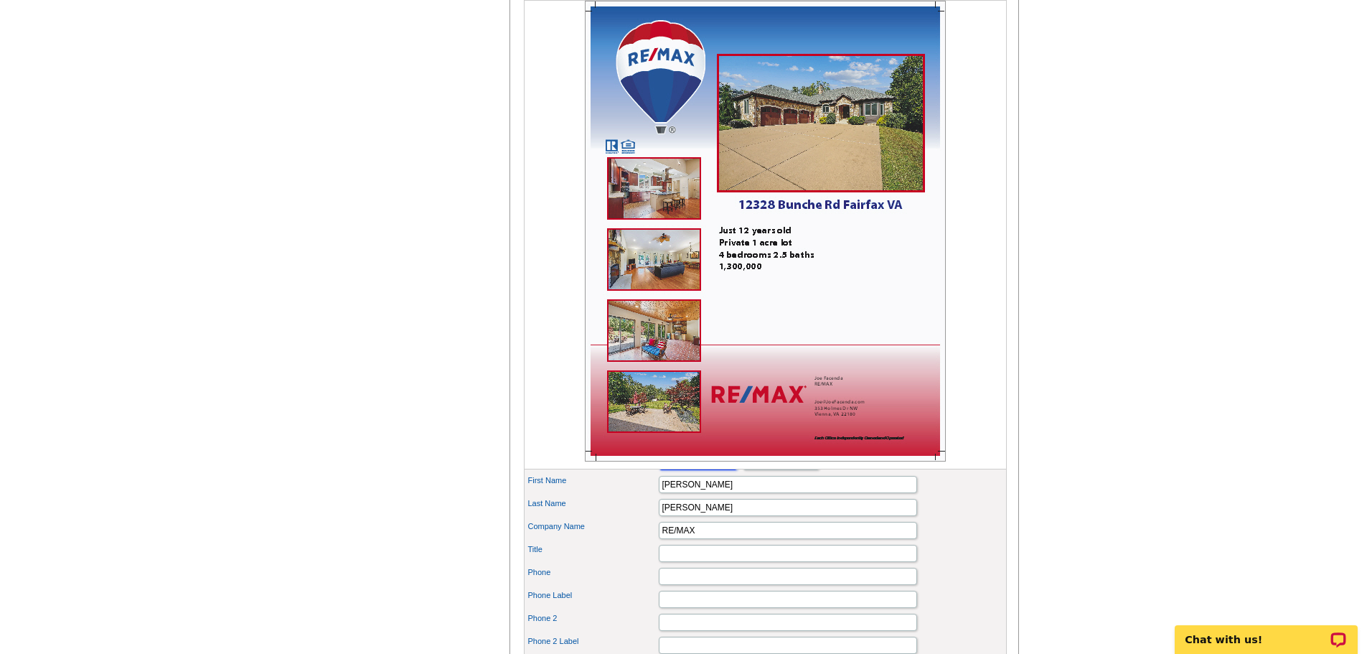
click at [708, 470] on input "Browse Images" at bounding box center [698, 461] width 79 height 17
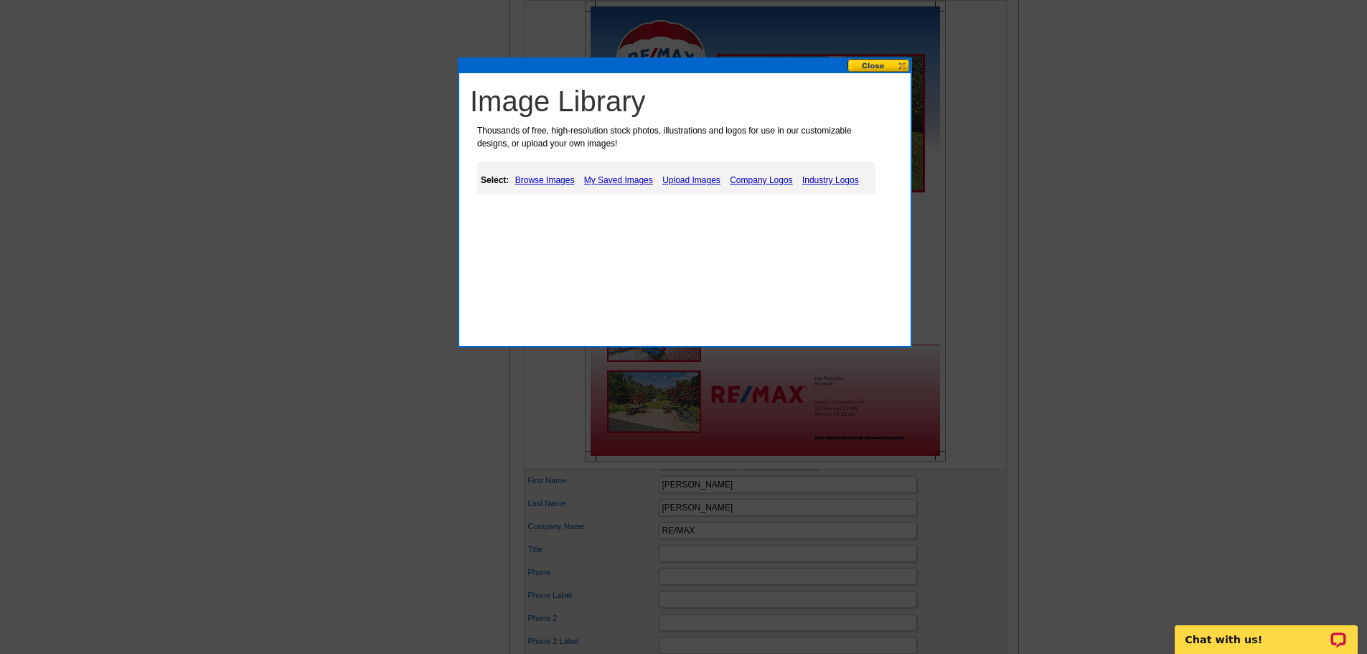
click at [641, 180] on link "My Saved Images" at bounding box center [619, 180] width 76 height 17
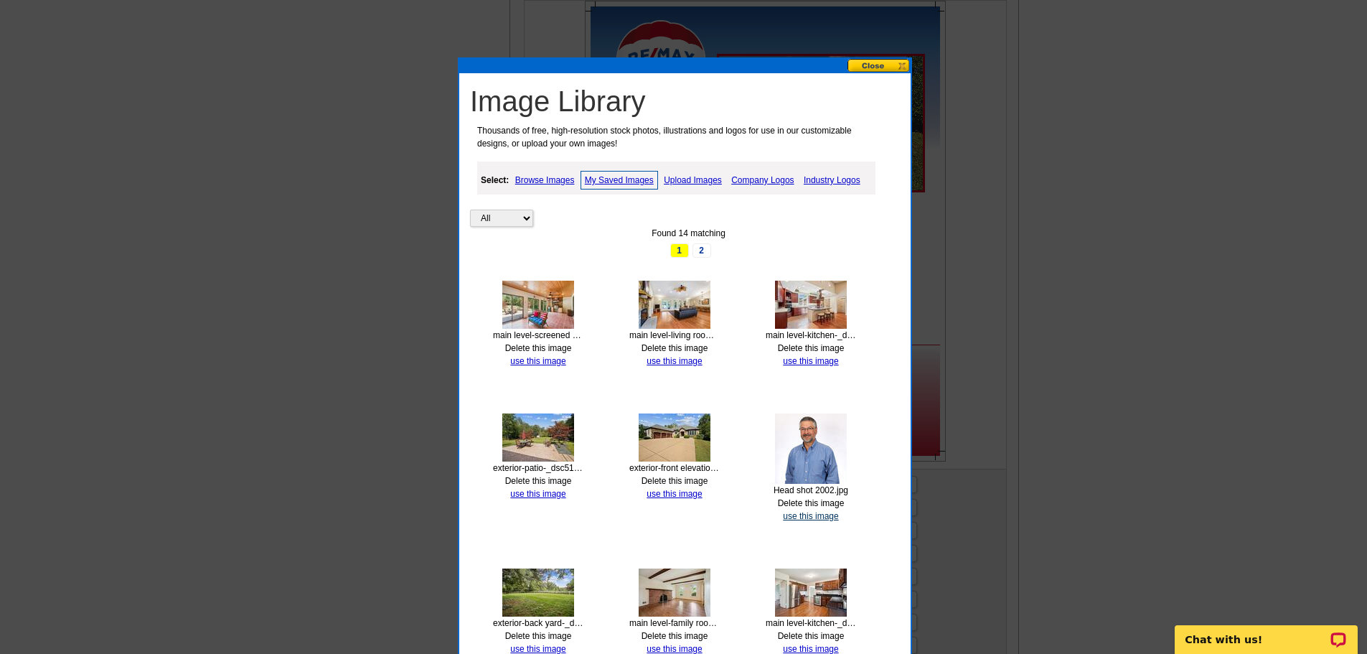
click at [808, 513] on link "use this image" at bounding box center [810, 516] width 55 height 10
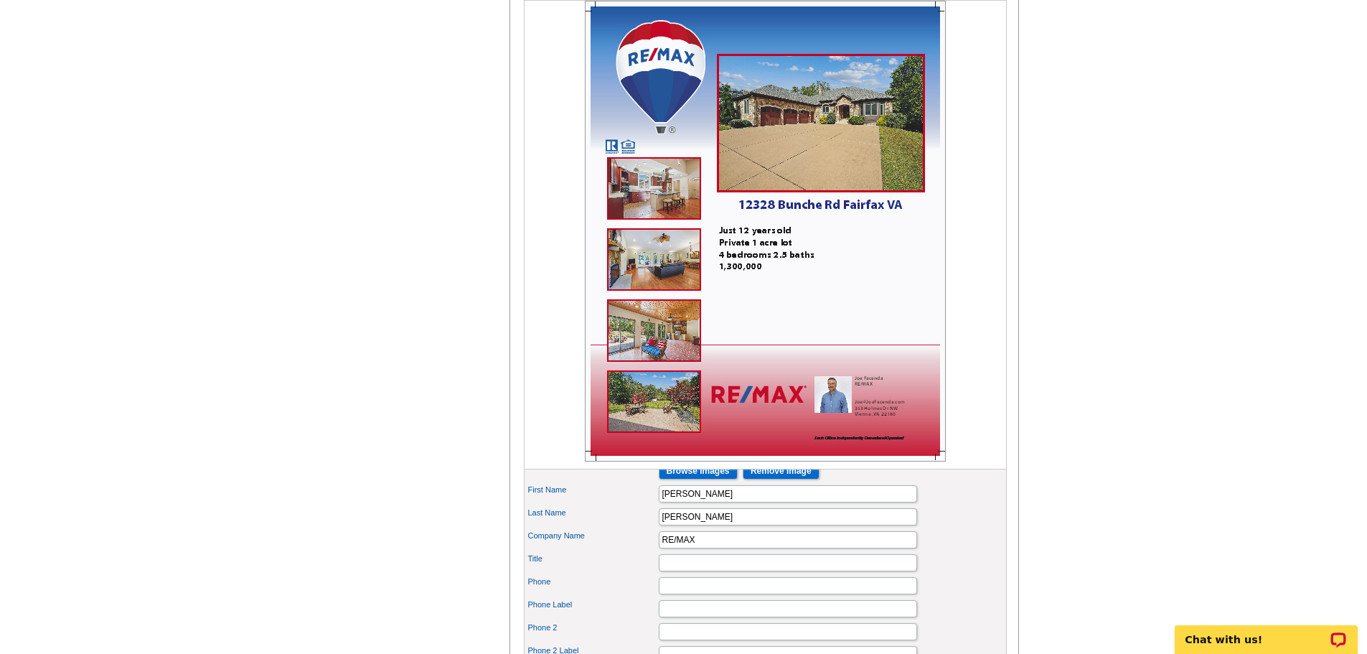
scroll to position [670, 0]
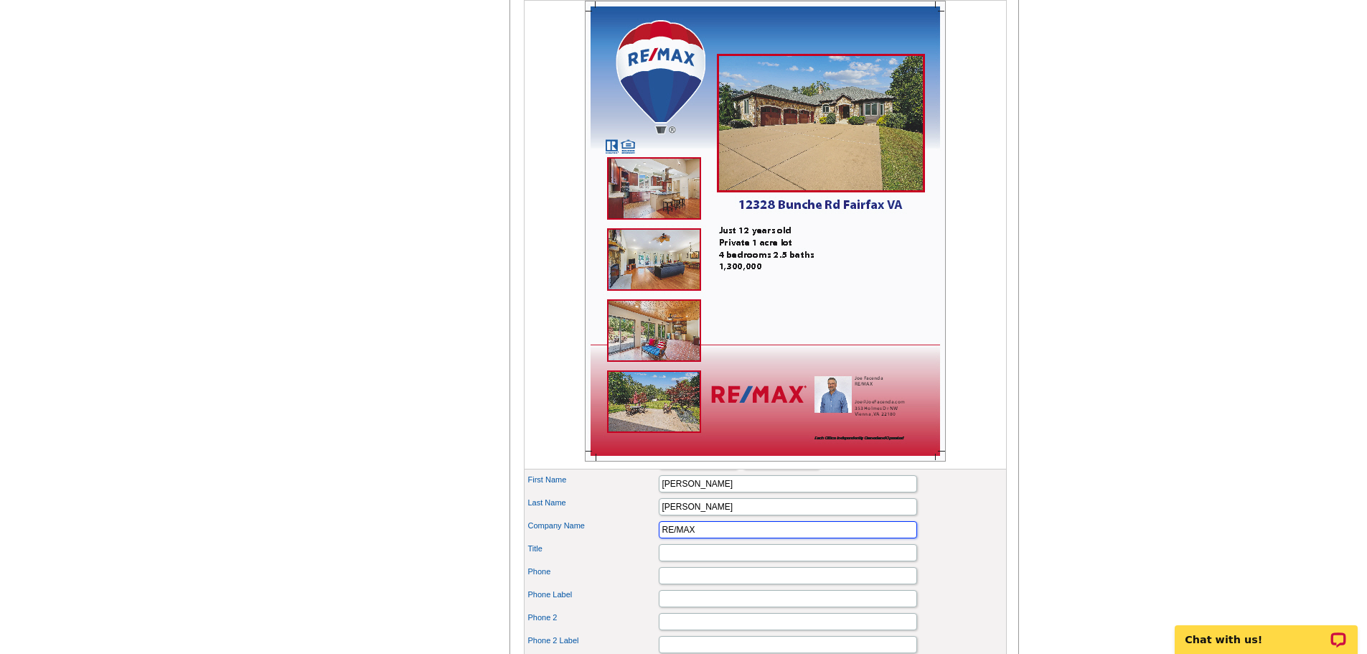
click at [746, 538] on input "RE/MAX" at bounding box center [788, 529] width 258 height 17
type input "RE/MAX Gateway"
type input "7039017554"
click at [728, 607] on input "Phone Label" at bounding box center [788, 598] width 258 height 17
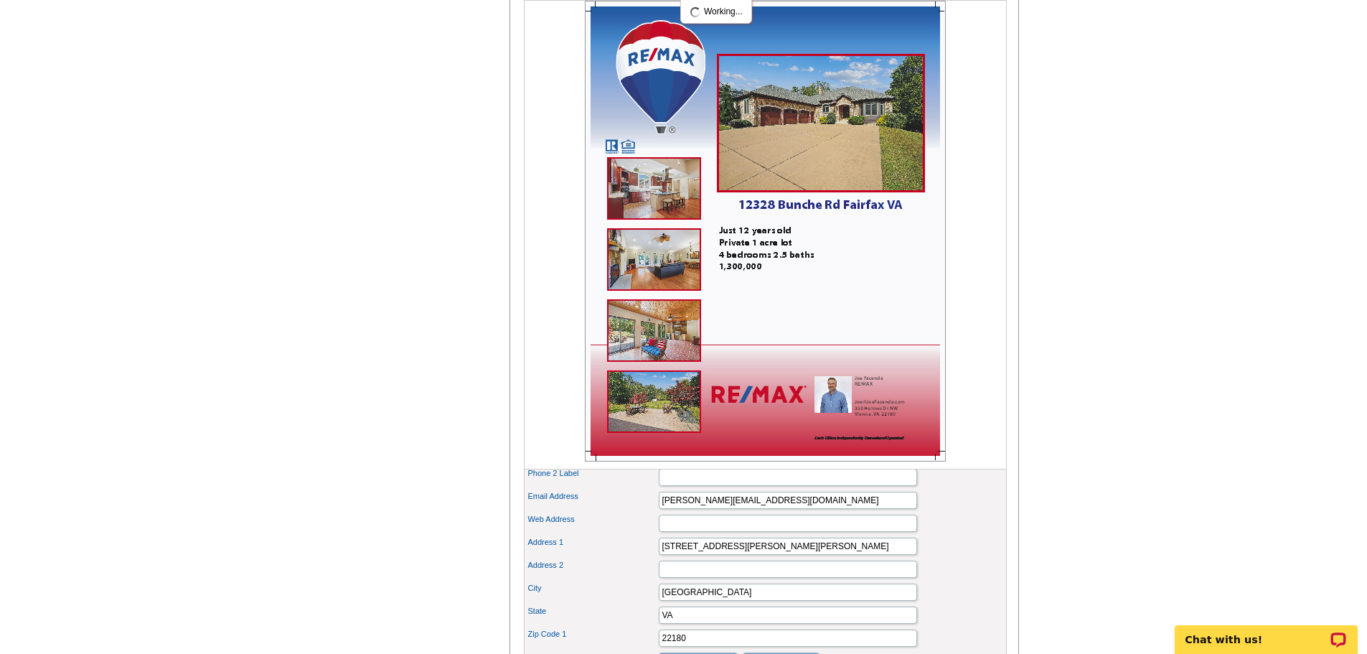
type input "cell"
click at [686, 463] on input "Phone 2" at bounding box center [788, 454] width 258 height 17
drag, startPoint x: 757, startPoint y: 479, endPoint x: 717, endPoint y: 481, distance: 39.5
click at [717, 463] on input "[PHONE_NUMBER] Office" at bounding box center [788, 454] width 258 height 17
type input "[PHONE_NUMBER]"
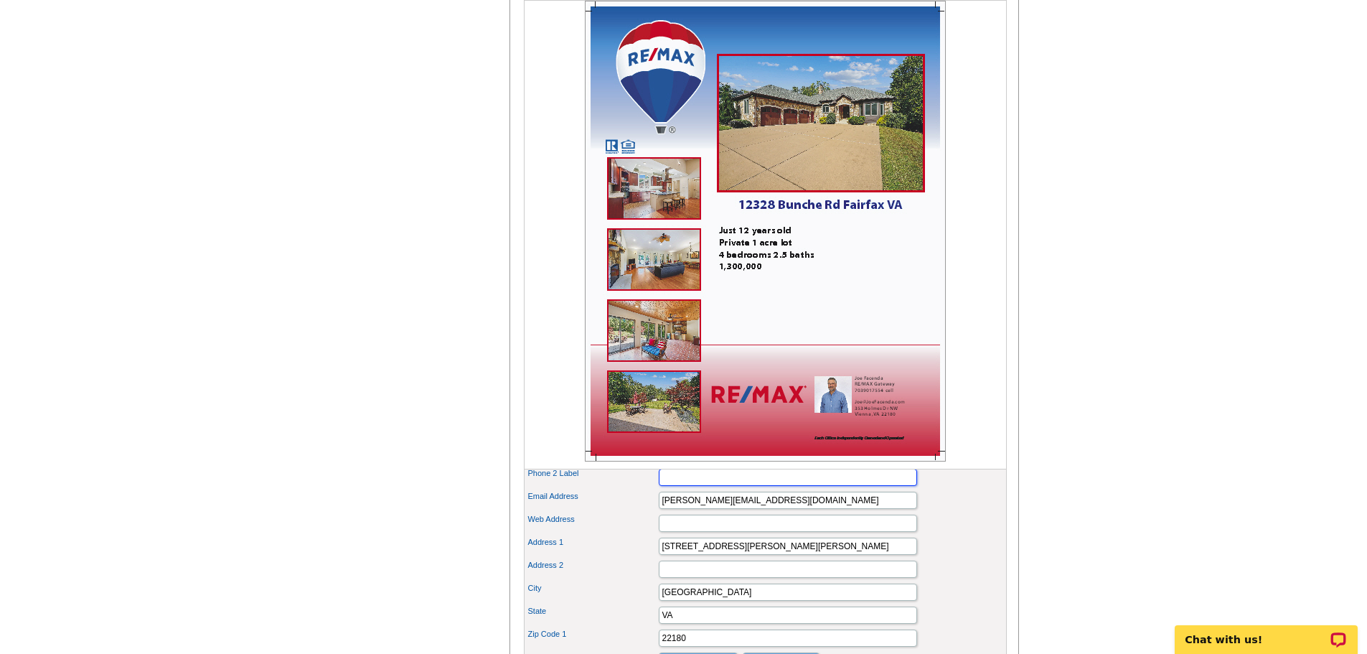
click at [712, 486] on input "Phone 2 Label" at bounding box center [788, 477] width 258 height 17
type input "Office"
click at [692, 532] on input "Web Address" at bounding box center [788, 523] width 258 height 17
type input "[DOMAIN_NAME]"
drag, startPoint x: 765, startPoint y: 571, endPoint x: 640, endPoint y: 574, distance: 124.9
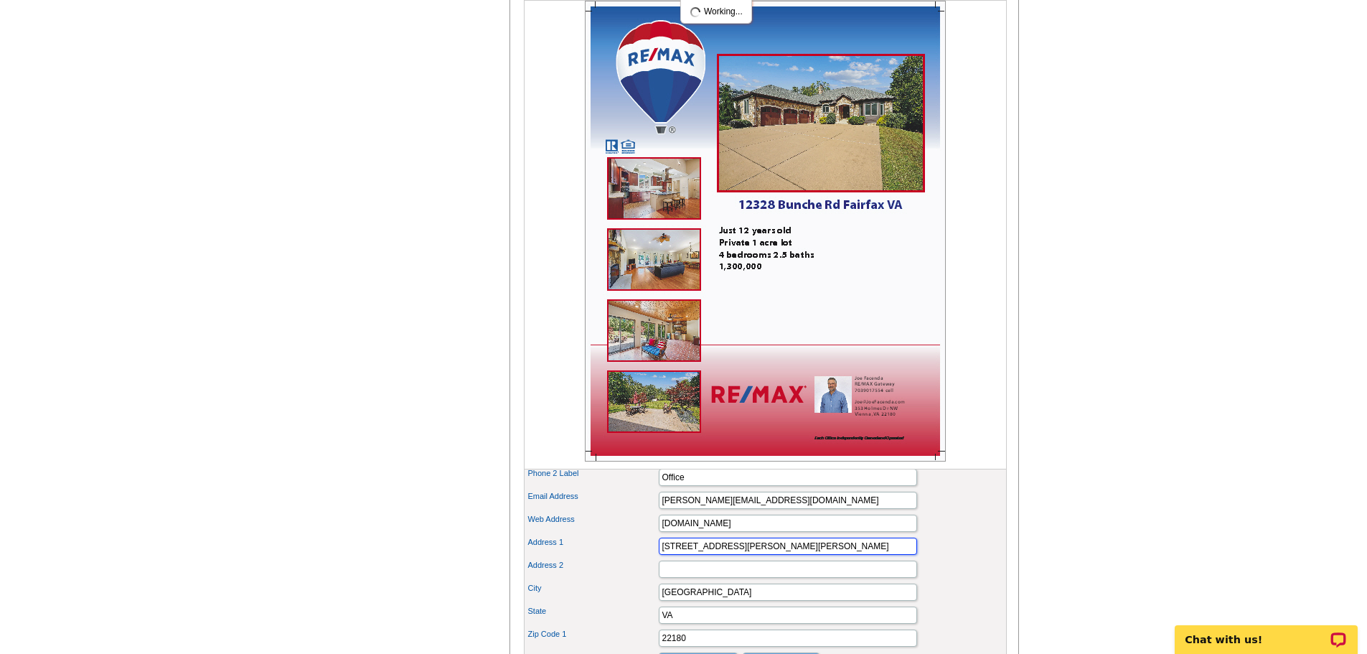
click at [640, 558] on div "Address 1 [STREET_ADDRESS][PERSON_NAME]" at bounding box center [765, 546] width 477 height 23
type input "[STREET_ADDRESS]"
click at [699, 601] on input "[GEOGRAPHIC_DATA]" at bounding box center [788, 592] width 258 height 17
drag, startPoint x: 699, startPoint y: 620, endPoint x: 654, endPoint y: 626, distance: 45.6
click at [654, 604] on div "City [GEOGRAPHIC_DATA]" at bounding box center [765, 592] width 477 height 23
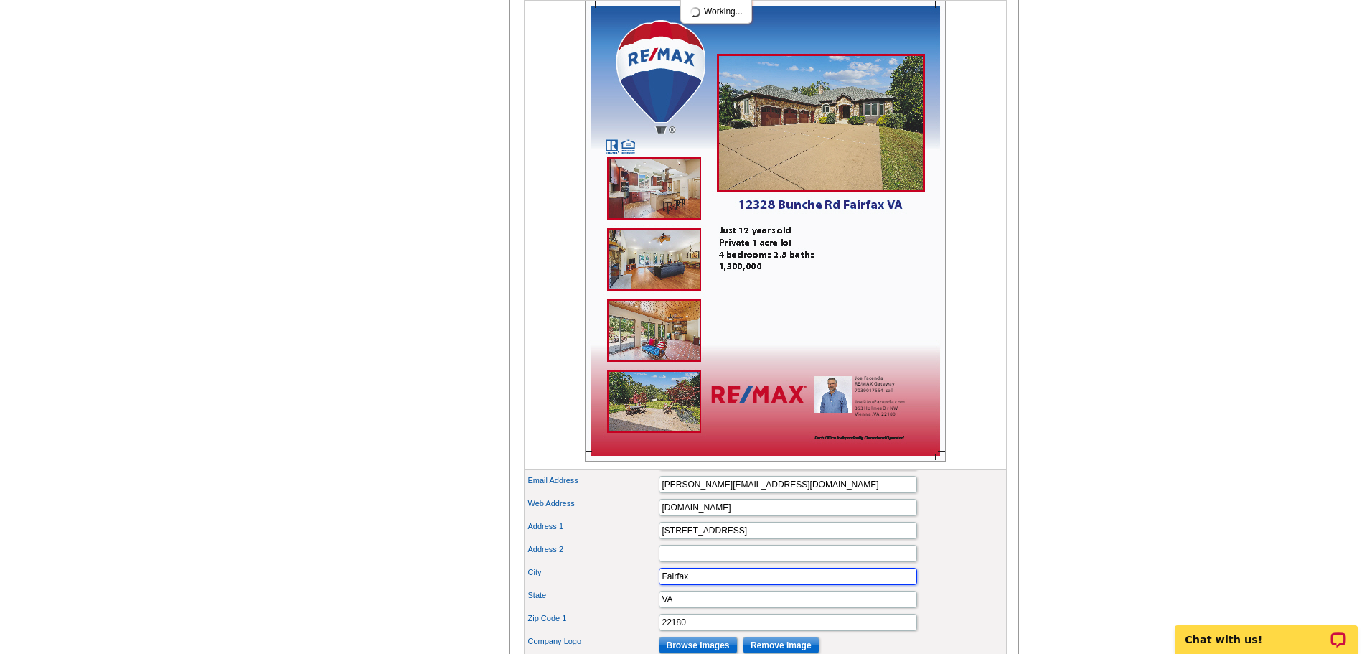
scroll to position [1005, 0]
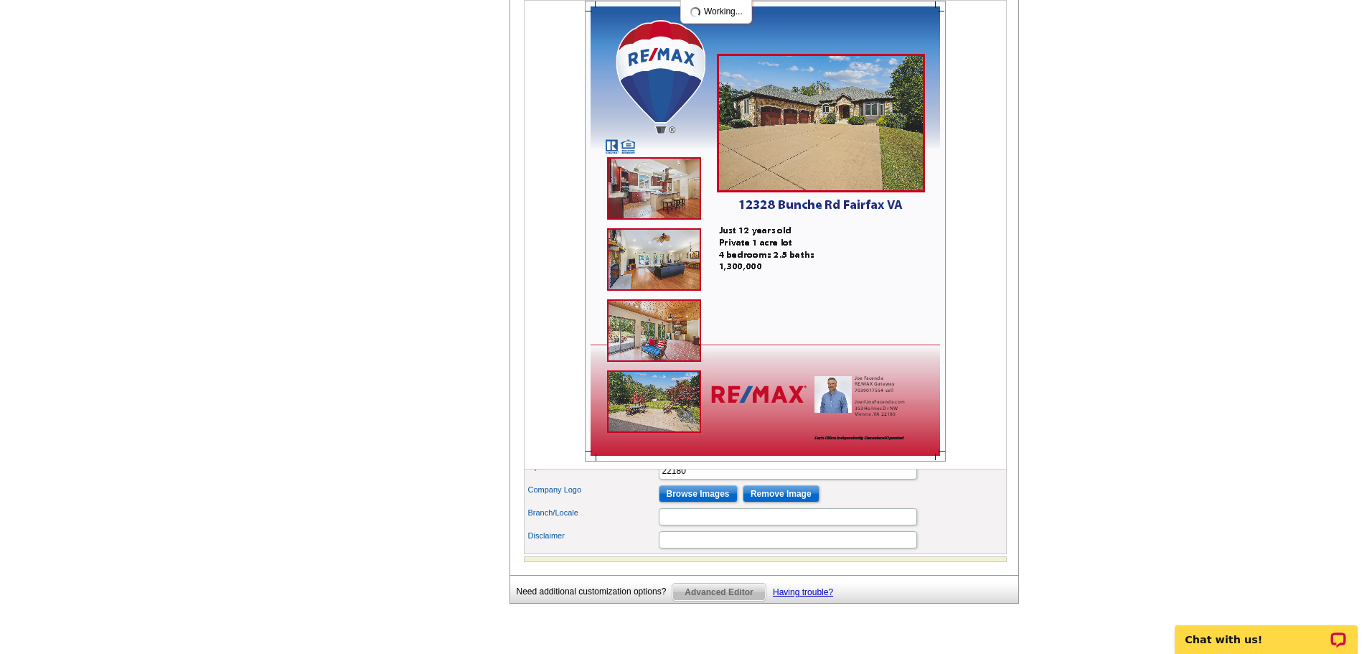
type input "Fairfax"
drag, startPoint x: 692, startPoint y: 493, endPoint x: 653, endPoint y: 498, distance: 39.1
click at [653, 482] on div "Zip Code 1 22180" at bounding box center [765, 470] width 477 height 23
type input "22030"
click at [599, 528] on div "Branch/Locale" at bounding box center [765, 516] width 477 height 23
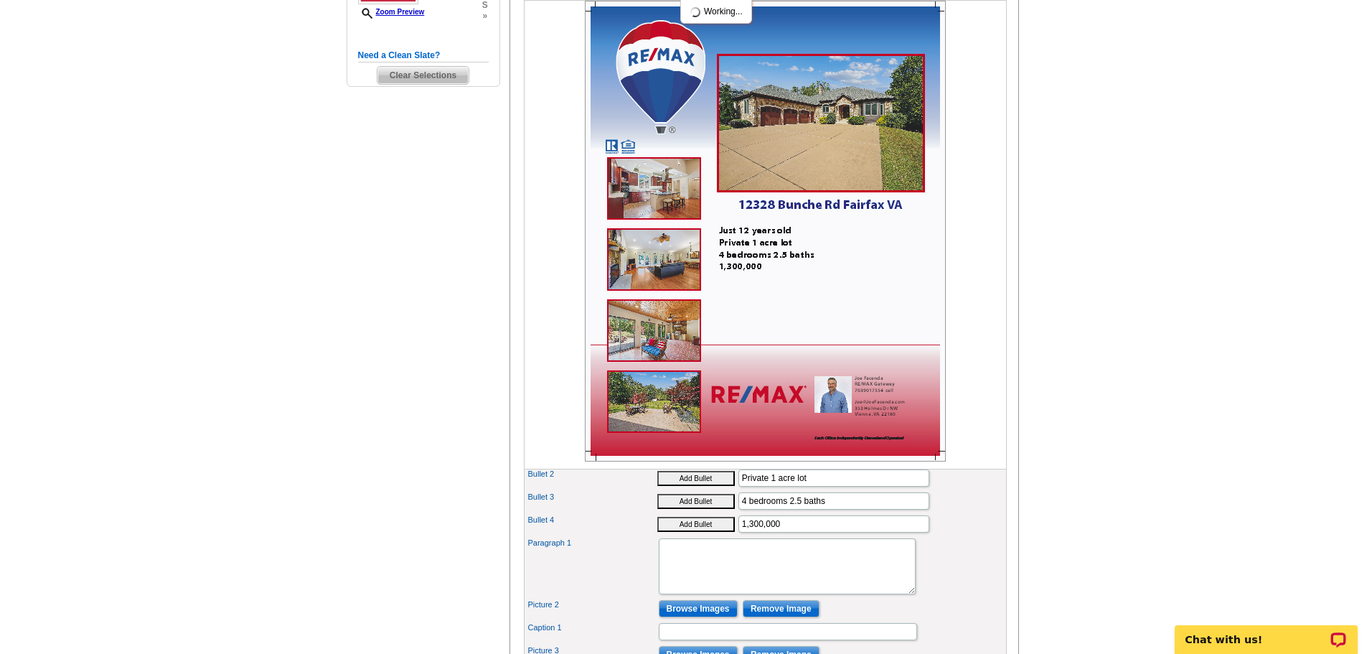
scroll to position [335, 0]
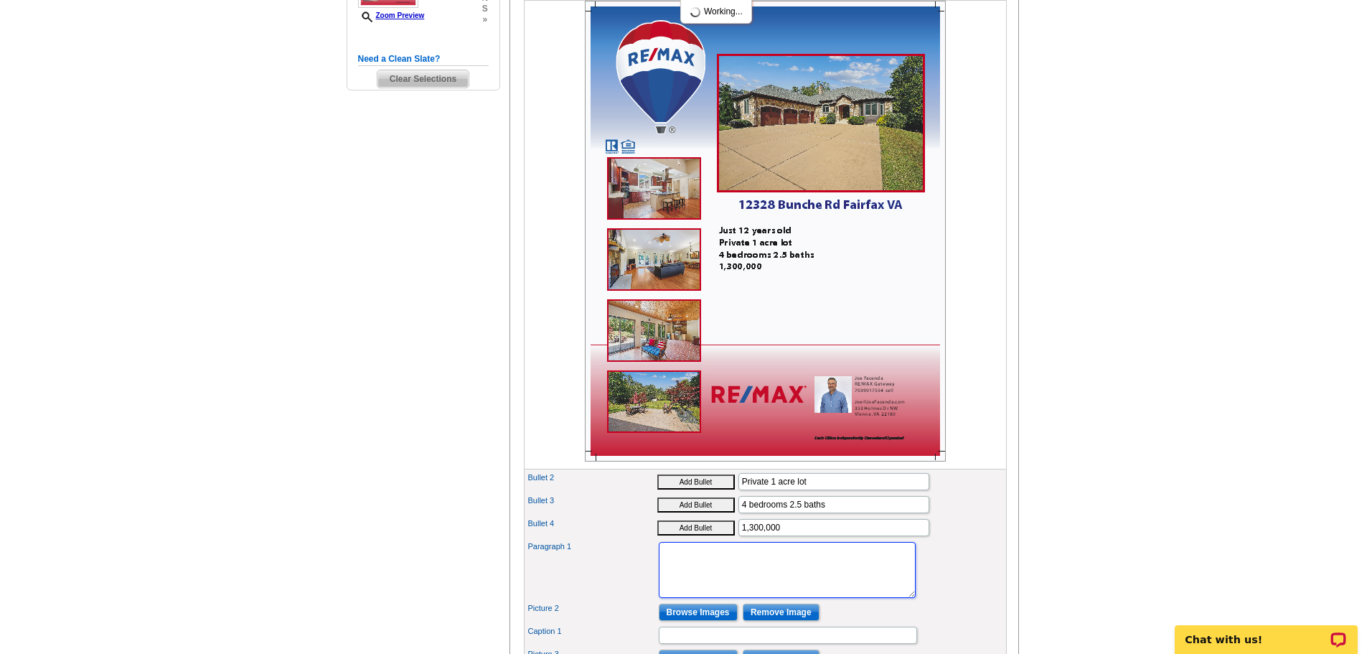
click at [698, 579] on textarea "Paragraph 1" at bounding box center [787, 570] width 257 height 56
click at [727, 589] on textarea "Paragraph 1" at bounding box center [787, 570] width 257 height 56
paste textarea "Loremipsumdo sitamet, cons 72 adipi eli, sed do e tempo inc utlabor 7-etdo mag.…"
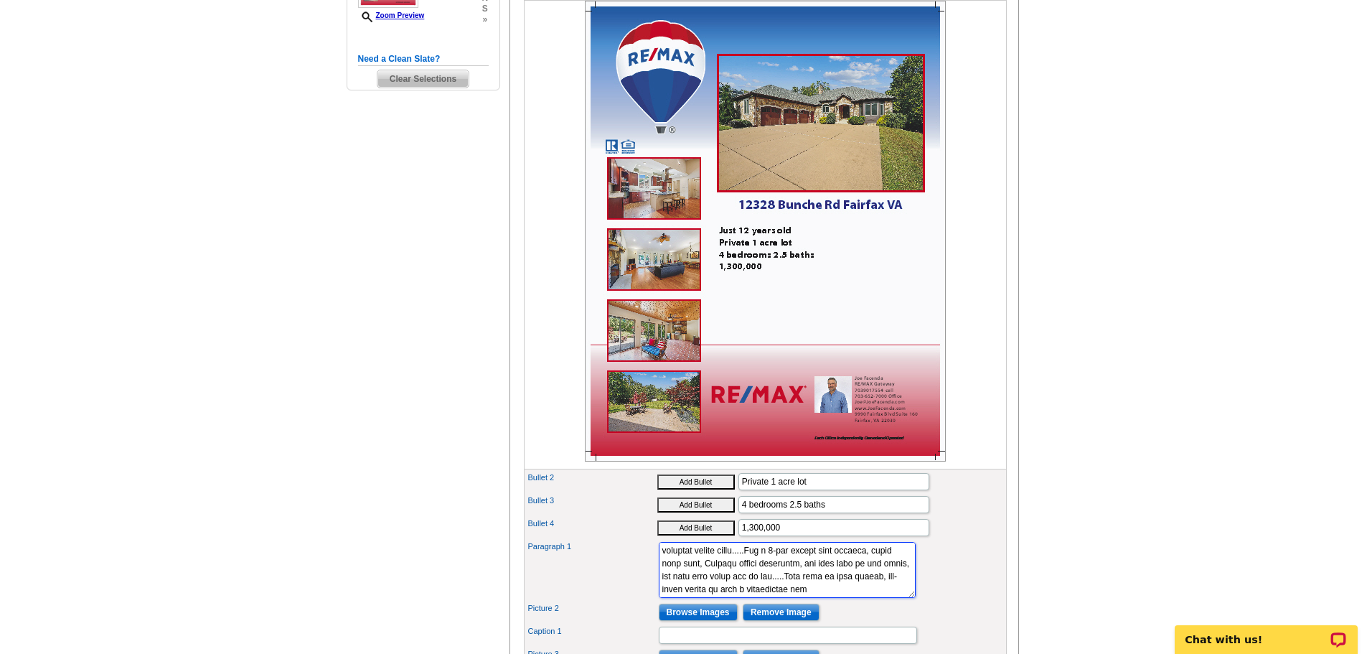
type textarea "Loremipsumdo sitamet, cons 72 adipi eli, sed do e tempo inc utlabor 7-etdo mag.…"
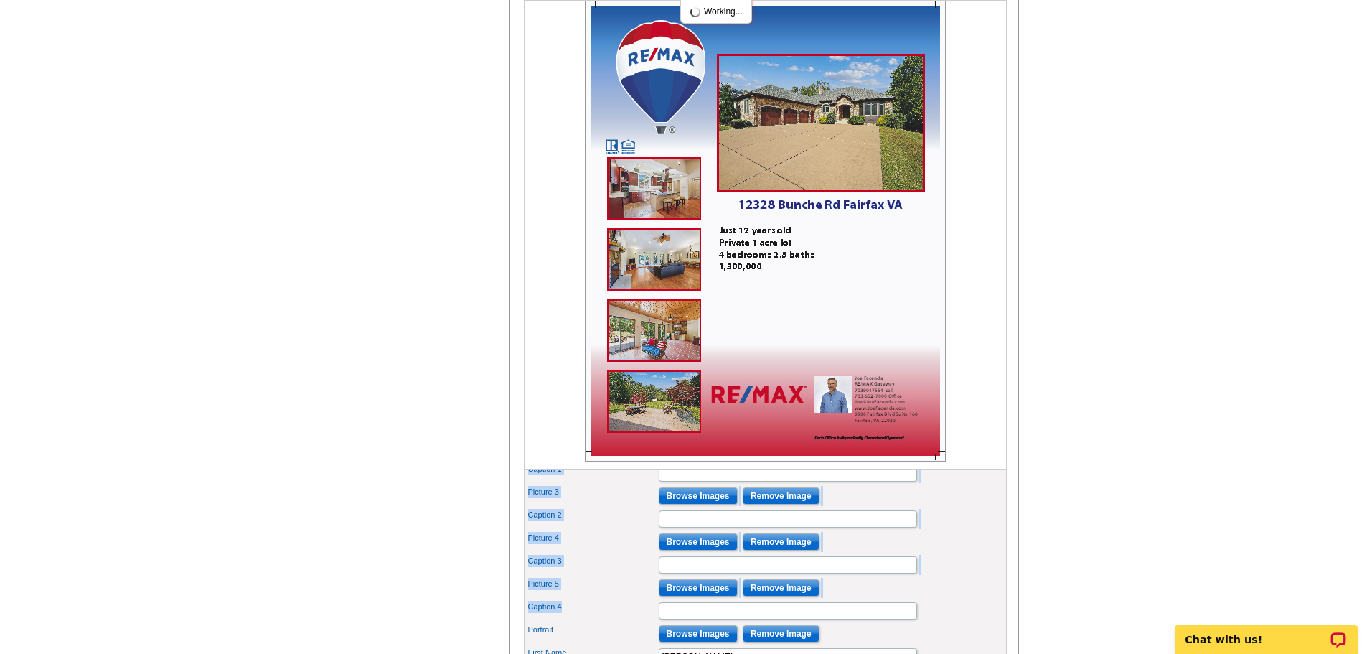
drag, startPoint x: 873, startPoint y: 623, endPoint x: 913, endPoint y: 612, distance: 41.8
click at [912, 649] on div "Picture 1 Browse Images Remove Image Property Address 1 [STREET_ADDRESS][PERSON…" at bounding box center [765, 649] width 483 height 826
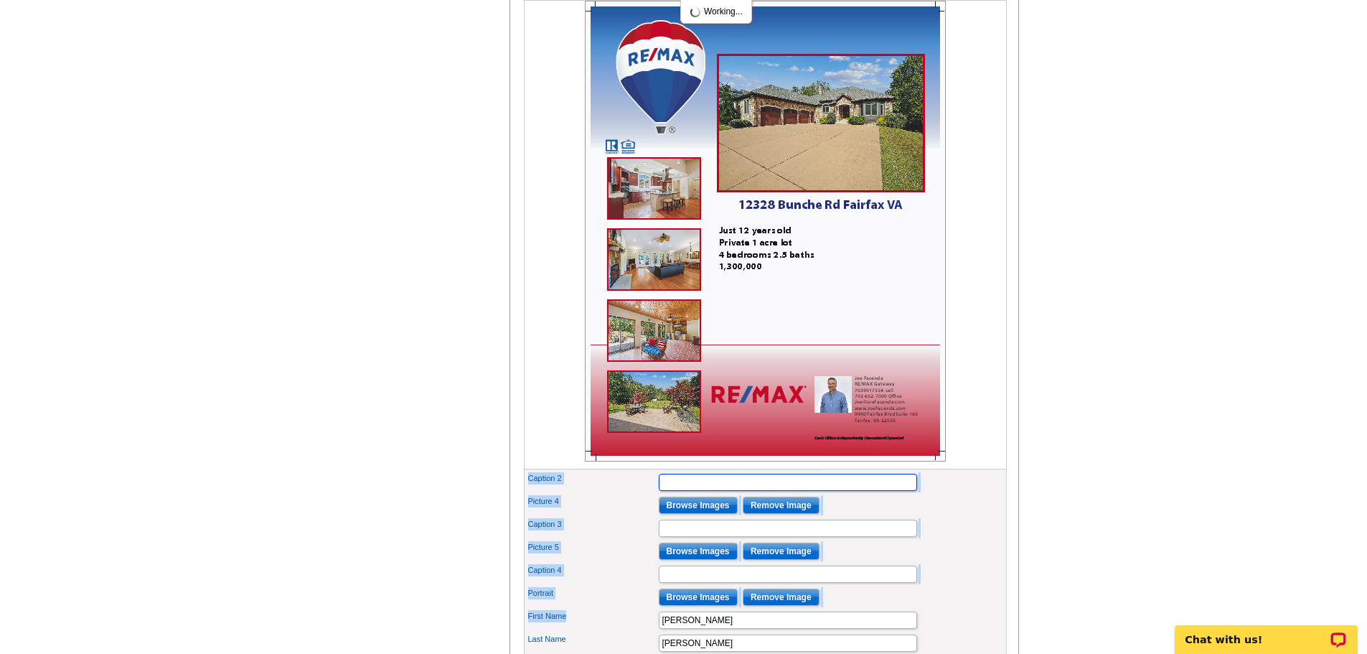
click at [856, 491] on input "Caption 2" at bounding box center [788, 482] width 258 height 17
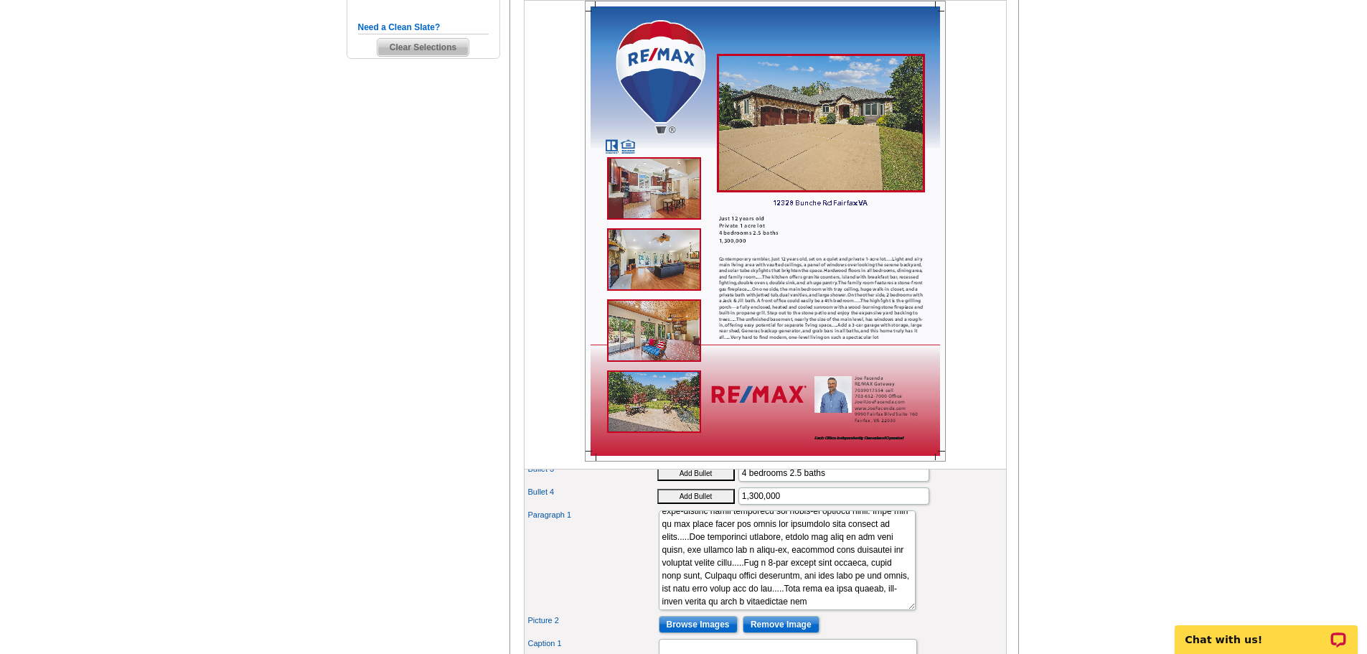
scroll to position [239, 0]
drag, startPoint x: 874, startPoint y: 585, endPoint x: 922, endPoint y: 630, distance: 66.0
click at [922, 614] on div "Paragraph 1" at bounding box center [765, 561] width 477 height 107
click at [926, 317] on img at bounding box center [765, 231] width 361 height 461
click at [1211, 264] on main "Need Help? call [PHONE_NUMBER], chat with support, or have our designers make s…" at bounding box center [683, 545] width 1367 height 1633
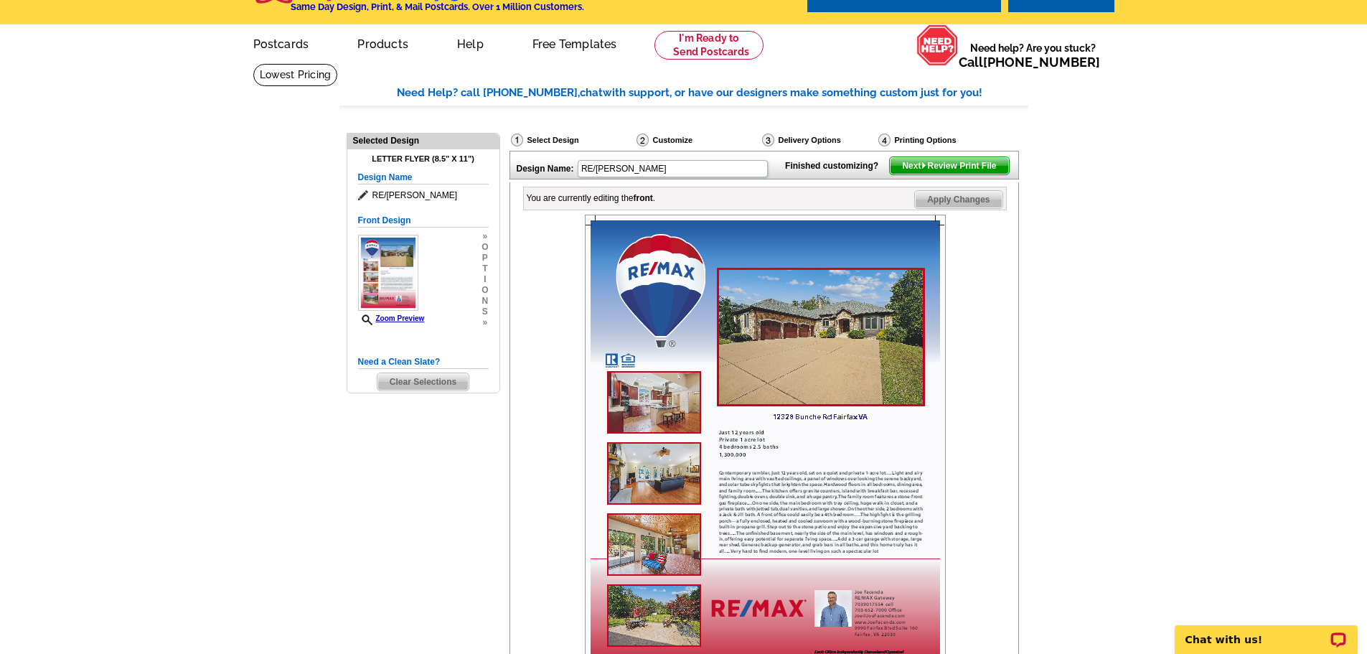
scroll to position [32, 0]
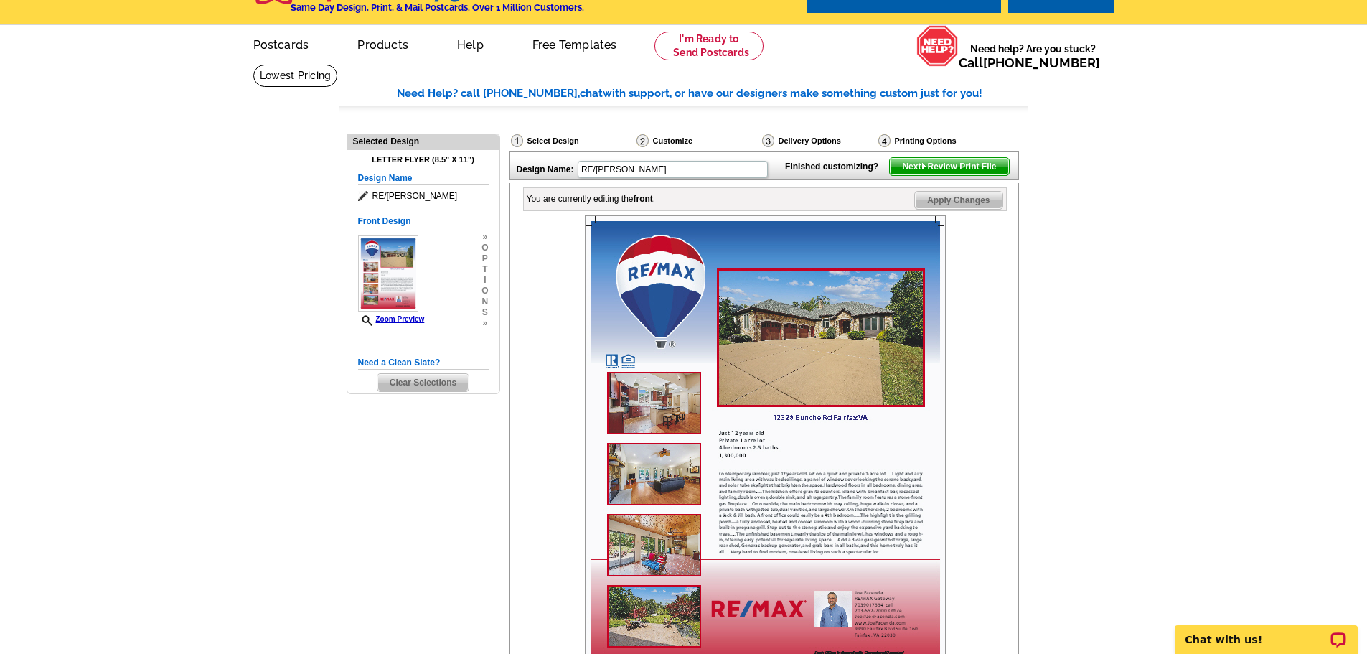
click at [969, 209] on span "Apply Changes" at bounding box center [958, 200] width 87 height 17
click at [970, 175] on span "Next Review Print File" at bounding box center [949, 166] width 118 height 17
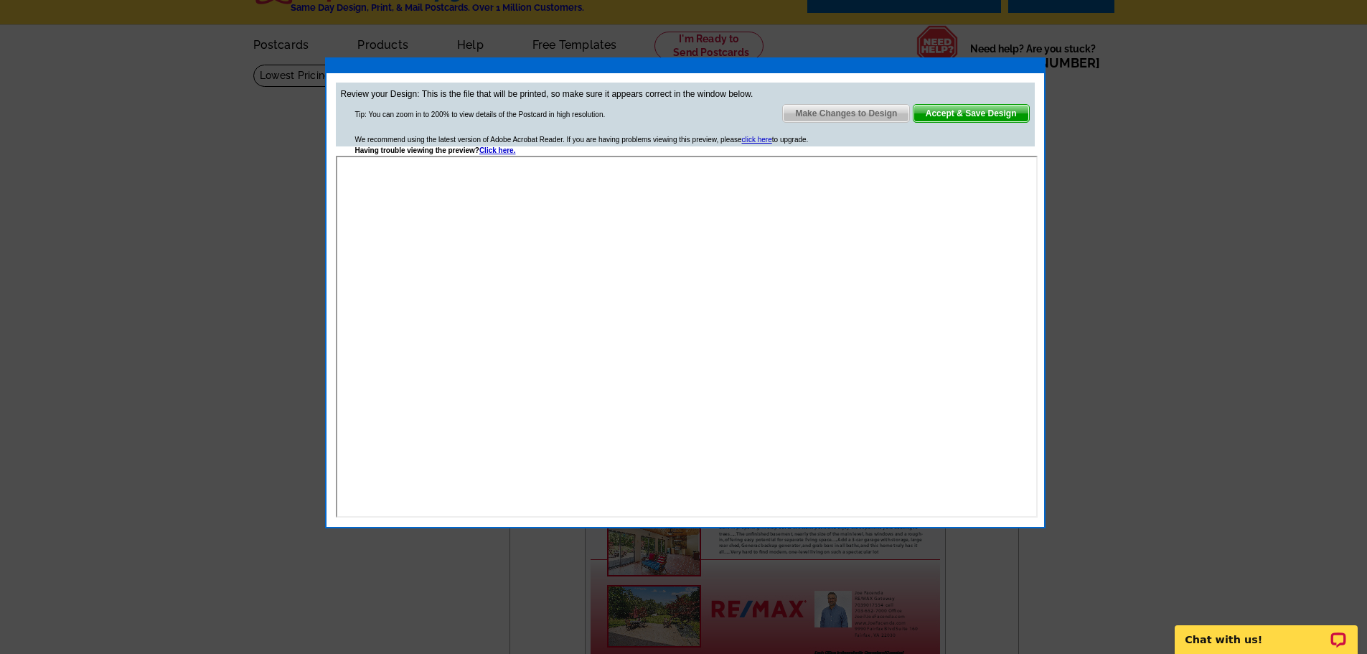
click at [884, 121] on span "Make Changes to Design" at bounding box center [846, 113] width 126 height 17
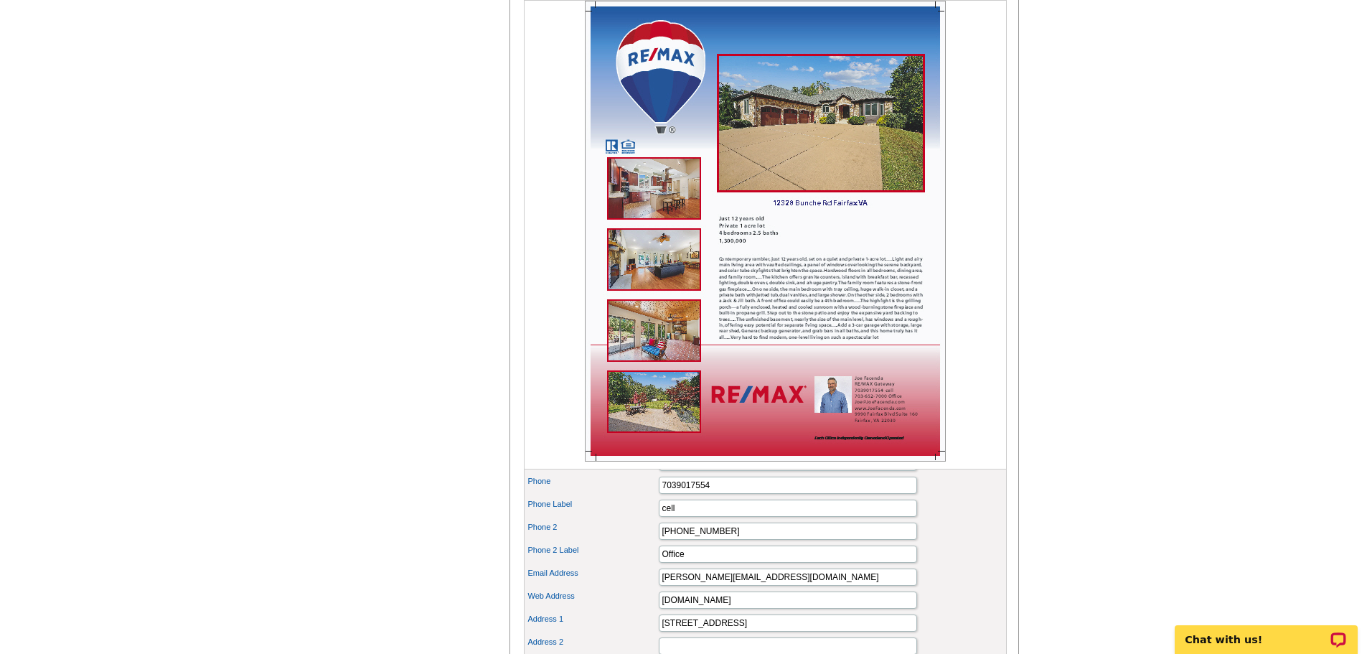
scroll to position [837, 0]
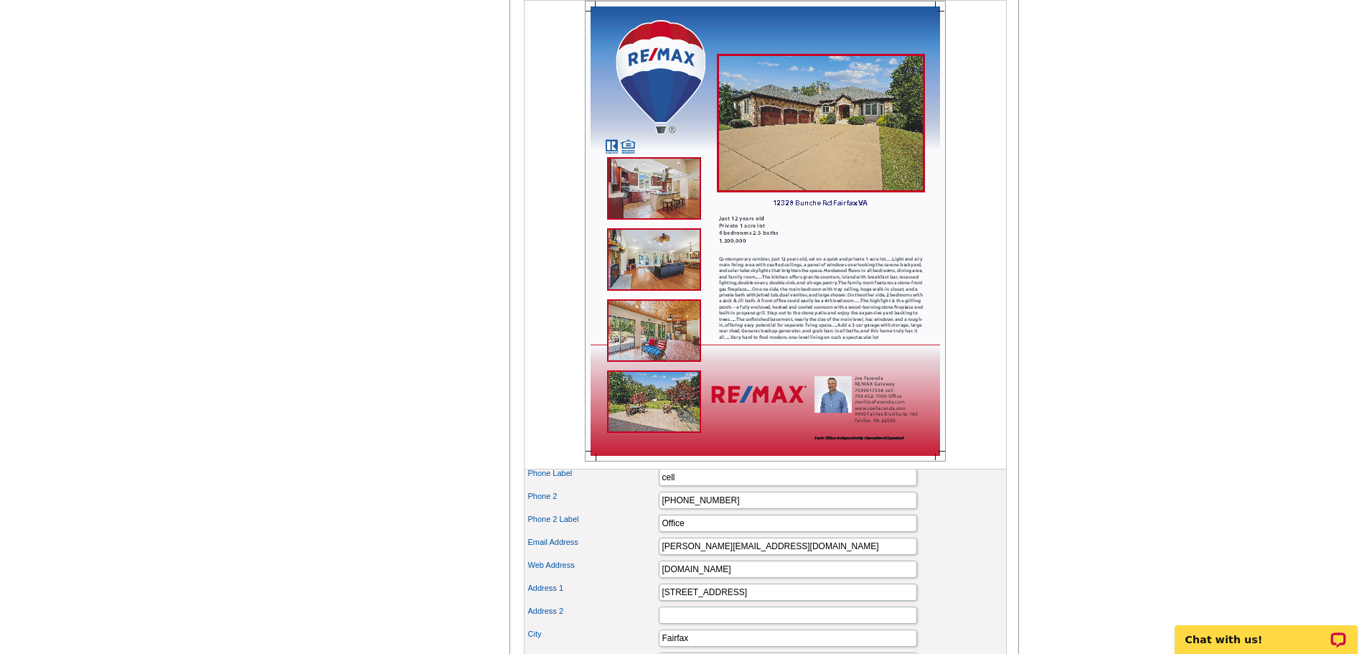
click at [675, 463] on input "7039017554" at bounding box center [788, 454] width 258 height 17
click at [693, 463] on input "703-9017554" at bounding box center [788, 454] width 258 height 17
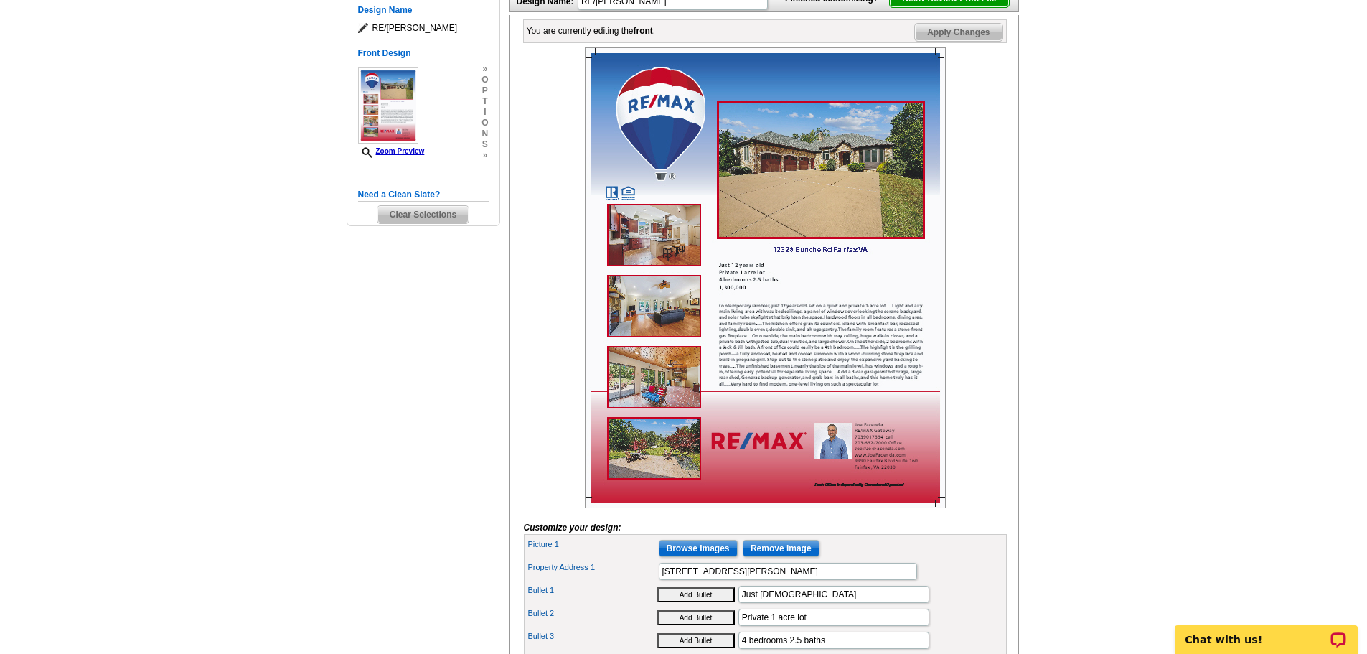
scroll to position [167, 0]
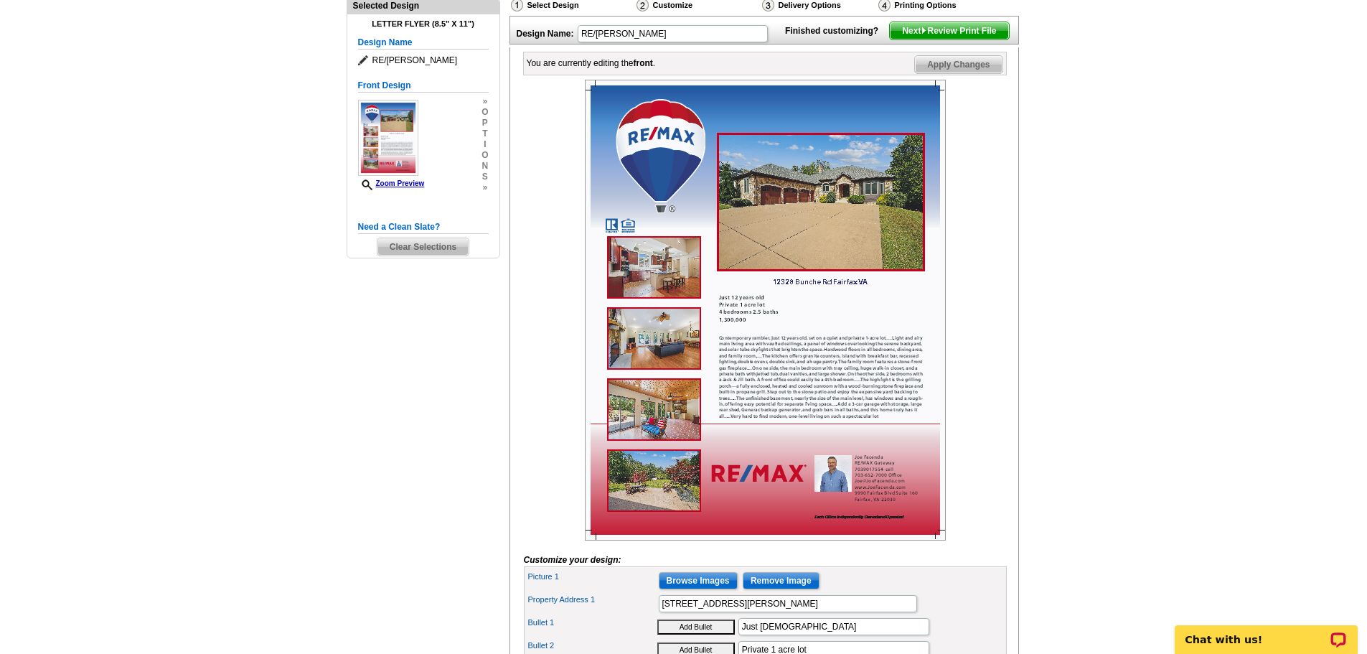
type input "[PHONE_NUMBER]"
click at [881, 612] on input "[STREET_ADDRESS][PERSON_NAME]" at bounding box center [788, 603] width 258 height 17
click at [940, 39] on span "Next Review Print File" at bounding box center [949, 30] width 118 height 17
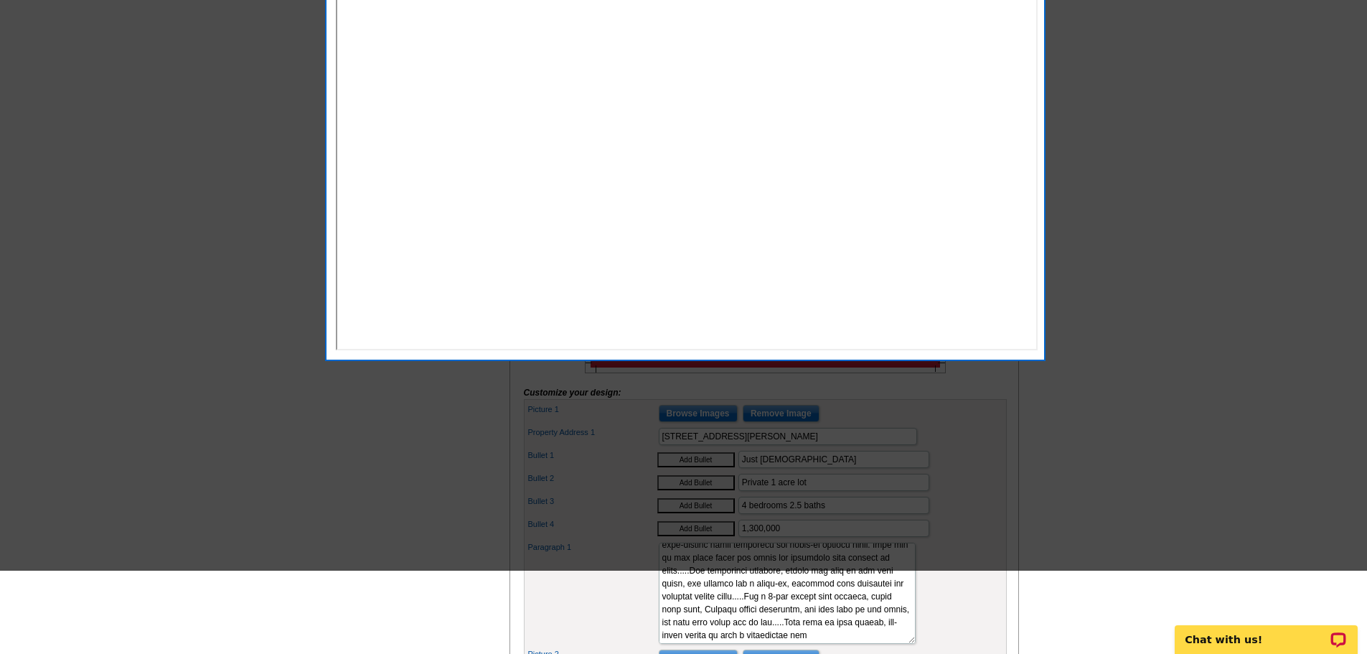
scroll to position [0, 0]
